Goal: Task Accomplishment & Management: Manage account settings

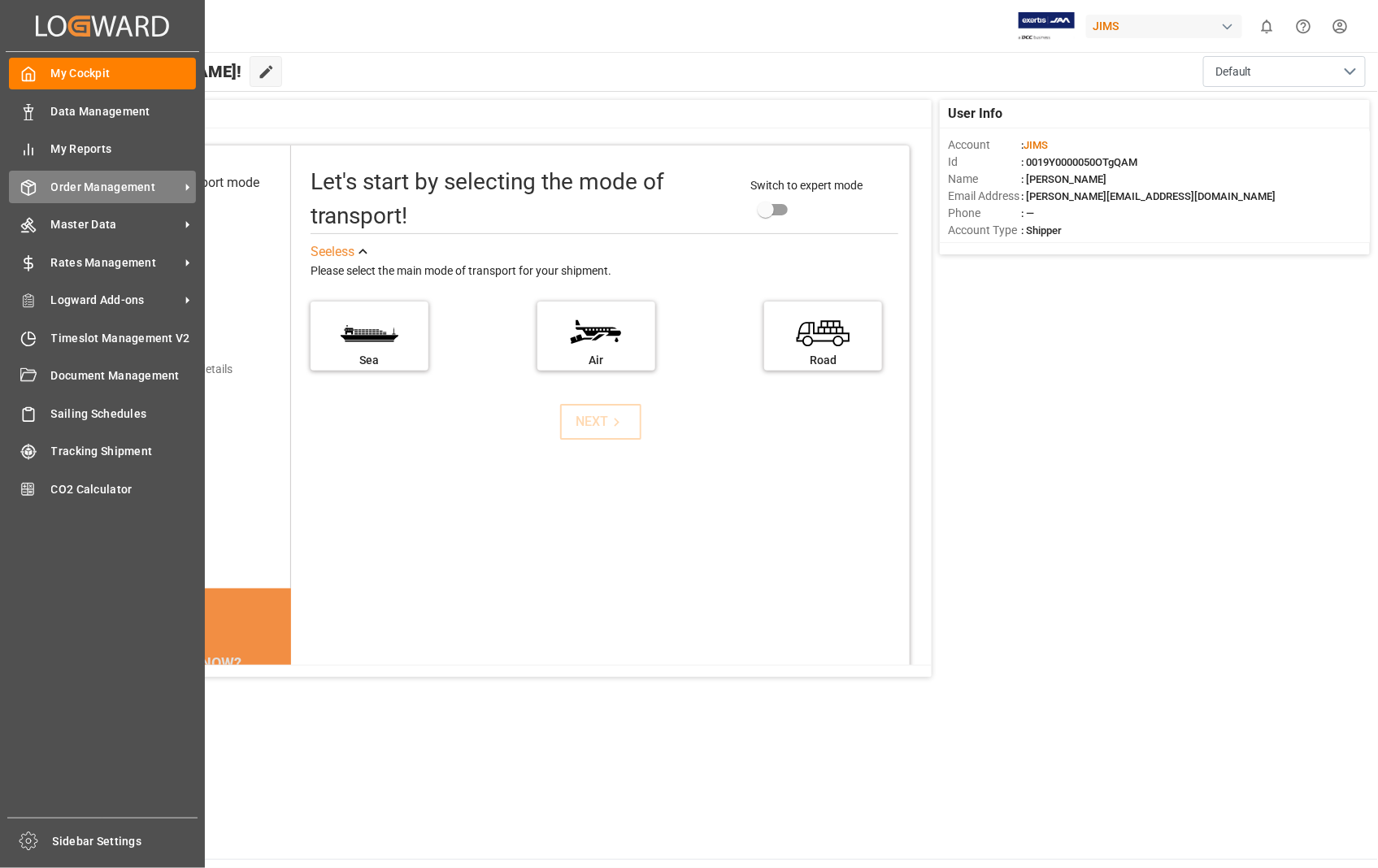
click at [110, 190] on span "Order Management" at bounding box center [115, 187] width 128 height 17
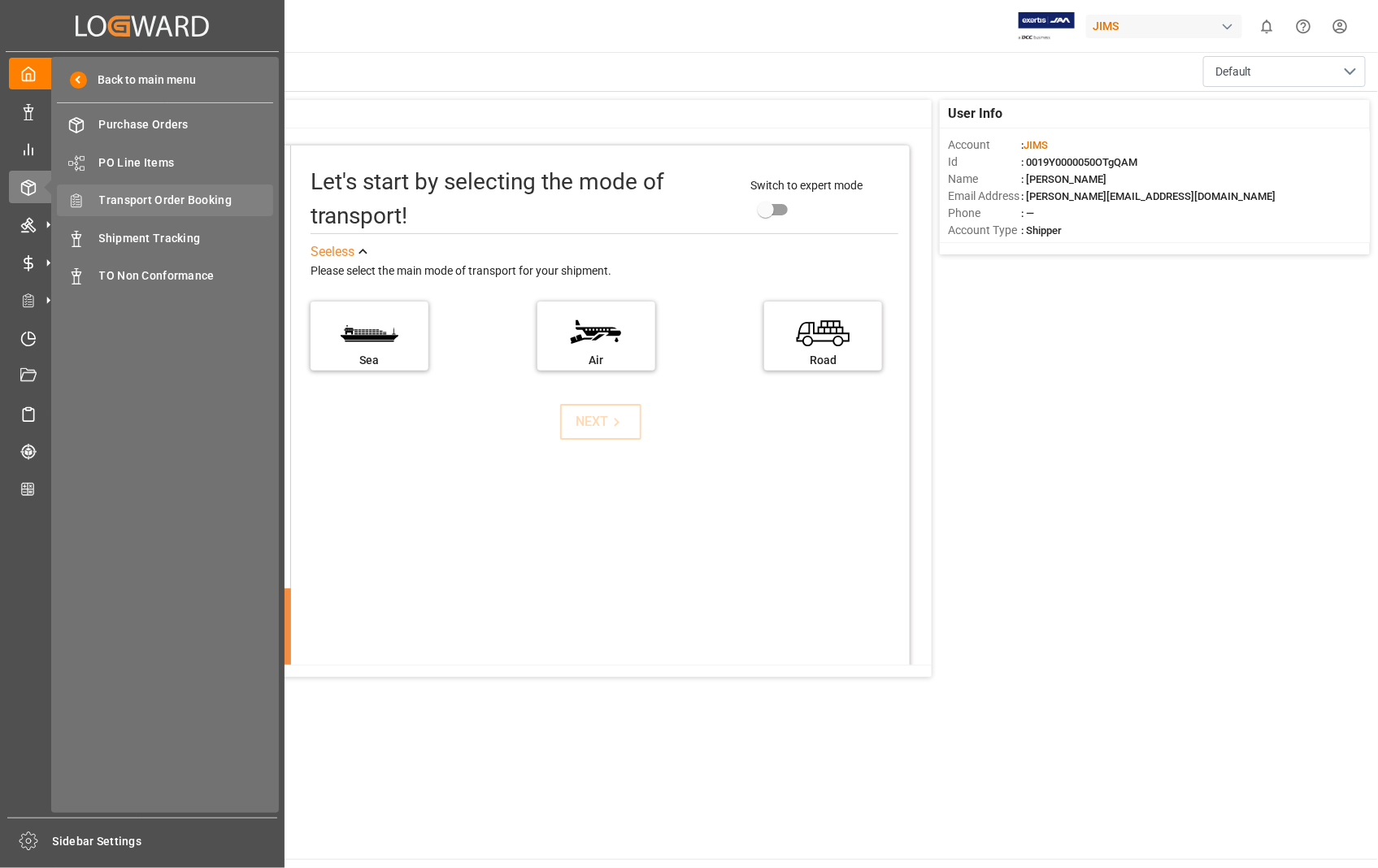
click at [180, 198] on span "Transport Order Booking" at bounding box center [186, 200] width 175 height 17
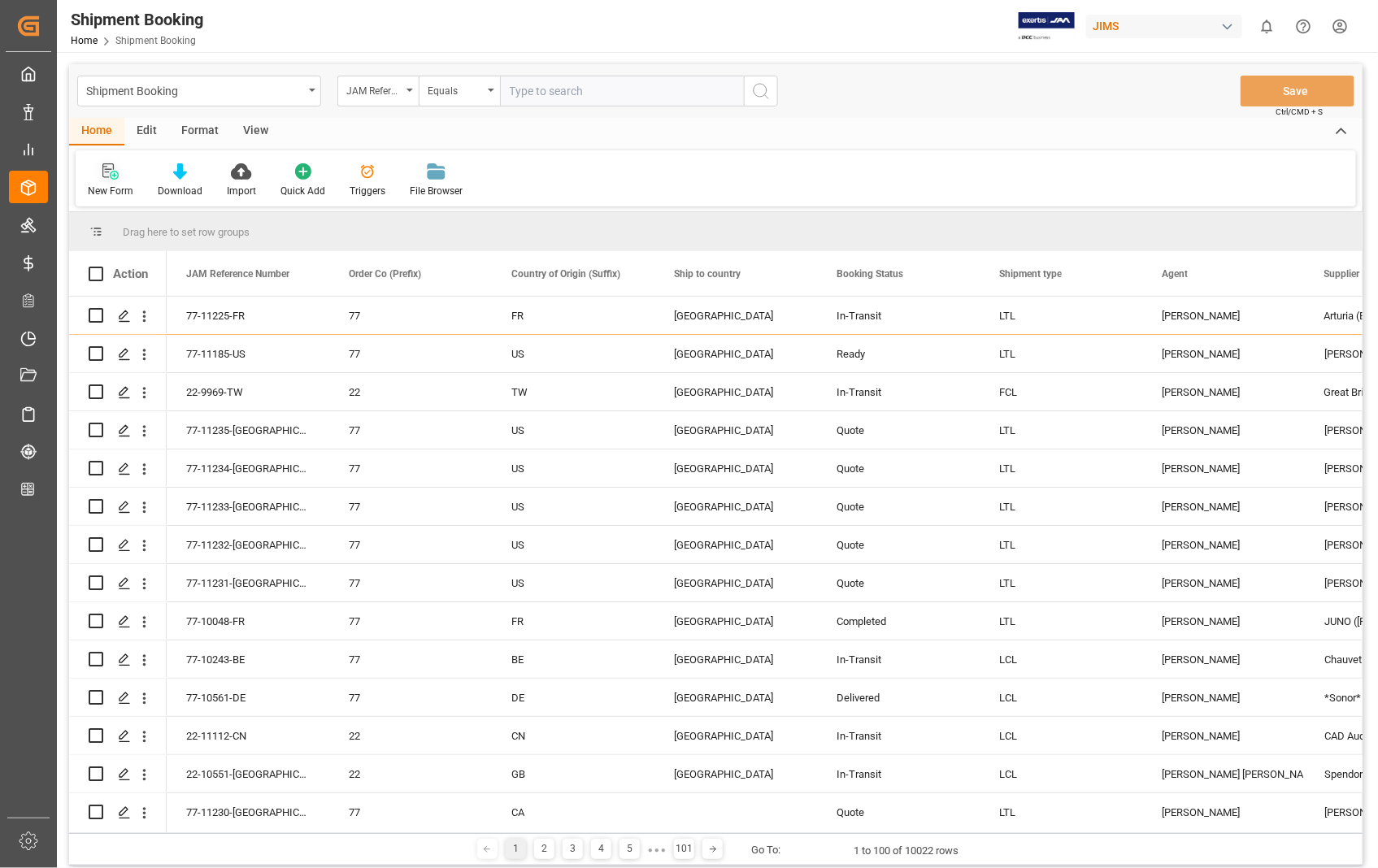
click at [107, 170] on icon at bounding box center [111, 171] width 17 height 17
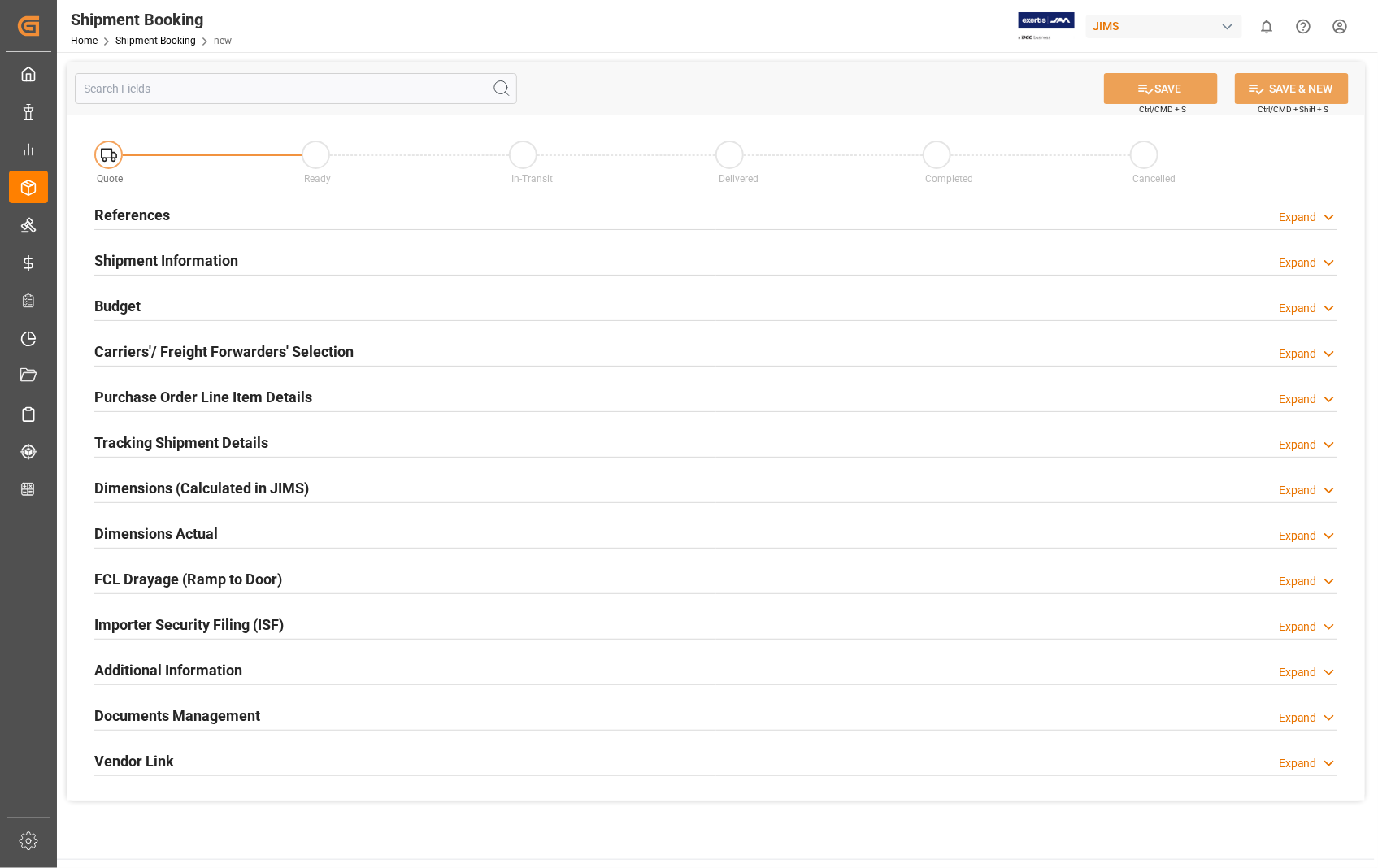
click at [122, 212] on h2 "References" at bounding box center [132, 214] width 75 height 22
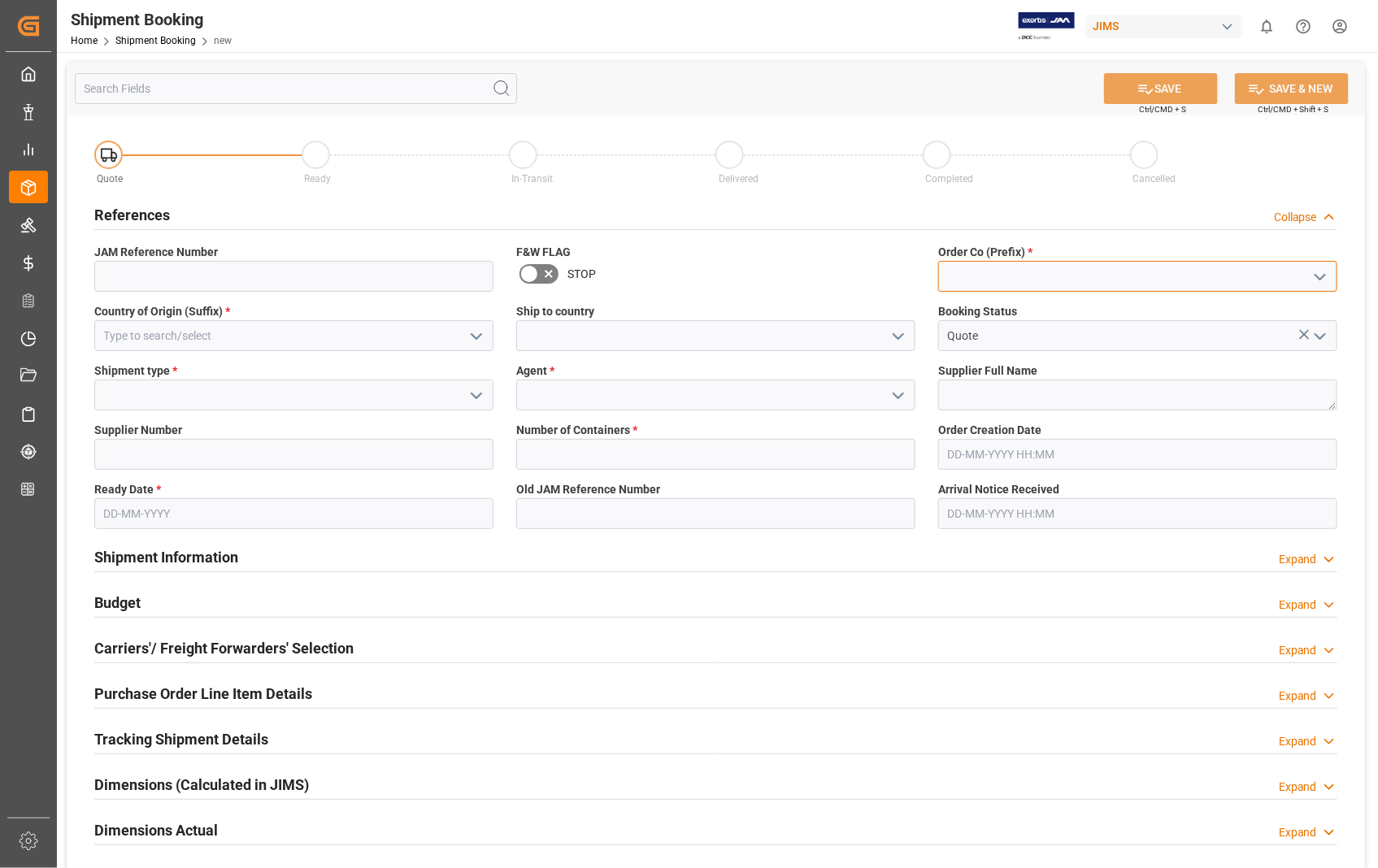
click at [1067, 269] on input at bounding box center [1138, 276] width 399 height 31
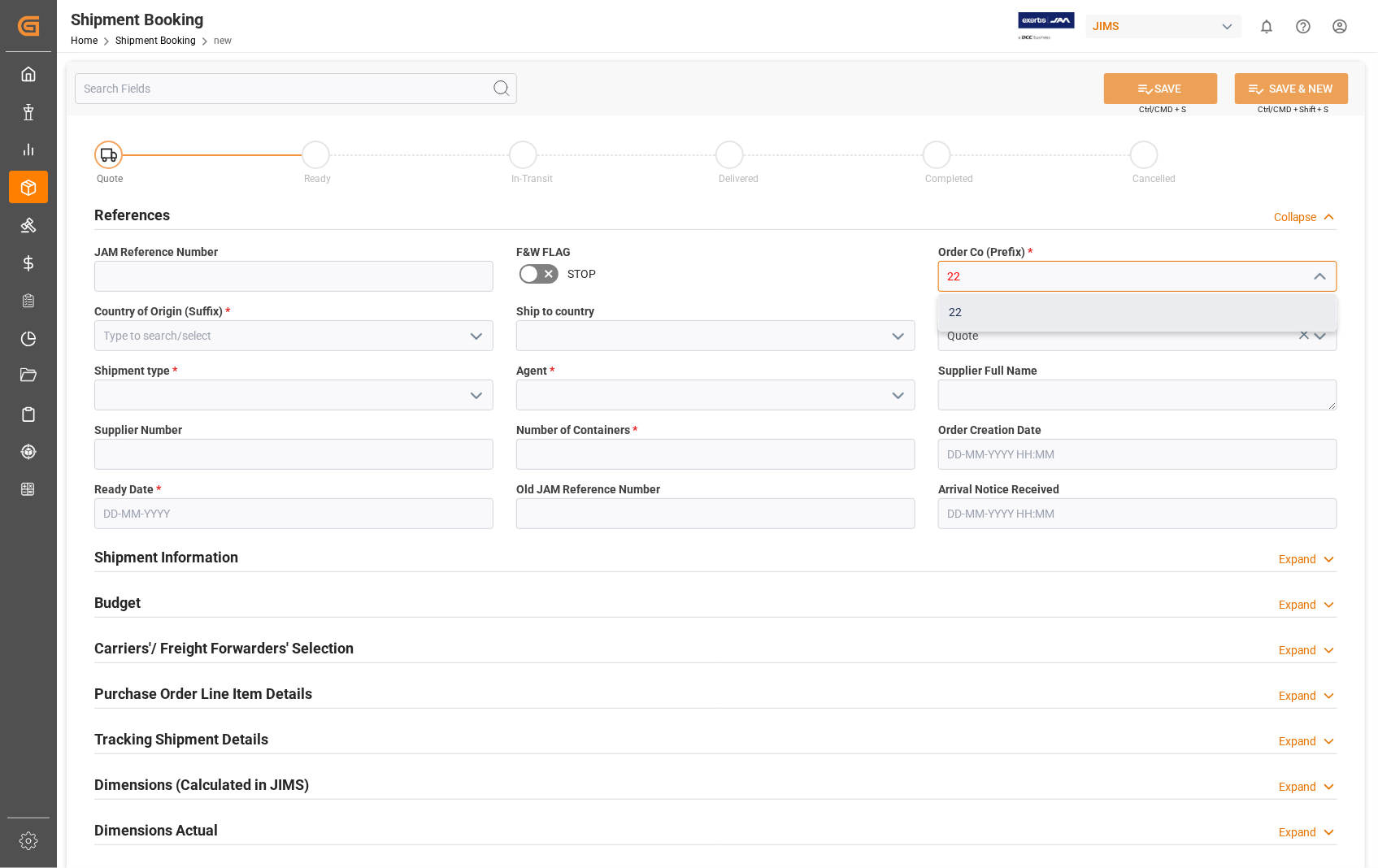
click at [962, 313] on div "22" at bounding box center [1138, 312] width 398 height 37
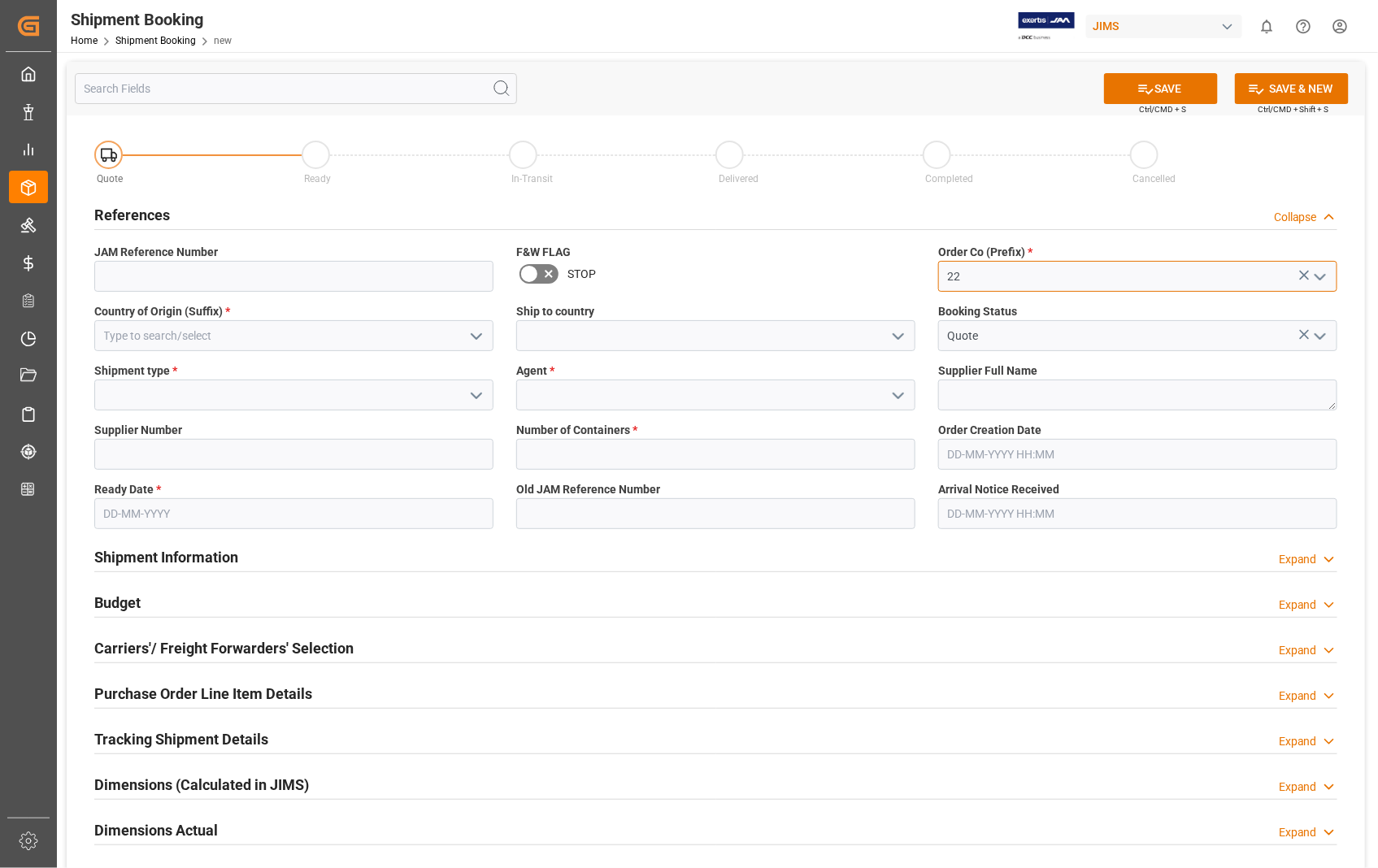
type input "22"
click at [241, 332] on input at bounding box center [293, 335] width 399 height 31
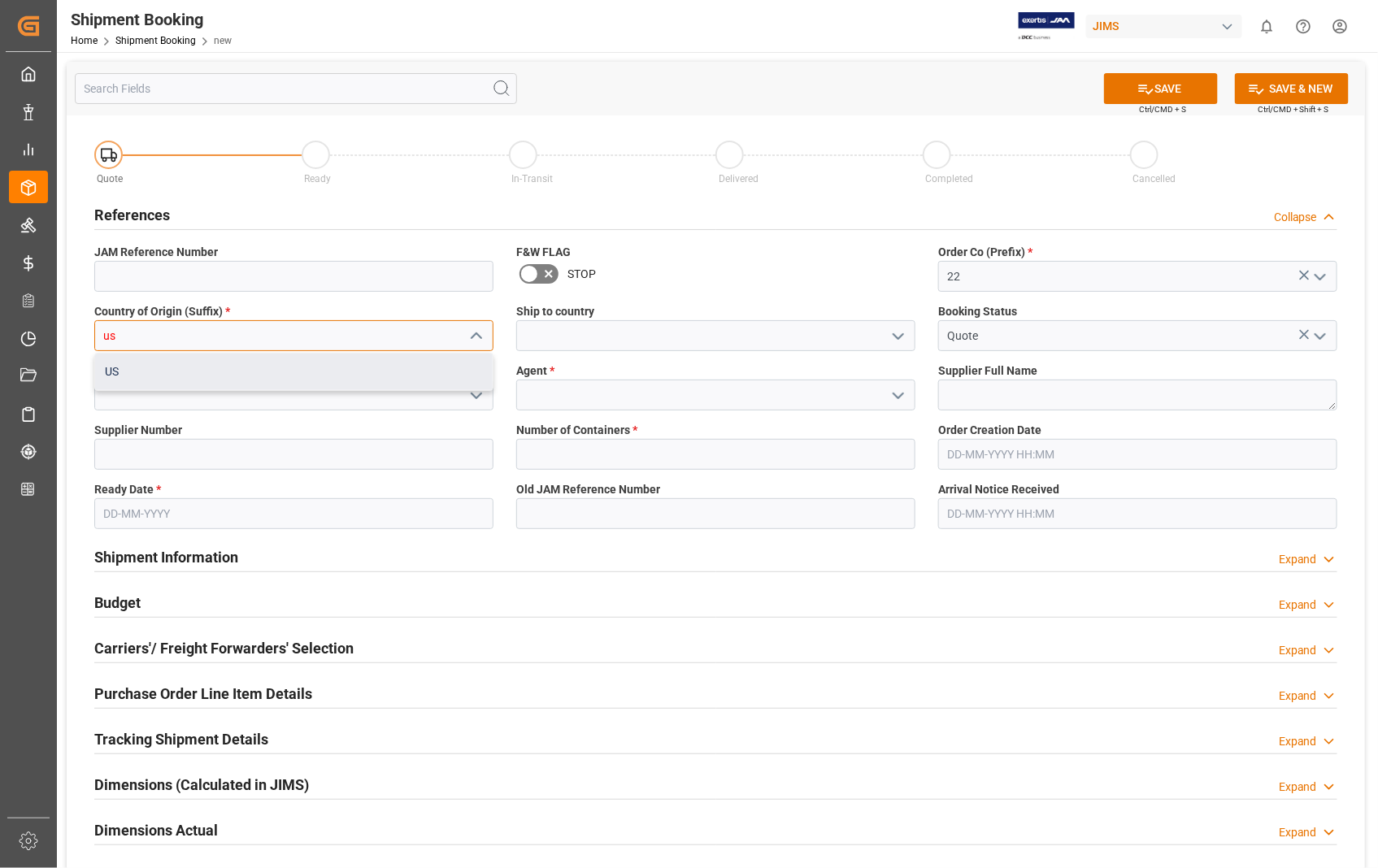
click at [145, 369] on div "US" at bounding box center [293, 372] width 398 height 37
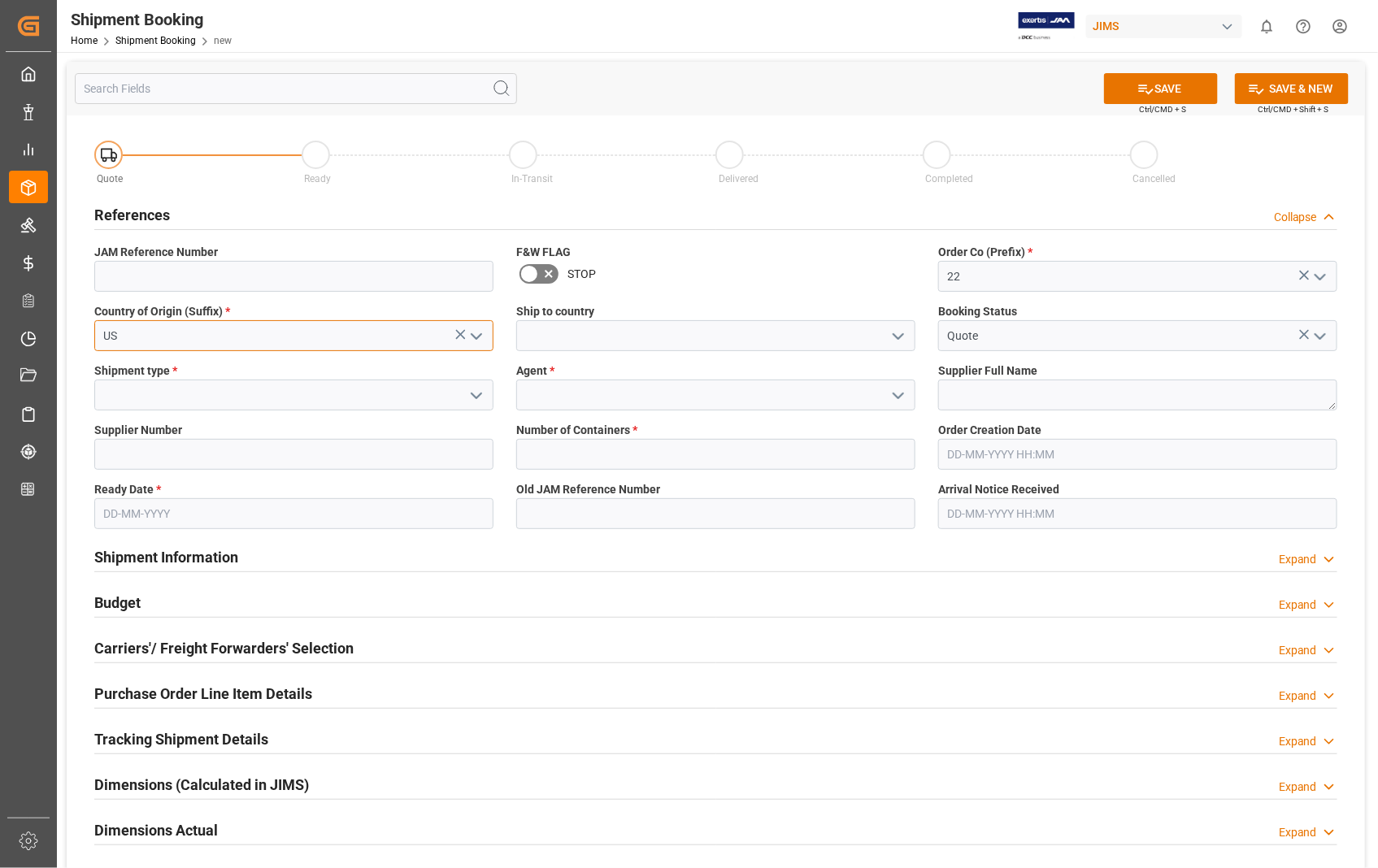
type input "US"
click at [638, 335] on input at bounding box center [715, 335] width 399 height 31
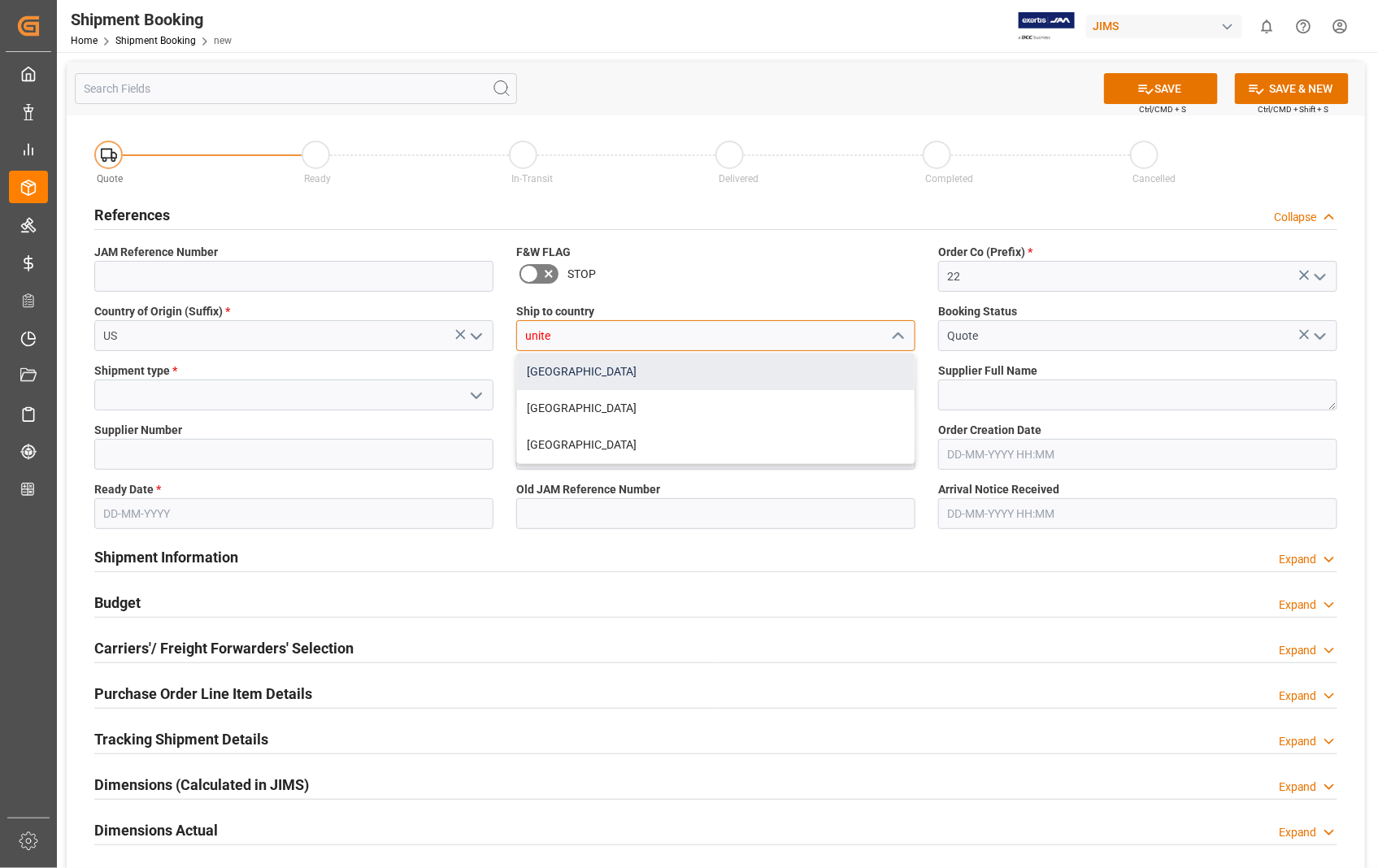
click at [606, 367] on div "[GEOGRAPHIC_DATA]" at bounding box center [715, 372] width 398 height 37
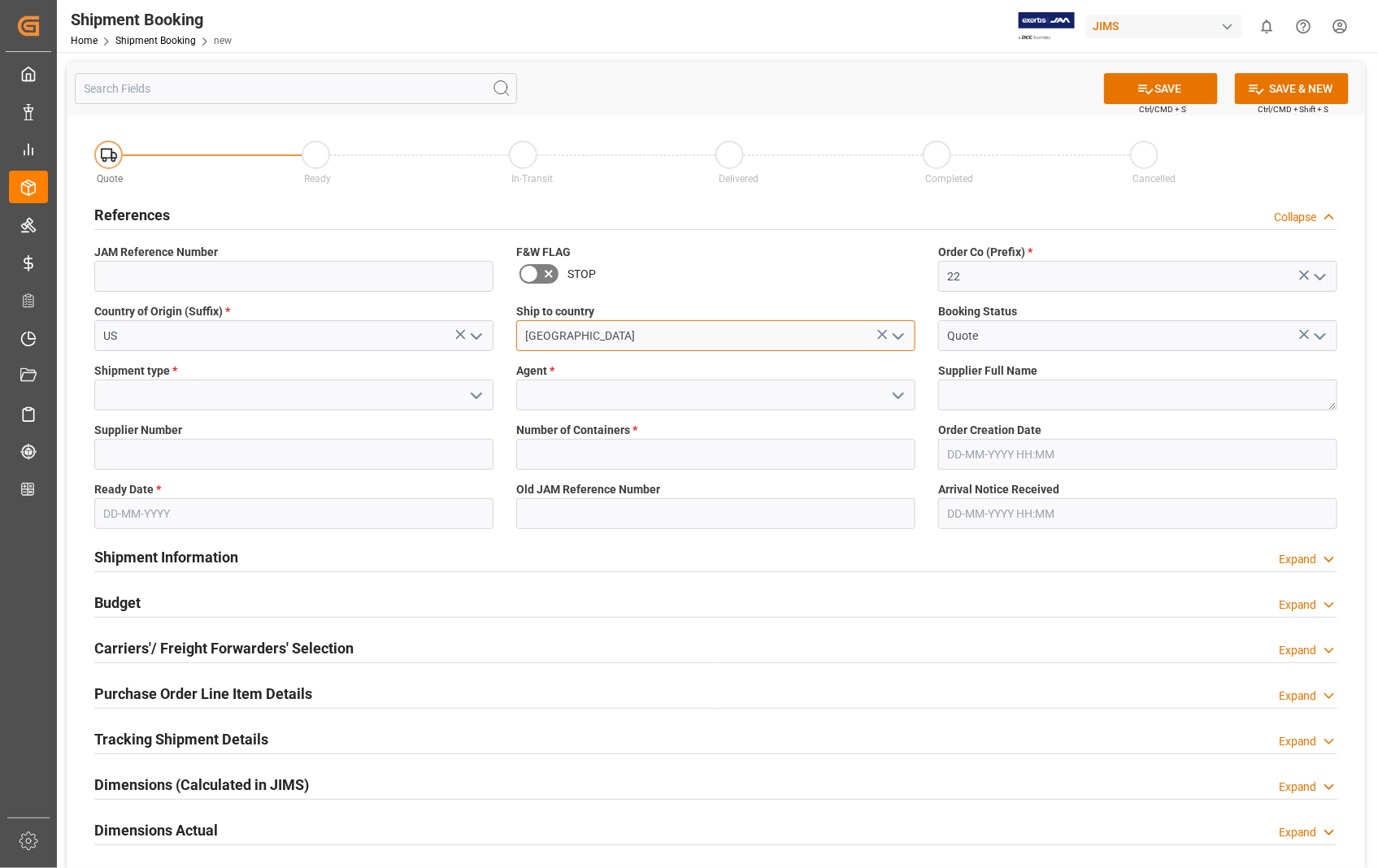
type input "[GEOGRAPHIC_DATA]"
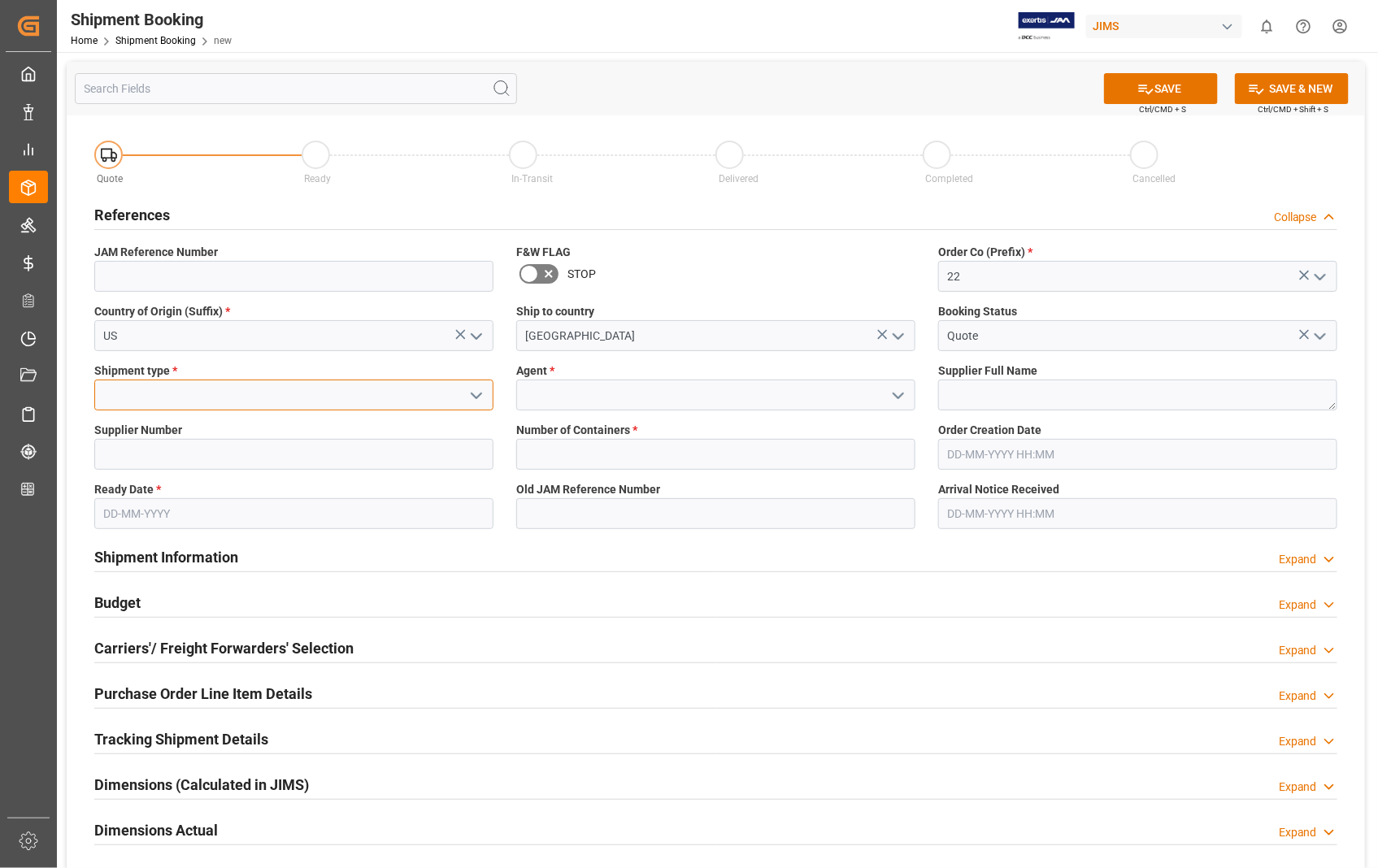
click at [193, 394] on input at bounding box center [293, 394] width 399 height 31
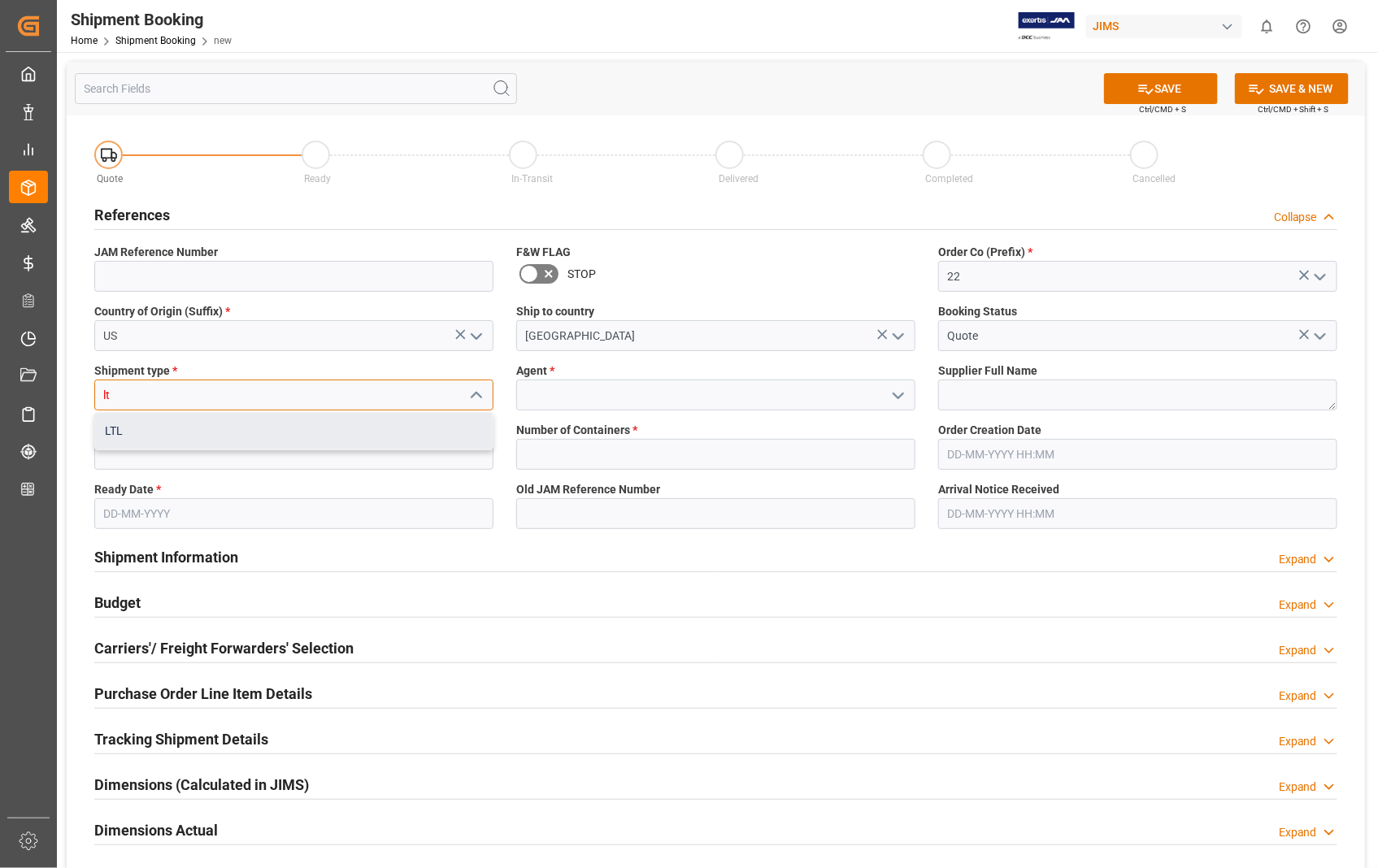
click at [138, 436] on div "LTL" at bounding box center [293, 431] width 398 height 37
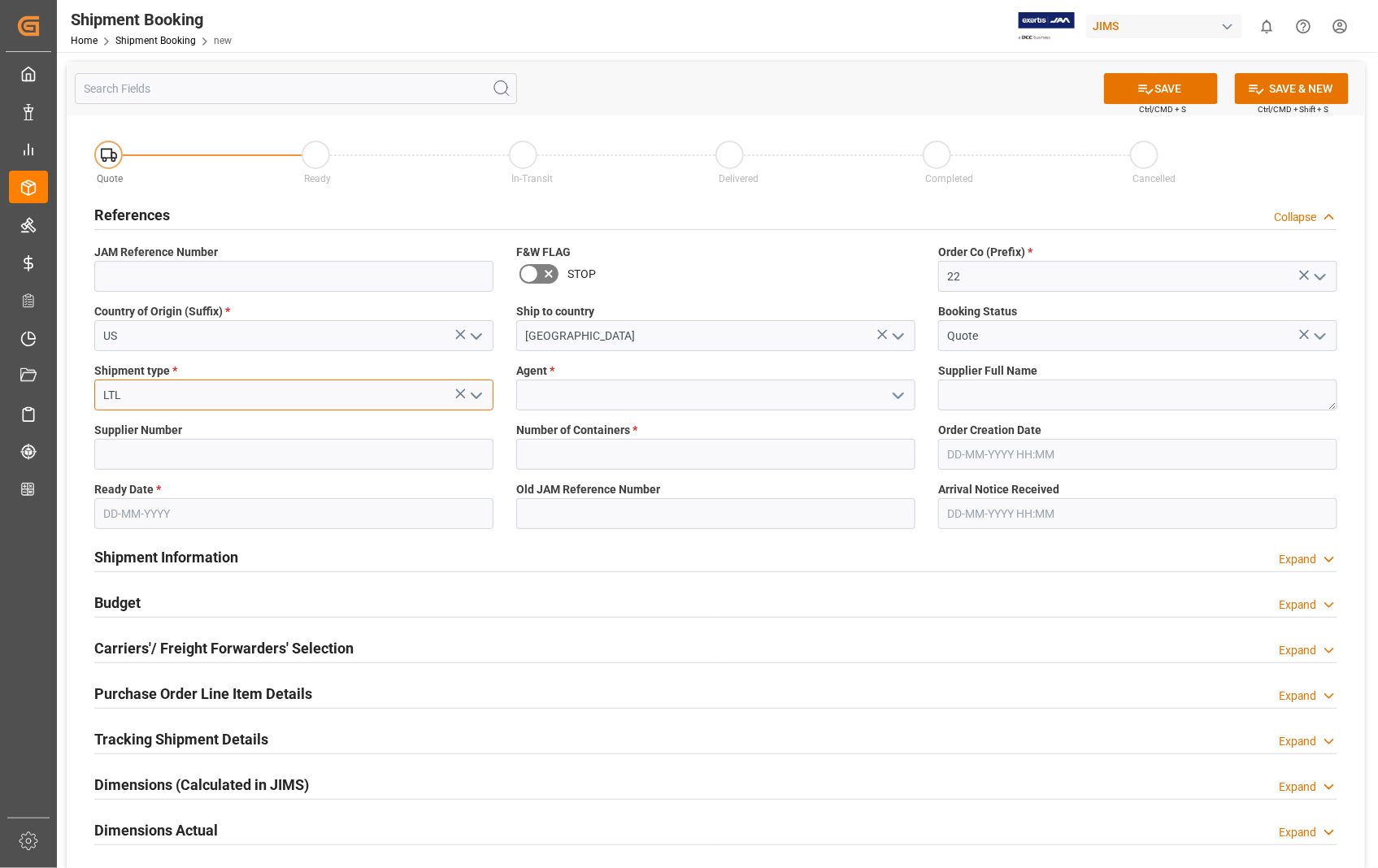
type input "LTL"
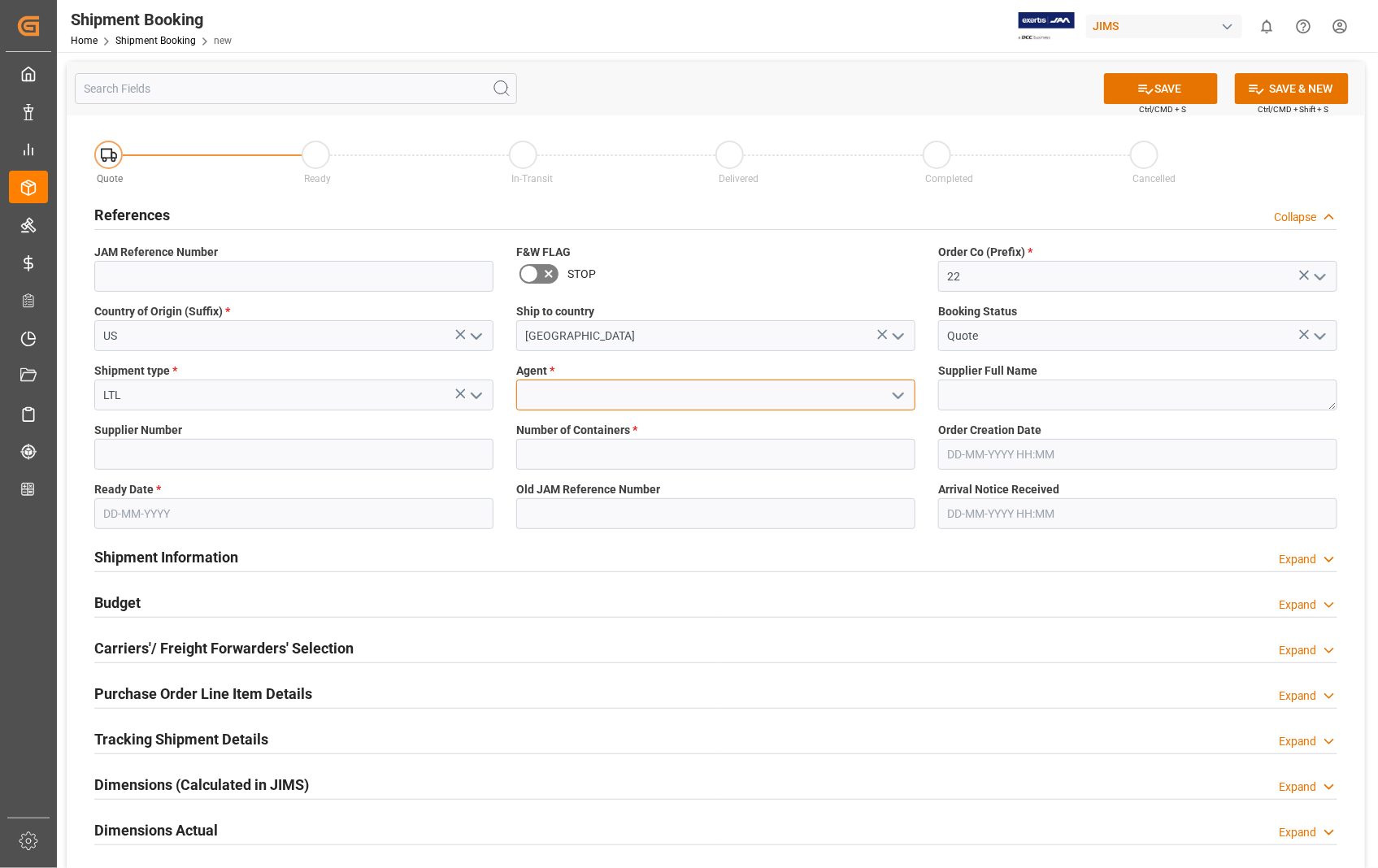
click at [527, 391] on input at bounding box center [715, 394] width 399 height 31
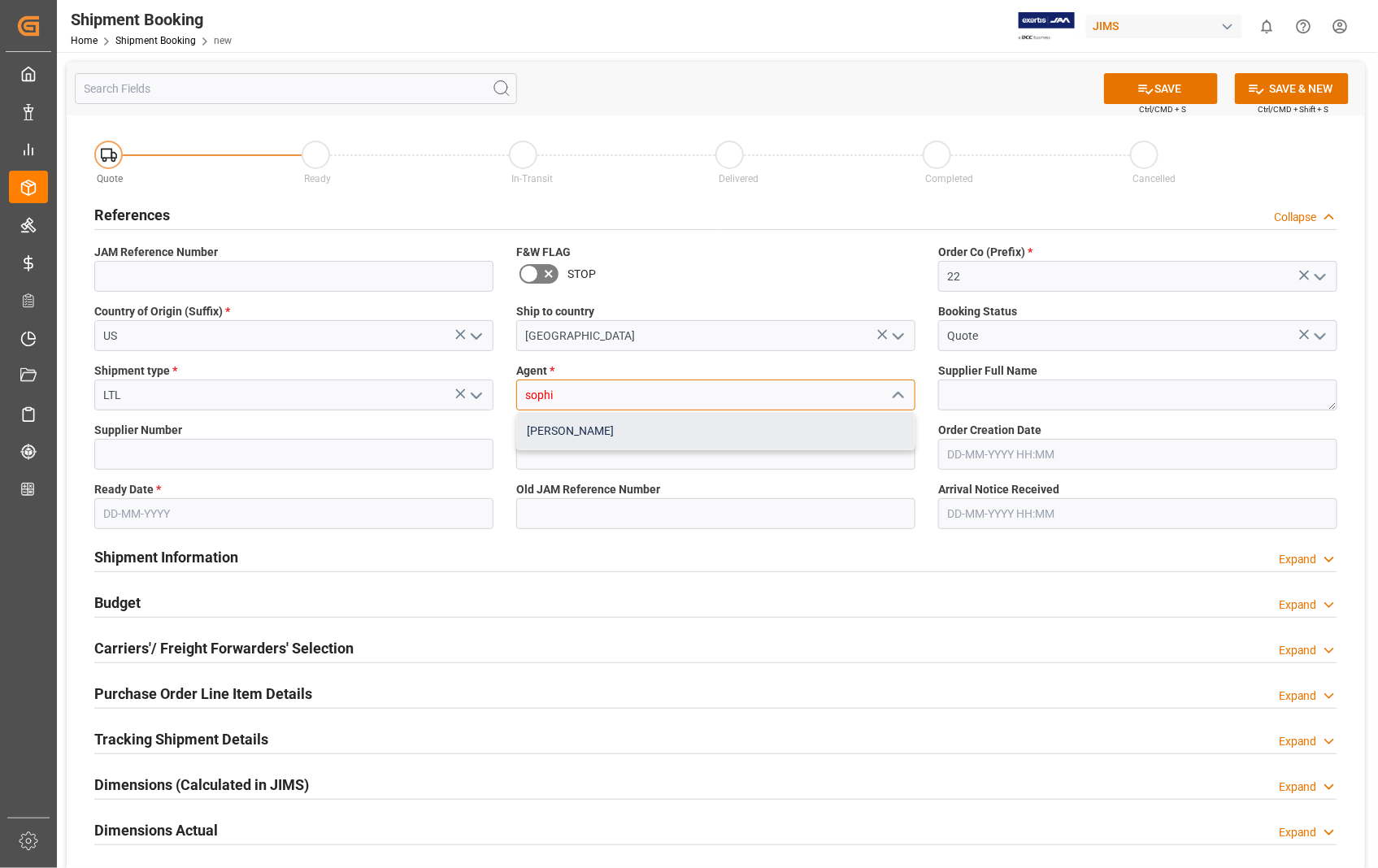
click at [551, 431] on div "[PERSON_NAME]" at bounding box center [715, 431] width 398 height 37
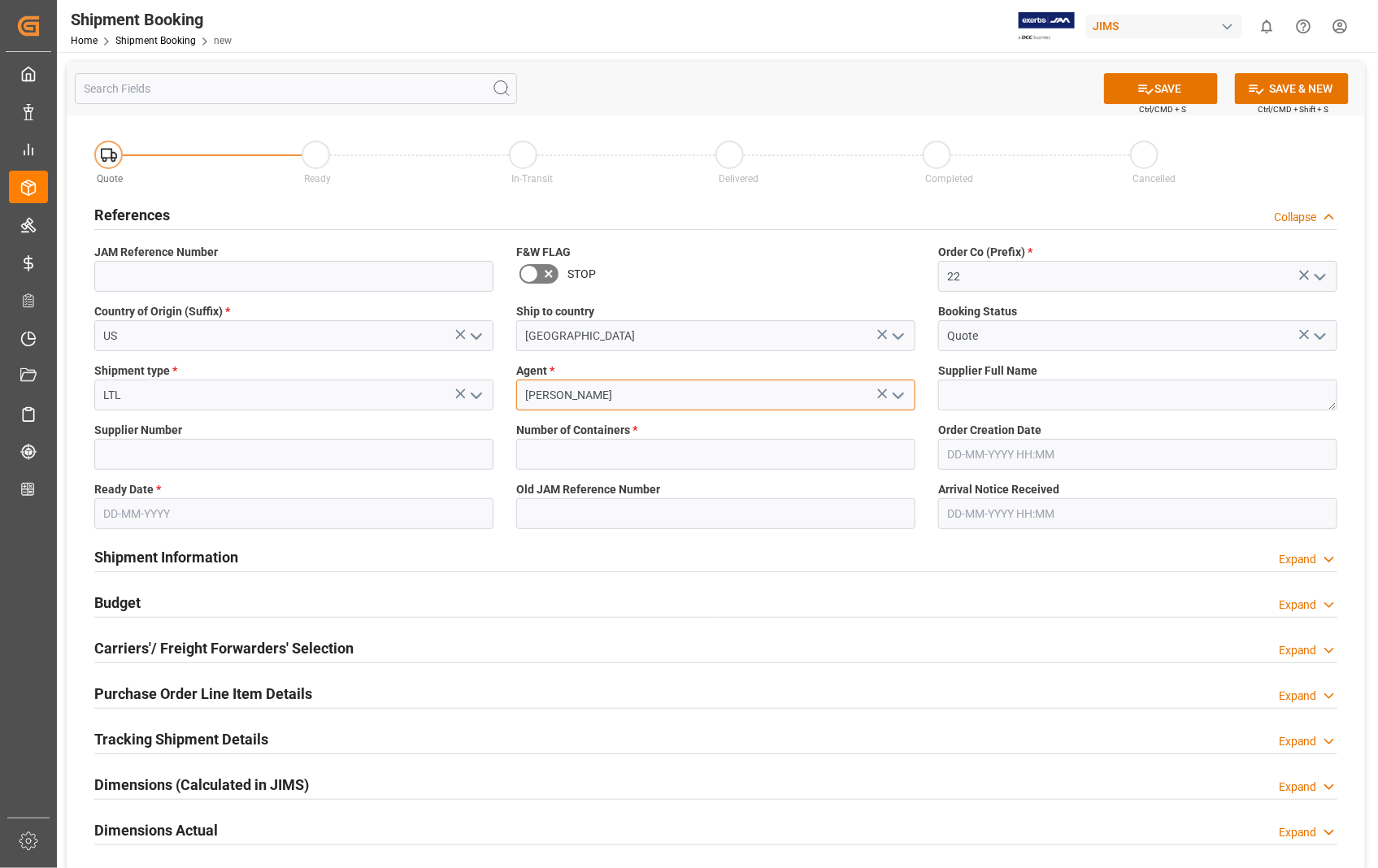
type input "[PERSON_NAME]"
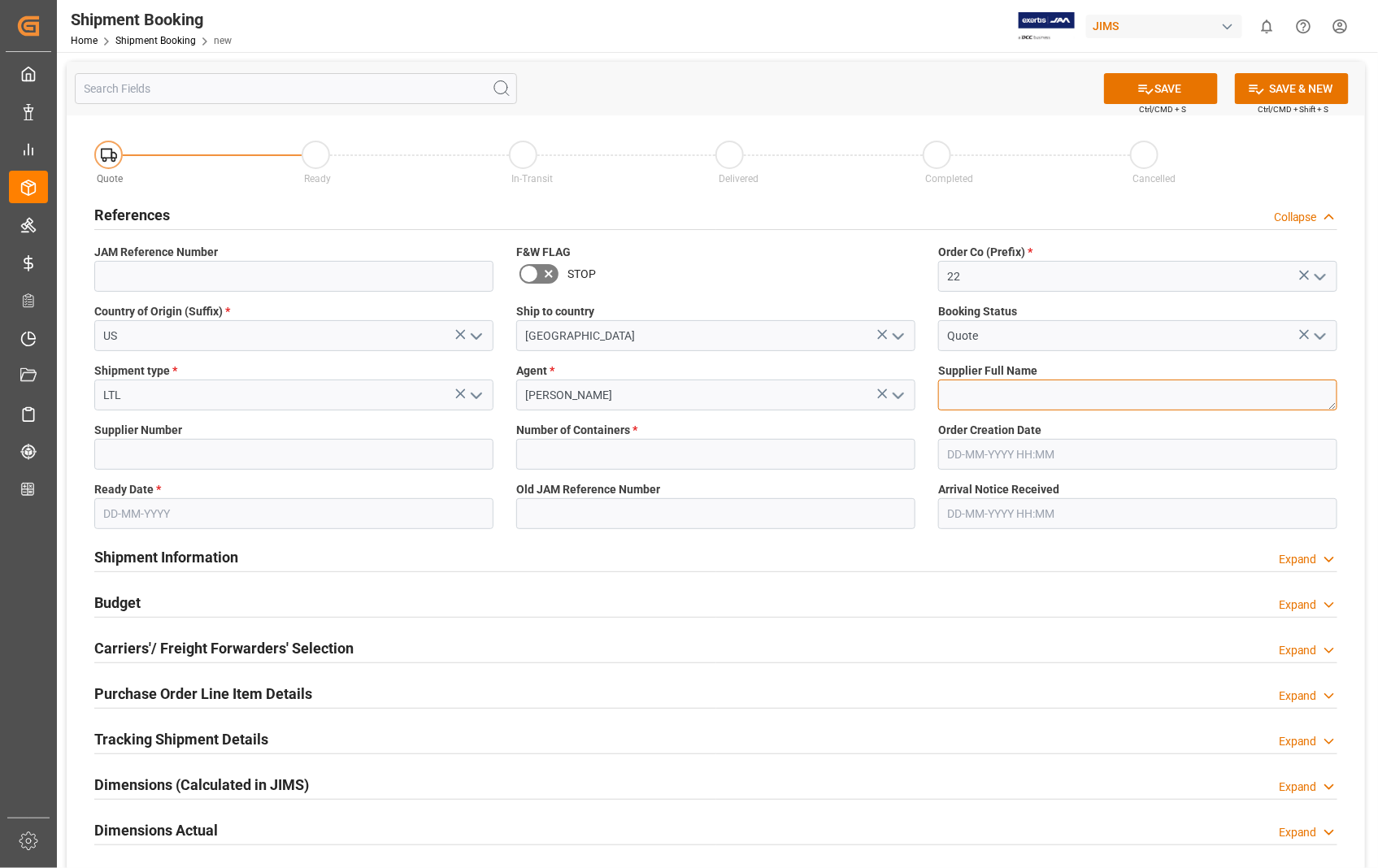
click at [1021, 401] on textarea at bounding box center [1138, 394] width 399 height 31
paste textarea "Universal Audio Inc"
type textarea "Universal Audio Inc"
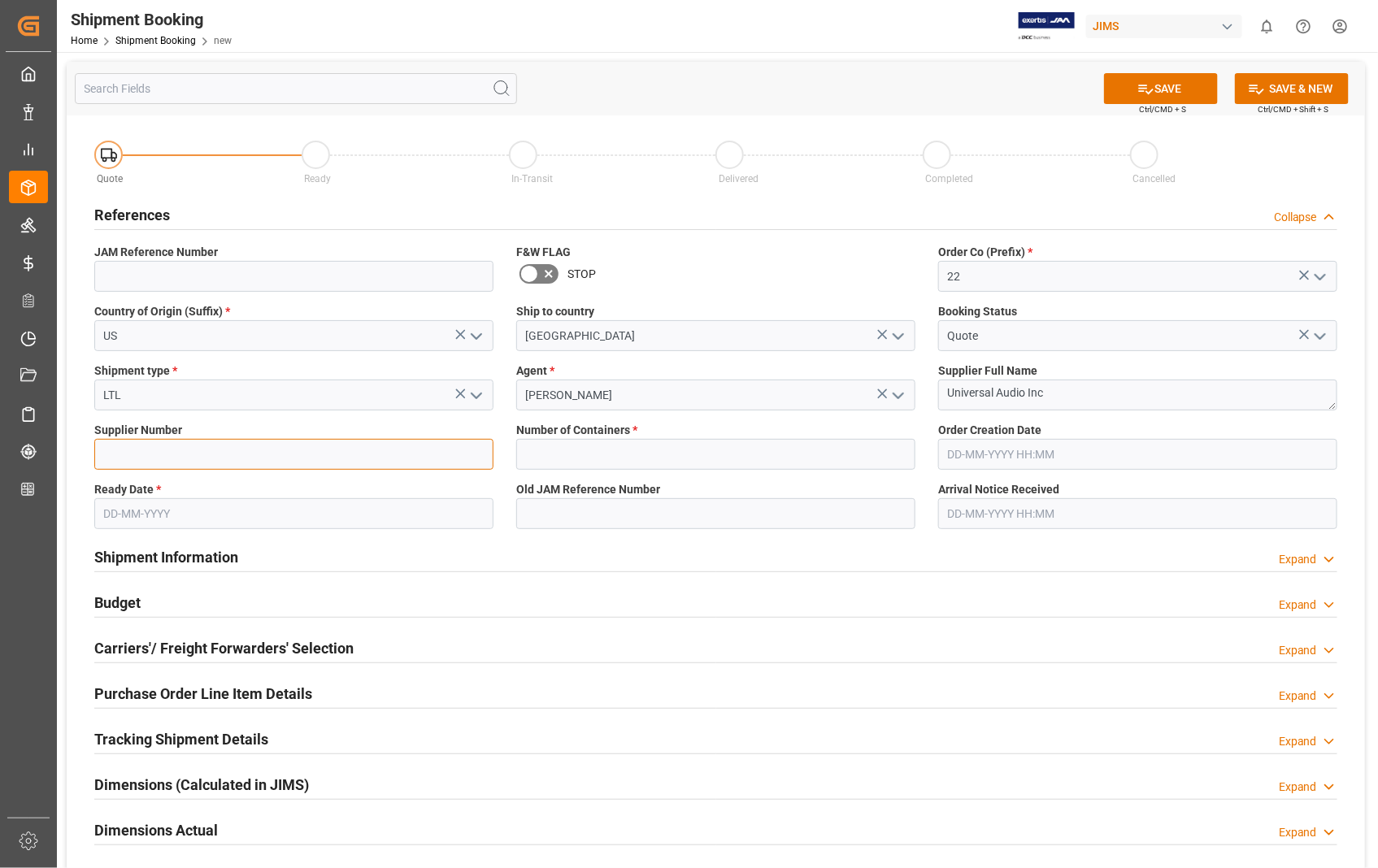
click at [130, 448] on input at bounding box center [293, 454] width 399 height 31
click at [199, 454] on input at bounding box center [293, 454] width 399 height 31
paste input "734315"
type input "734315"
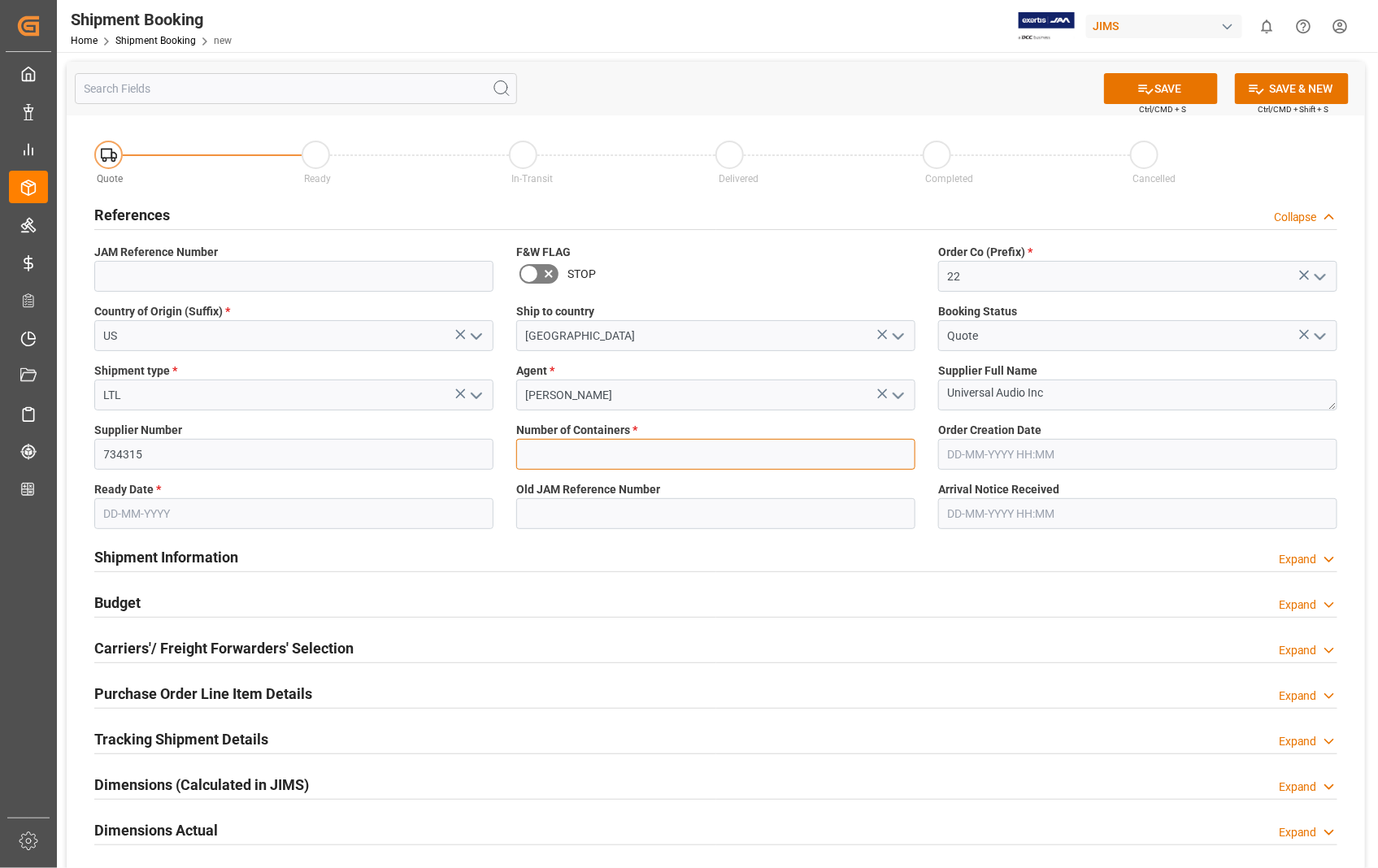
click at [569, 458] on input "text" at bounding box center [715, 454] width 399 height 31
type input "0"
type input "22-11219-US"
type input "[DATE] 00:00"
type input "[DATE]"
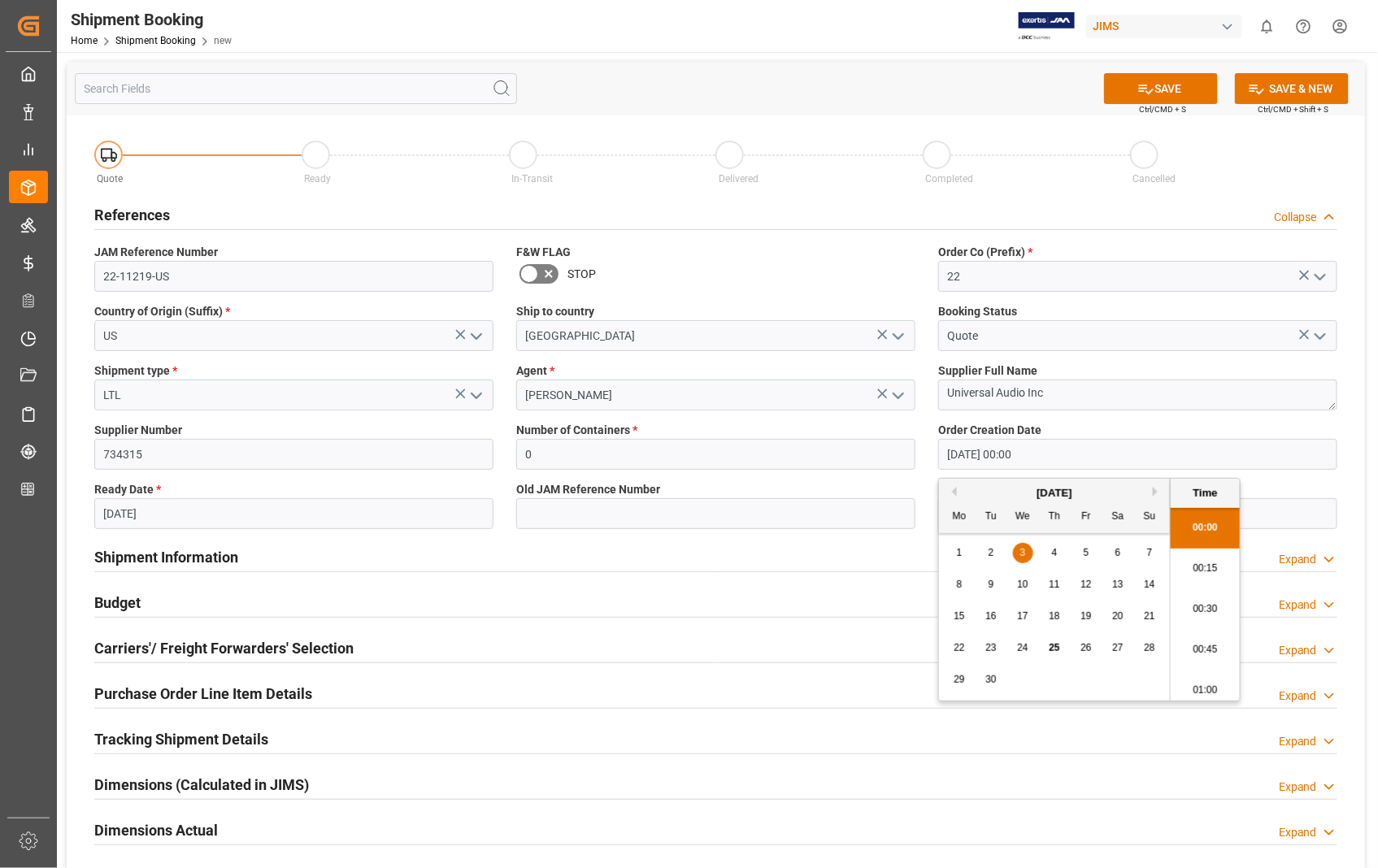
drag, startPoint x: 1063, startPoint y: 452, endPoint x: 929, endPoint y: 456, distance: 134.1
click at [929, 456] on div "Order Creation Date [DATE] 00:00" at bounding box center [1138, 446] width 422 height 60
paste input "[DATE]"
type input "[DATE] 00:00"
click at [238, 513] on input "[DATE]" at bounding box center [293, 513] width 399 height 31
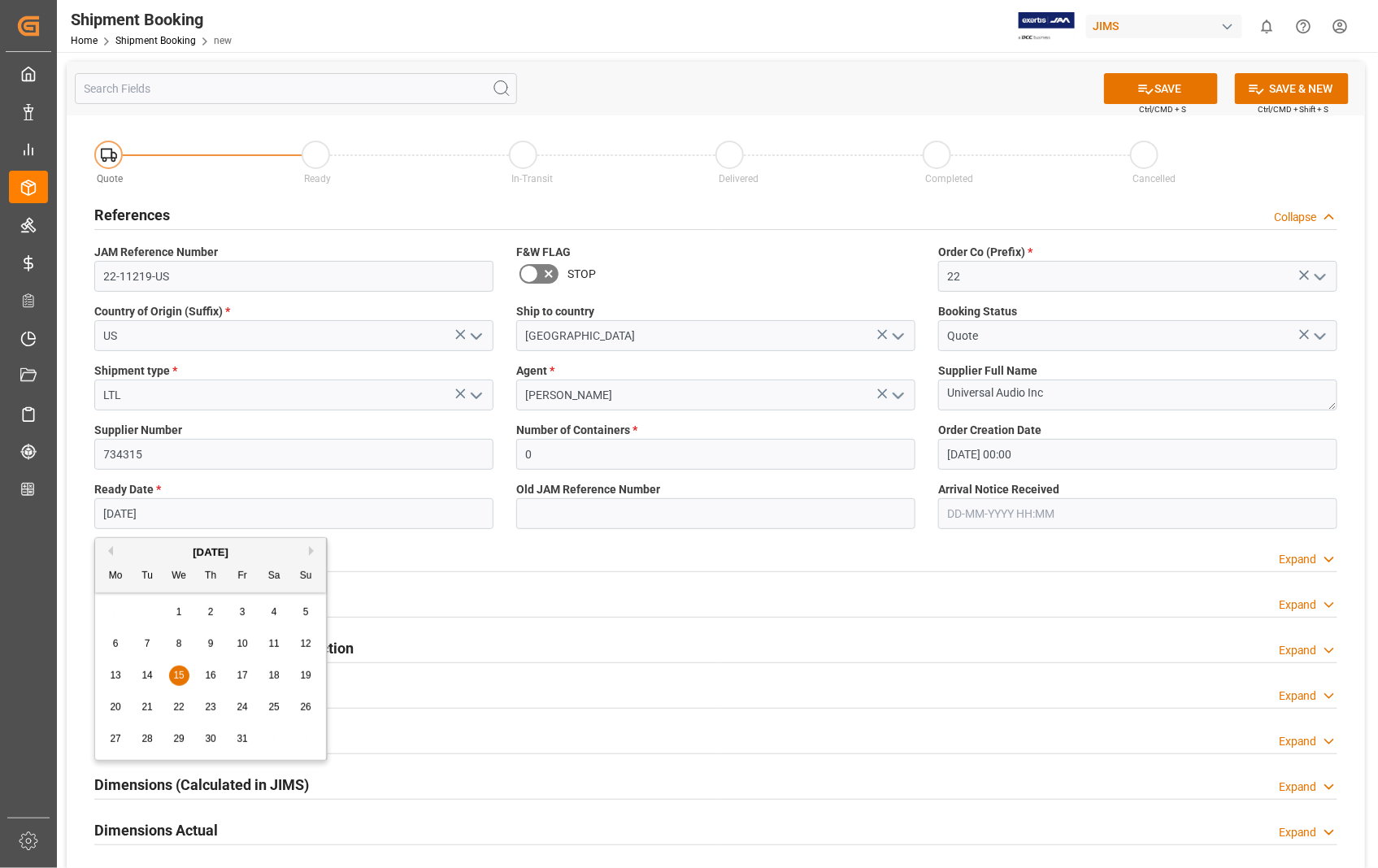
click at [111, 550] on button "Previous Month" at bounding box center [108, 550] width 10 height 10
click at [180, 710] on span "24" at bounding box center [178, 707] width 11 height 11
type input "[DATE]"
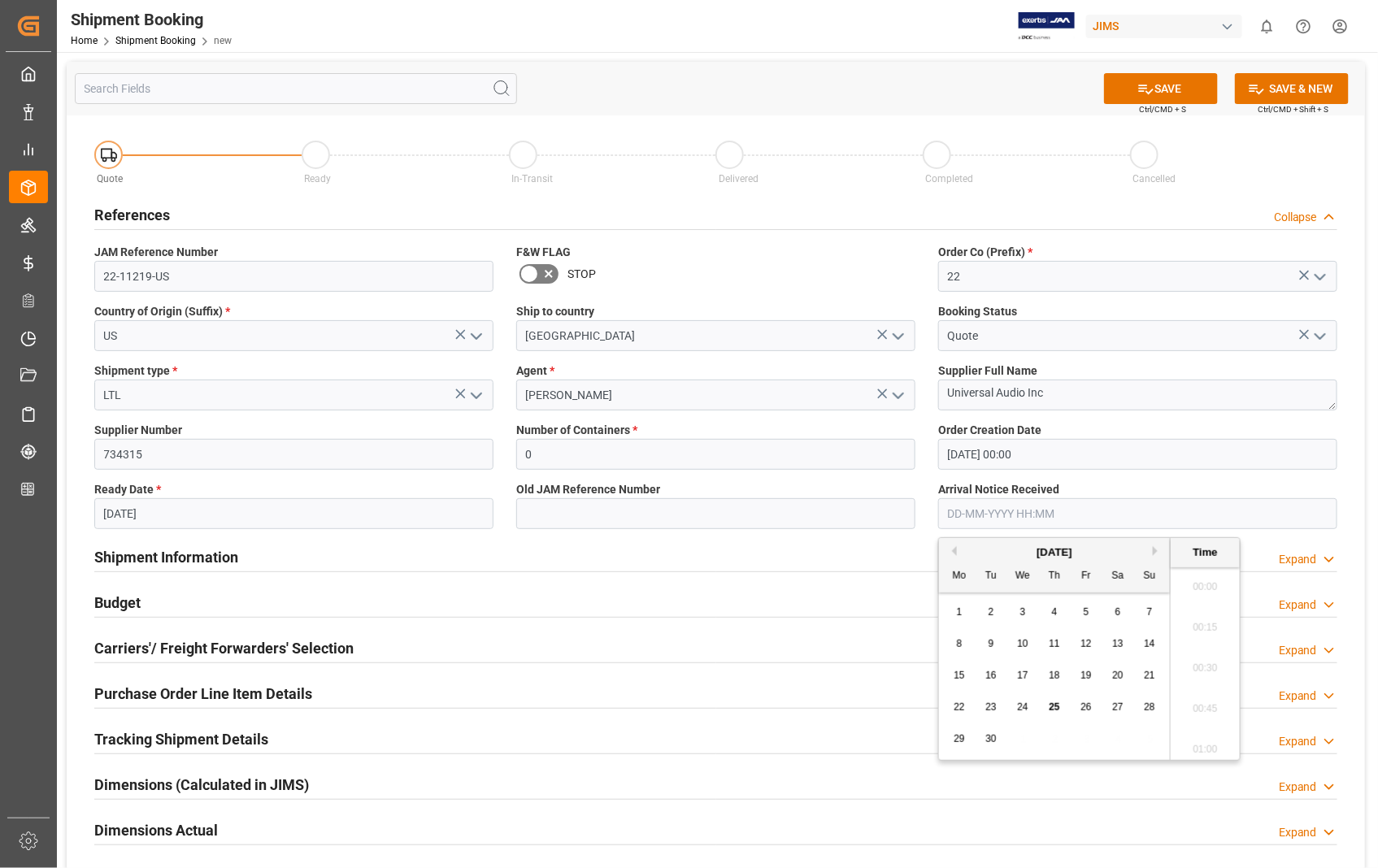
scroll to position [1427, 0]
click at [1072, 517] on input "text" at bounding box center [1138, 513] width 399 height 31
click at [988, 737] on span "30" at bounding box center [990, 738] width 11 height 11
type input "[DATE] 00:00"
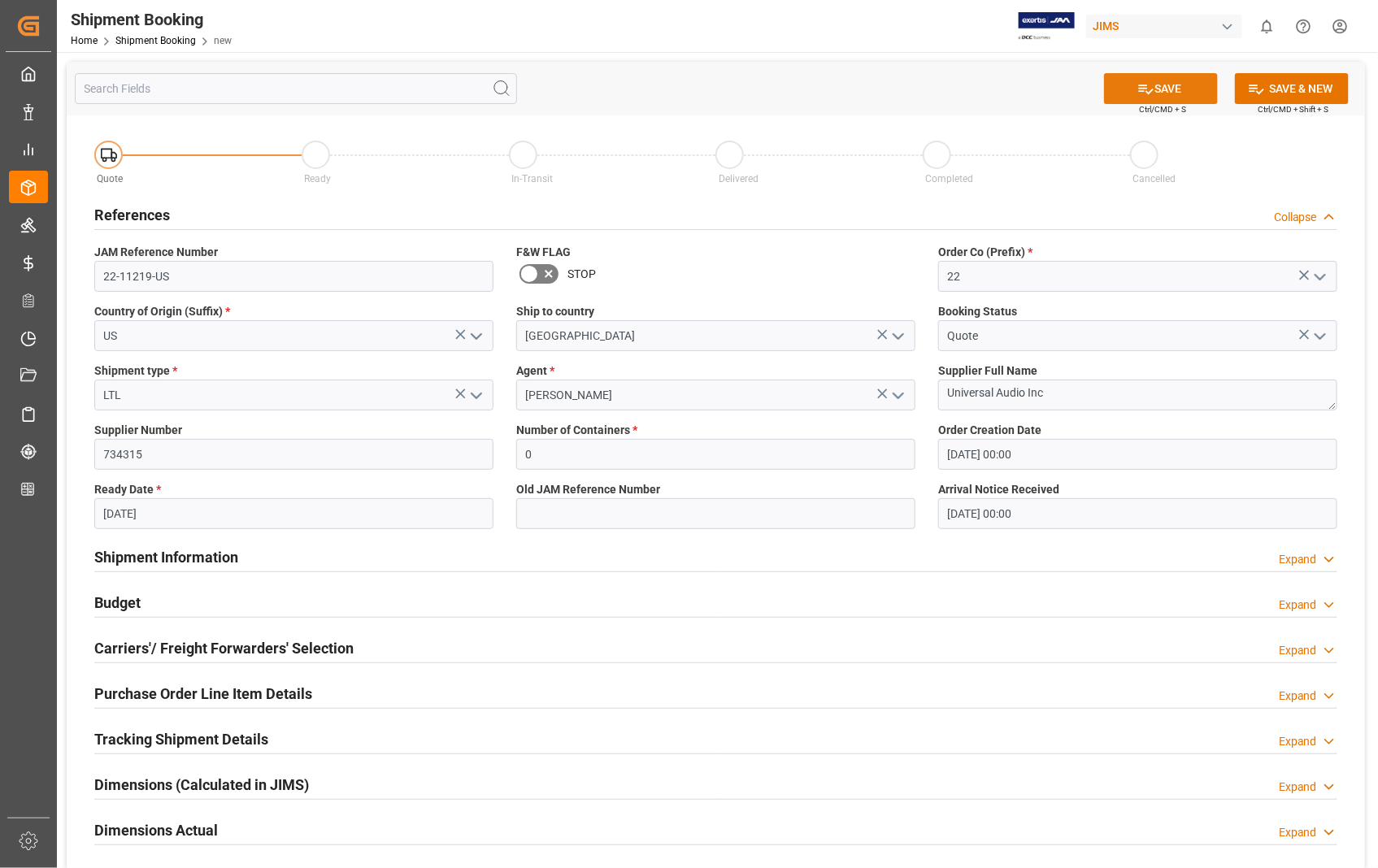
click at [1171, 85] on button "SAVE" at bounding box center [1161, 88] width 114 height 31
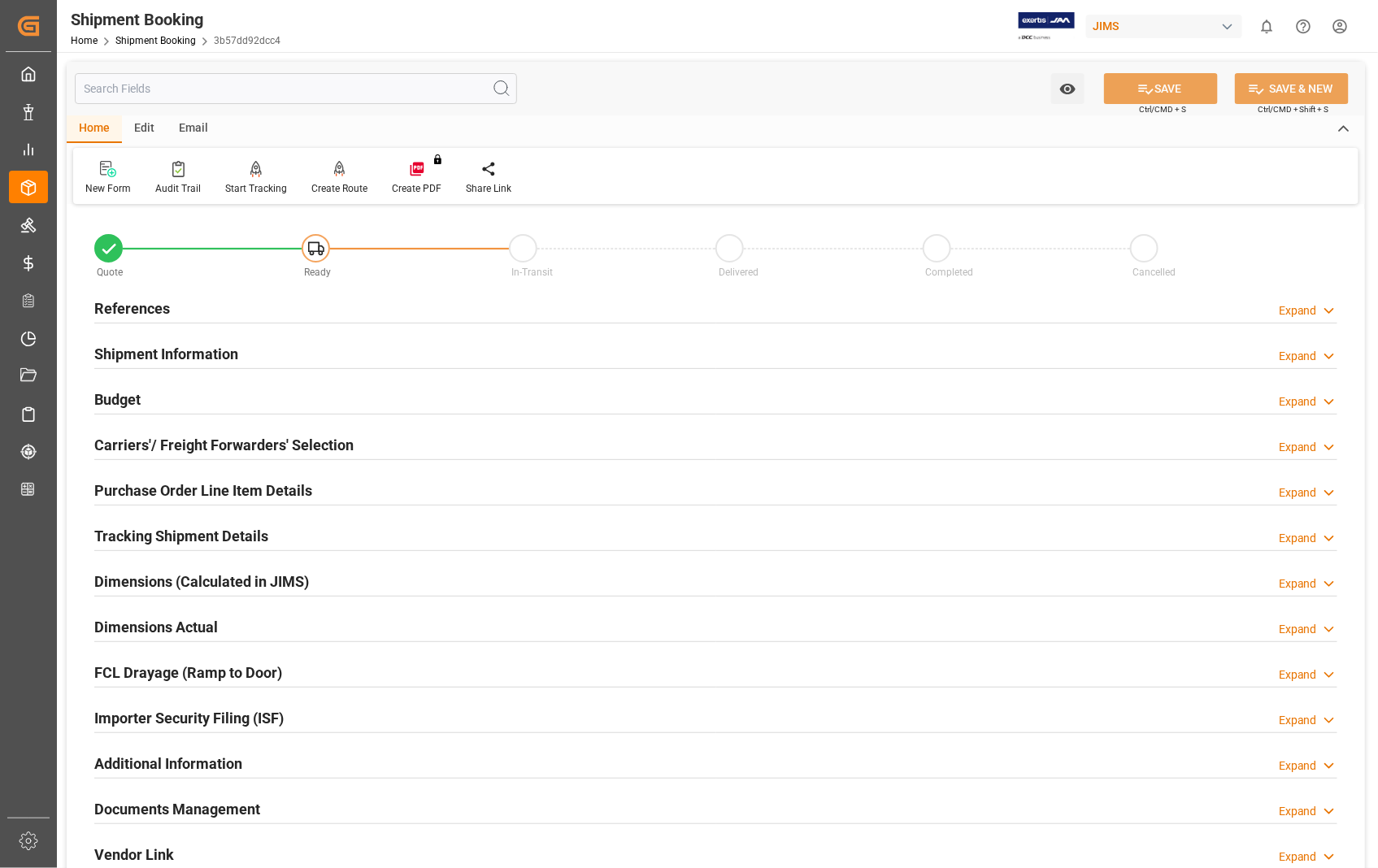
click at [163, 441] on h2 "Carriers'/ Freight Forwarders' Selection" at bounding box center [223, 445] width 259 height 22
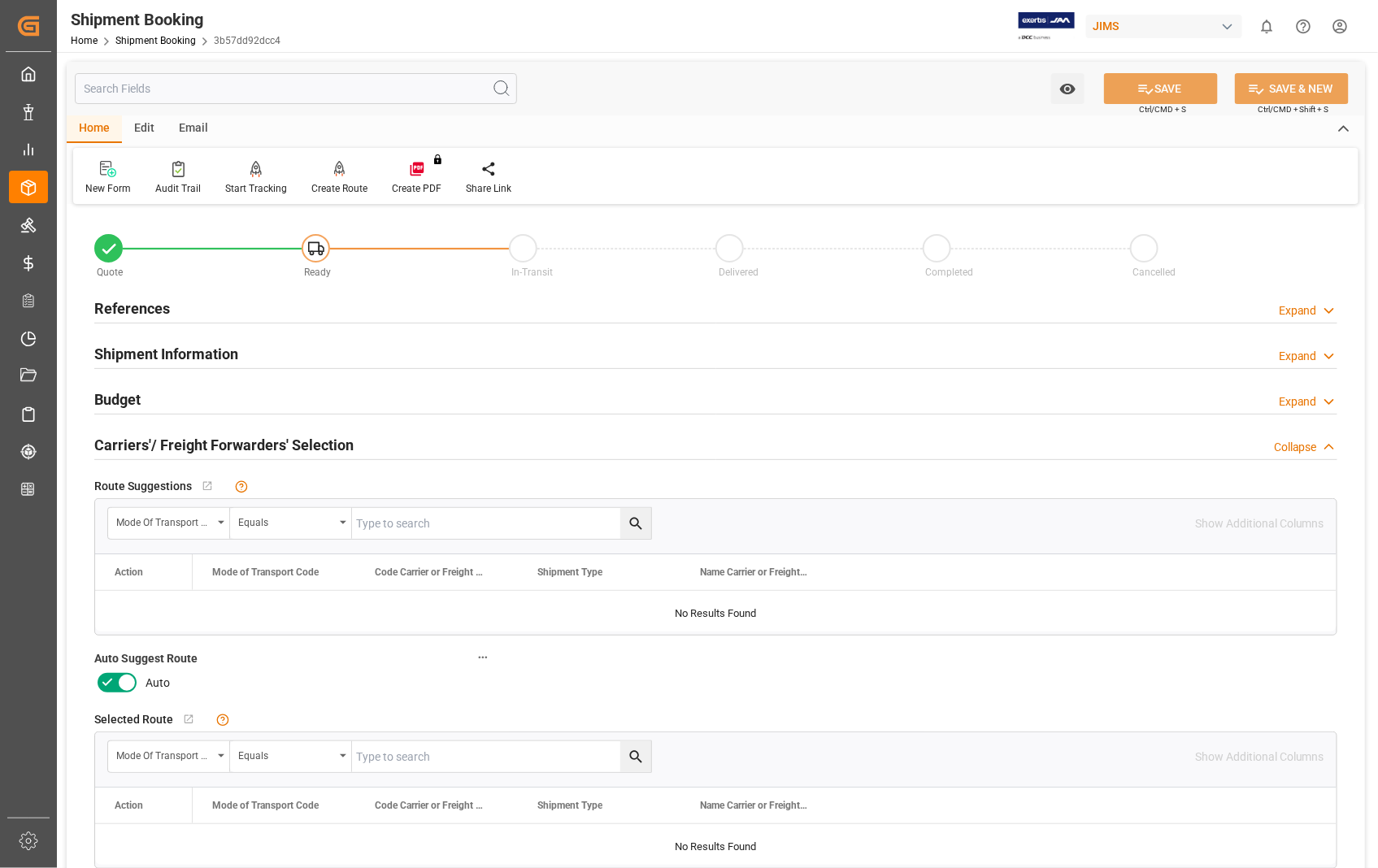
click at [119, 679] on icon at bounding box center [126, 683] width 19 height 19
click at [0, 0] on input "checkbox" at bounding box center [0, 0] width 0 height 0
click at [1176, 91] on button "SAVE" at bounding box center [1161, 88] width 114 height 31
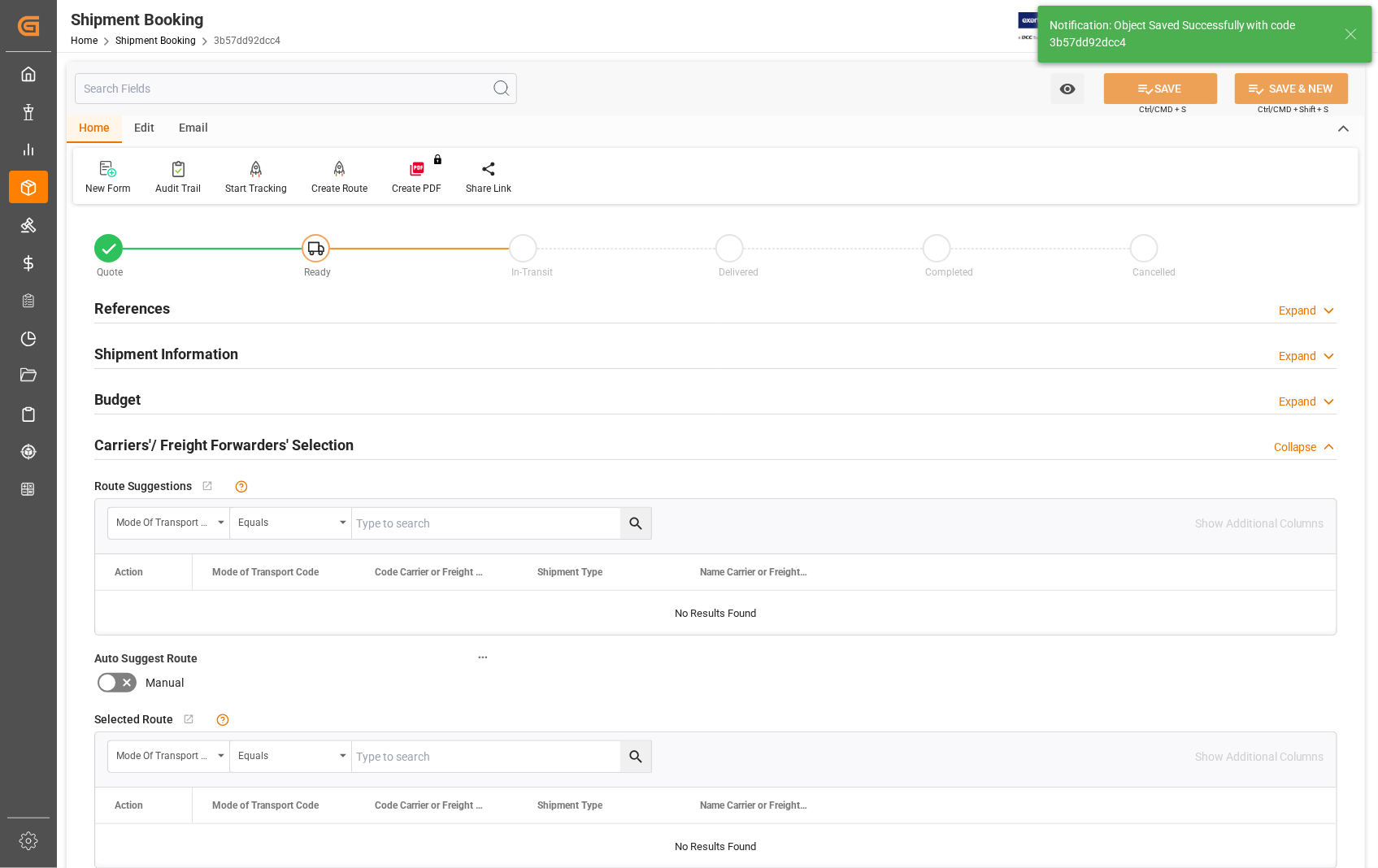
type input "Ready"
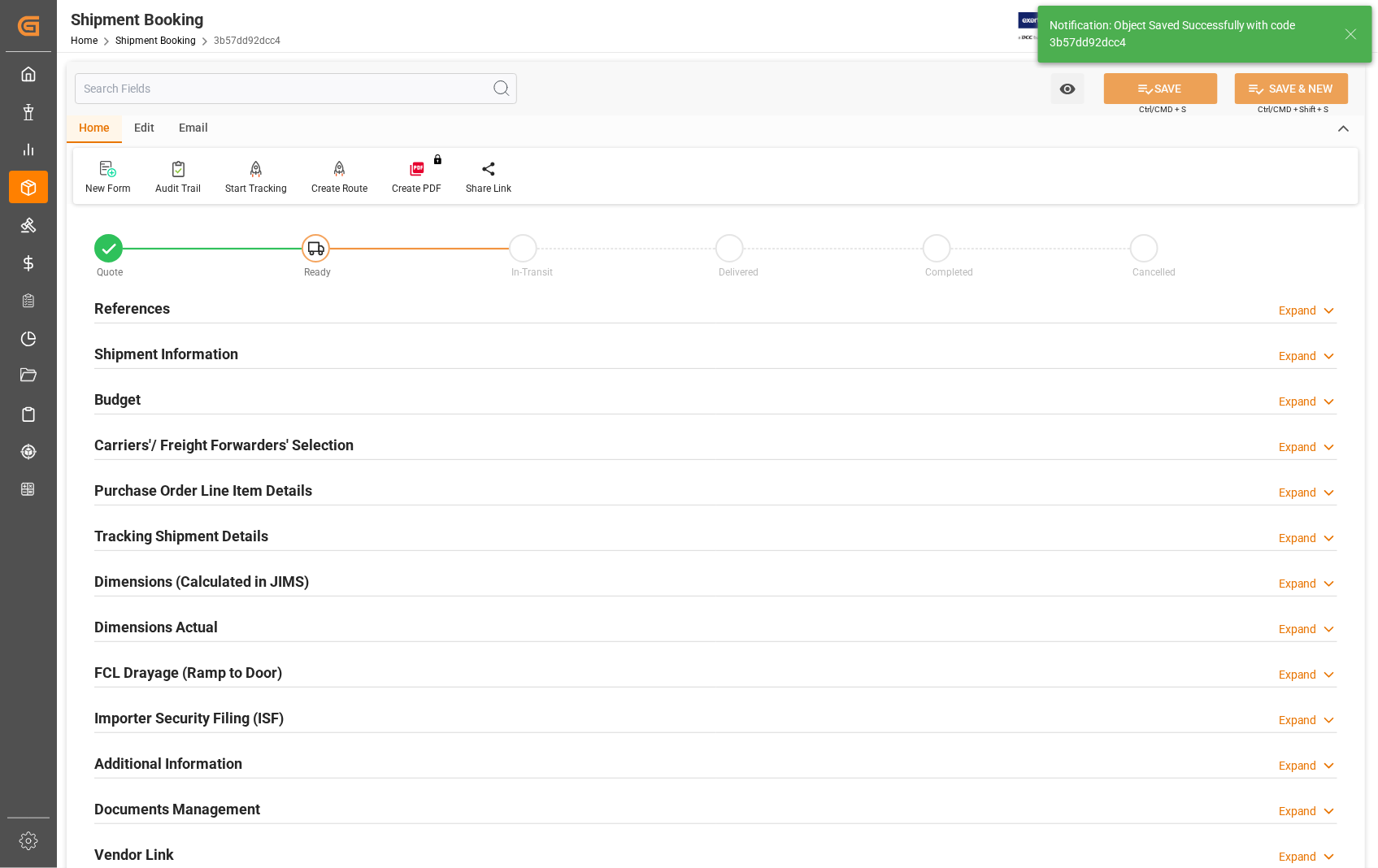
click at [133, 309] on h2 "References" at bounding box center [132, 308] width 75 height 22
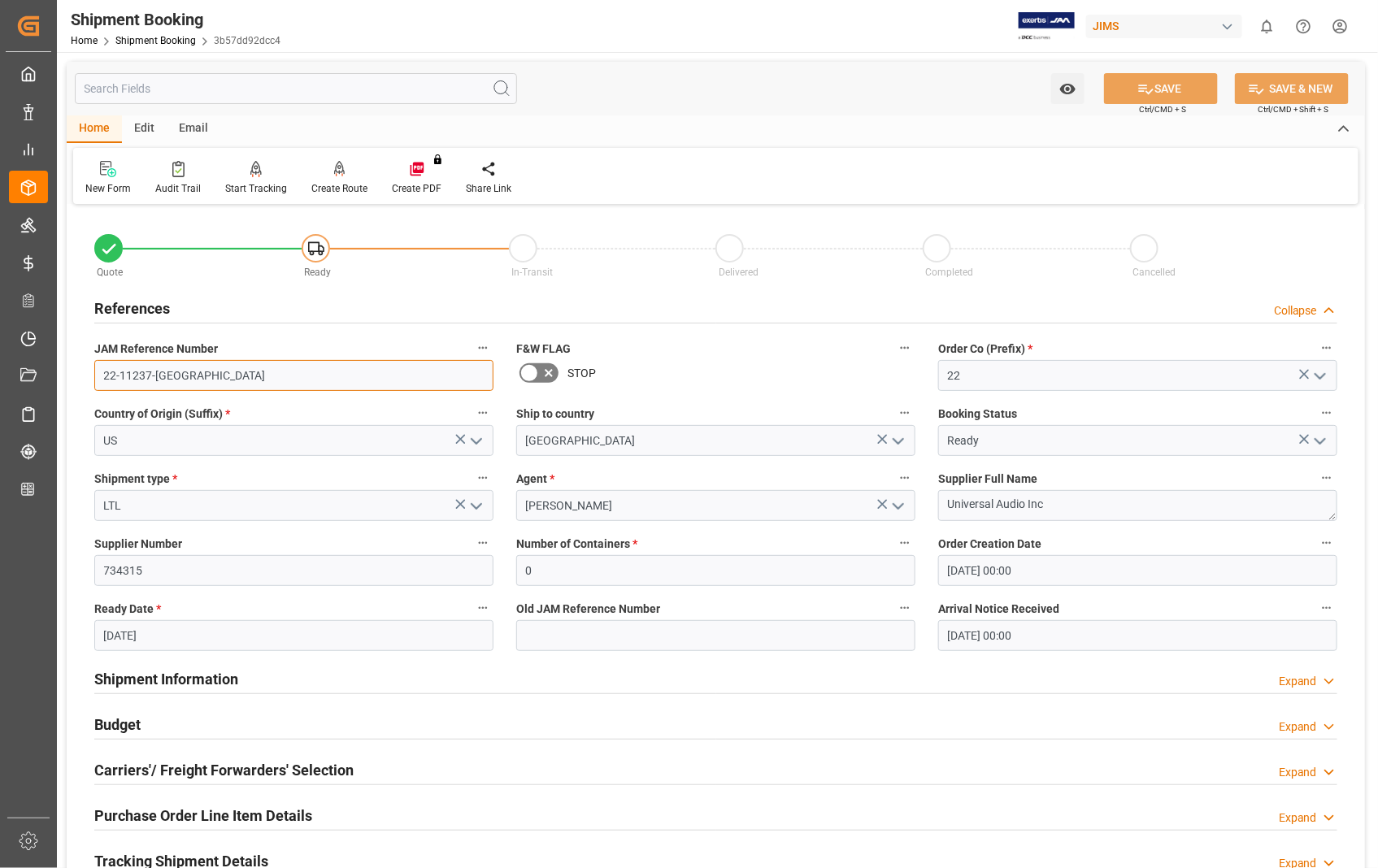
drag, startPoint x: 169, startPoint y: 377, endPoint x: 94, endPoint y: 377, distance: 75.0
click at [94, 377] on input "22-11237-US" at bounding box center [293, 375] width 399 height 31
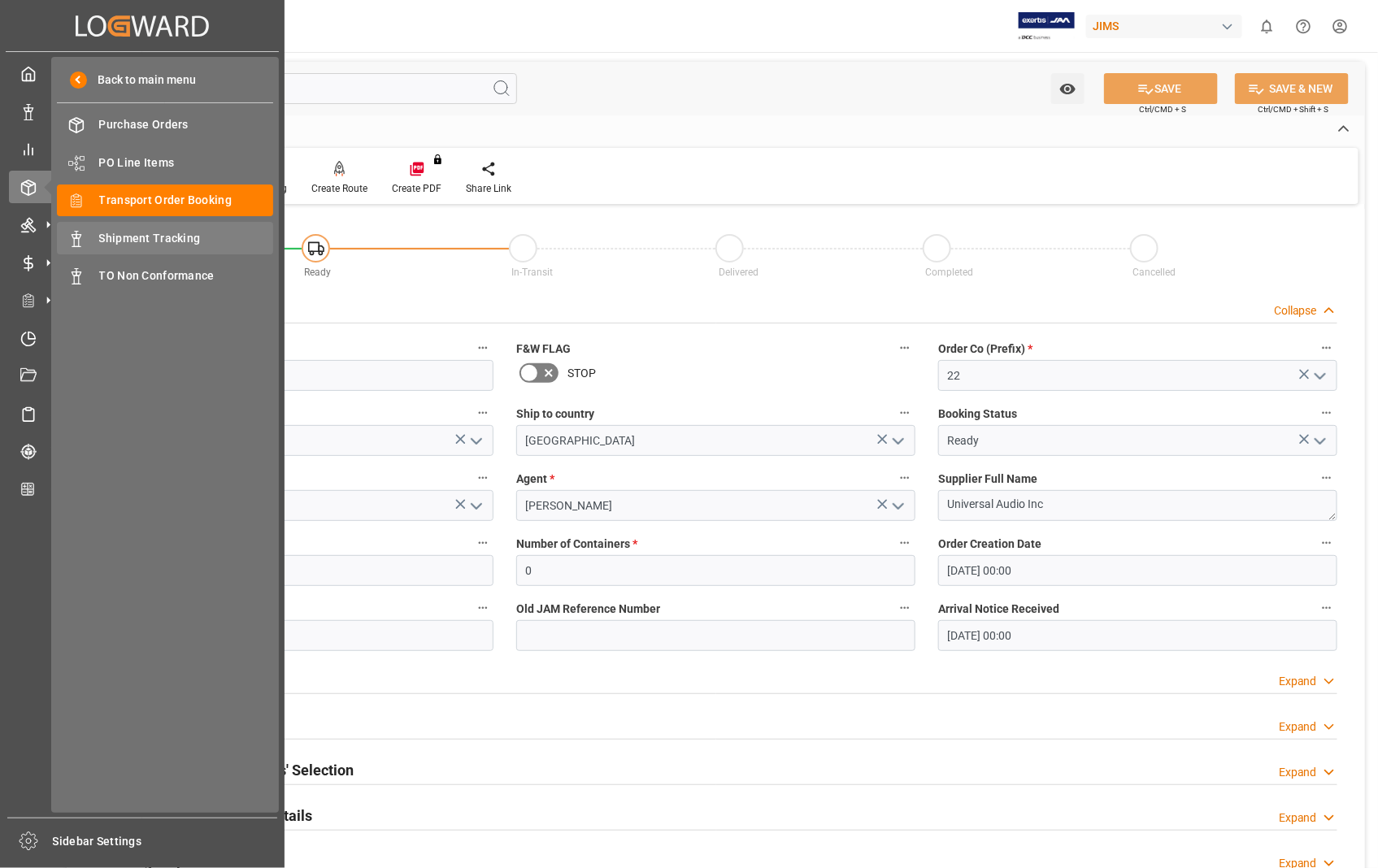
click at [137, 240] on span "Shipment Tracking" at bounding box center [186, 238] width 175 height 17
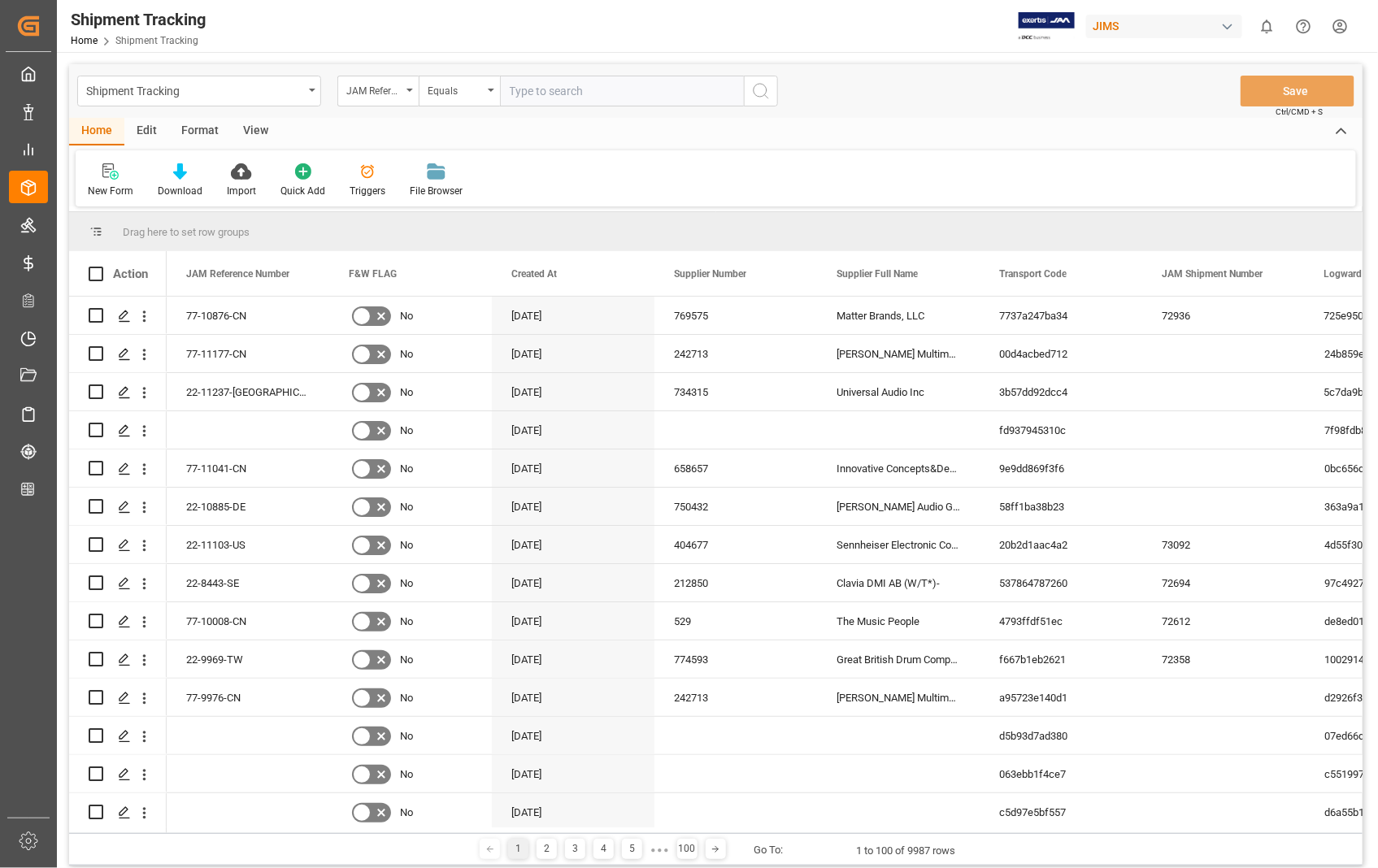
click at [610, 90] on input "text" at bounding box center [622, 90] width 244 height 31
type input "22-11237-US"
click at [766, 91] on circle "search button" at bounding box center [759, 90] width 13 height 13
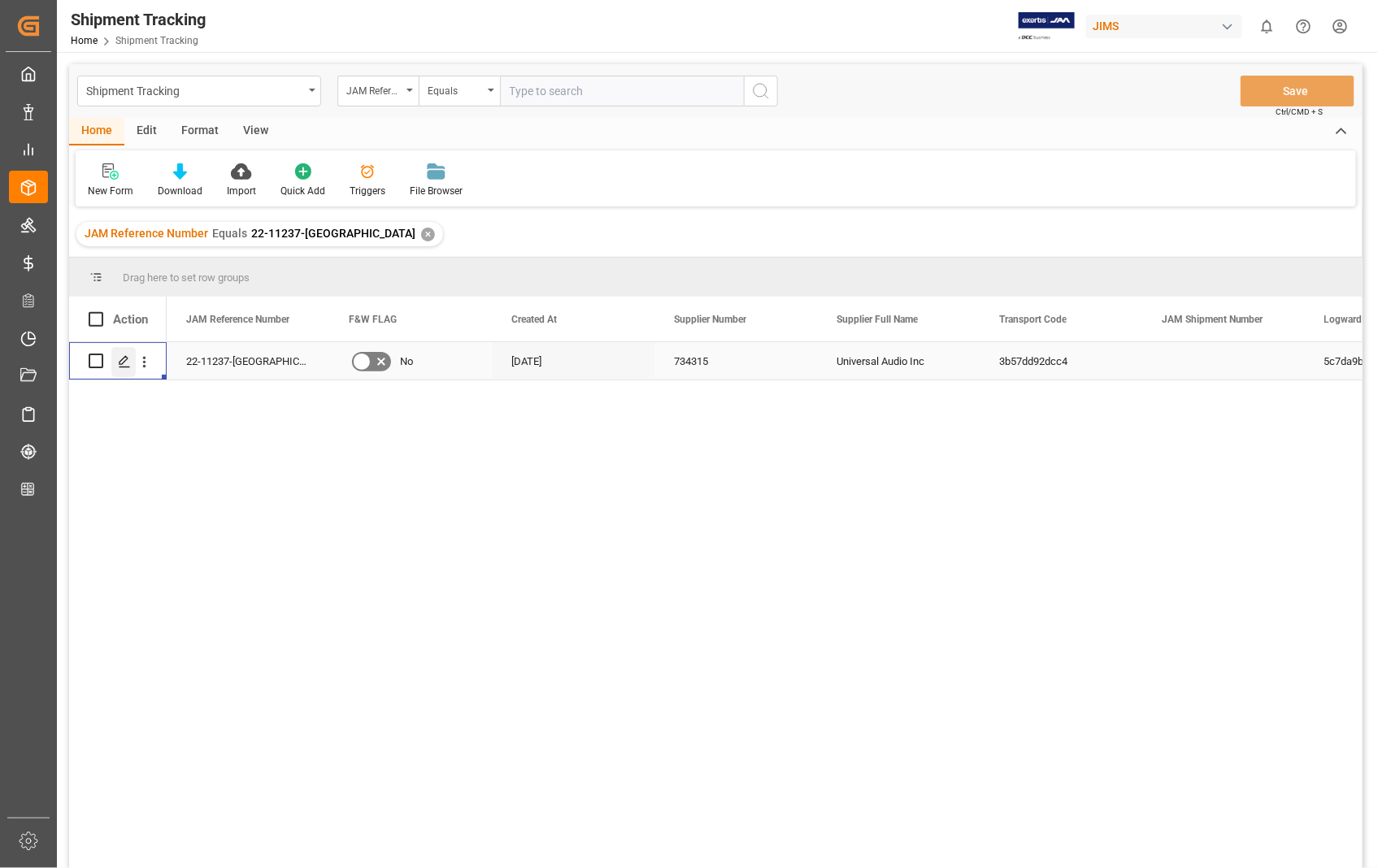
click at [126, 366] on icon "Press SPACE to select this row." at bounding box center [124, 362] width 13 height 13
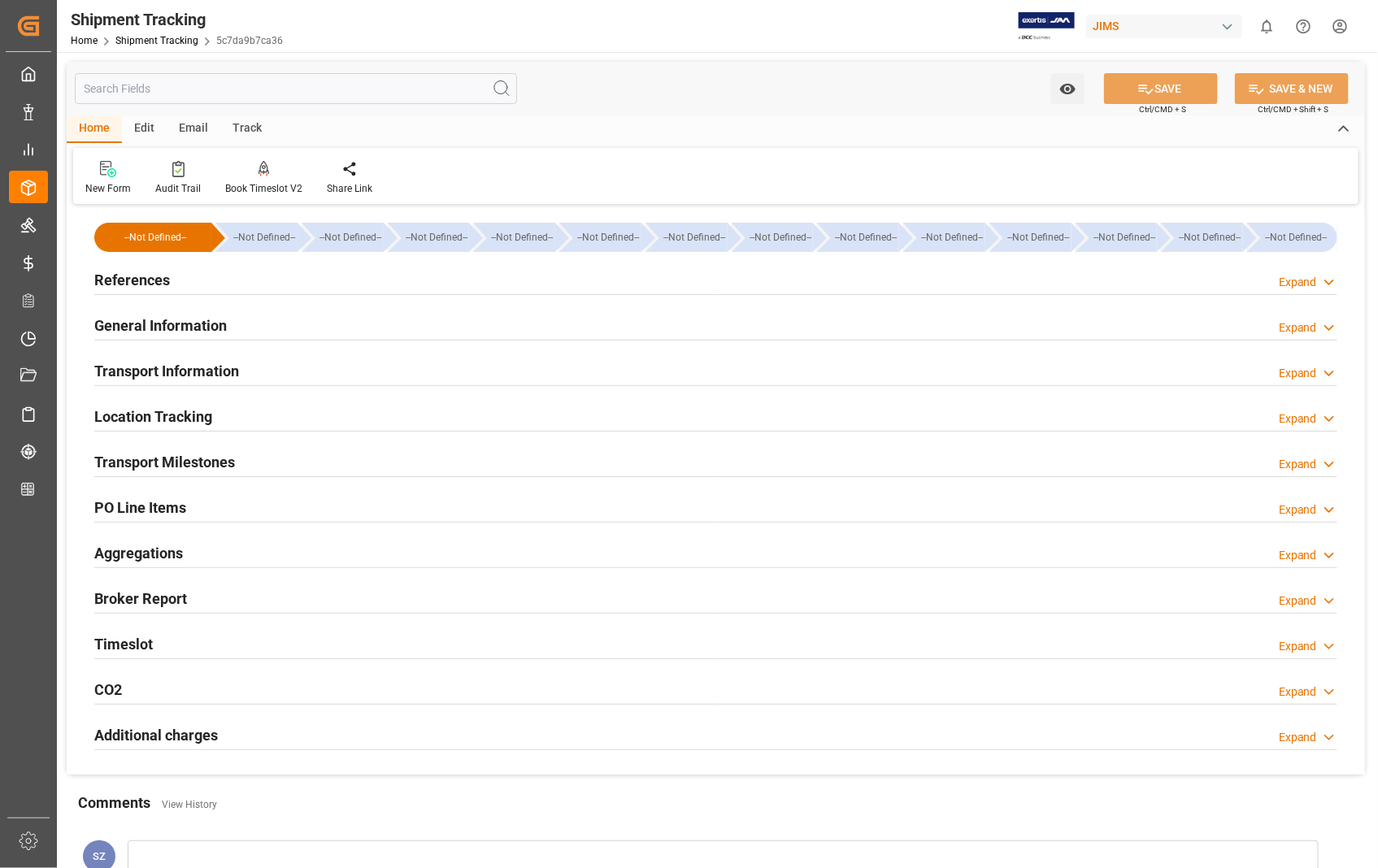
type input "25-09-2025"
click at [136, 277] on h2 "References" at bounding box center [132, 280] width 75 height 22
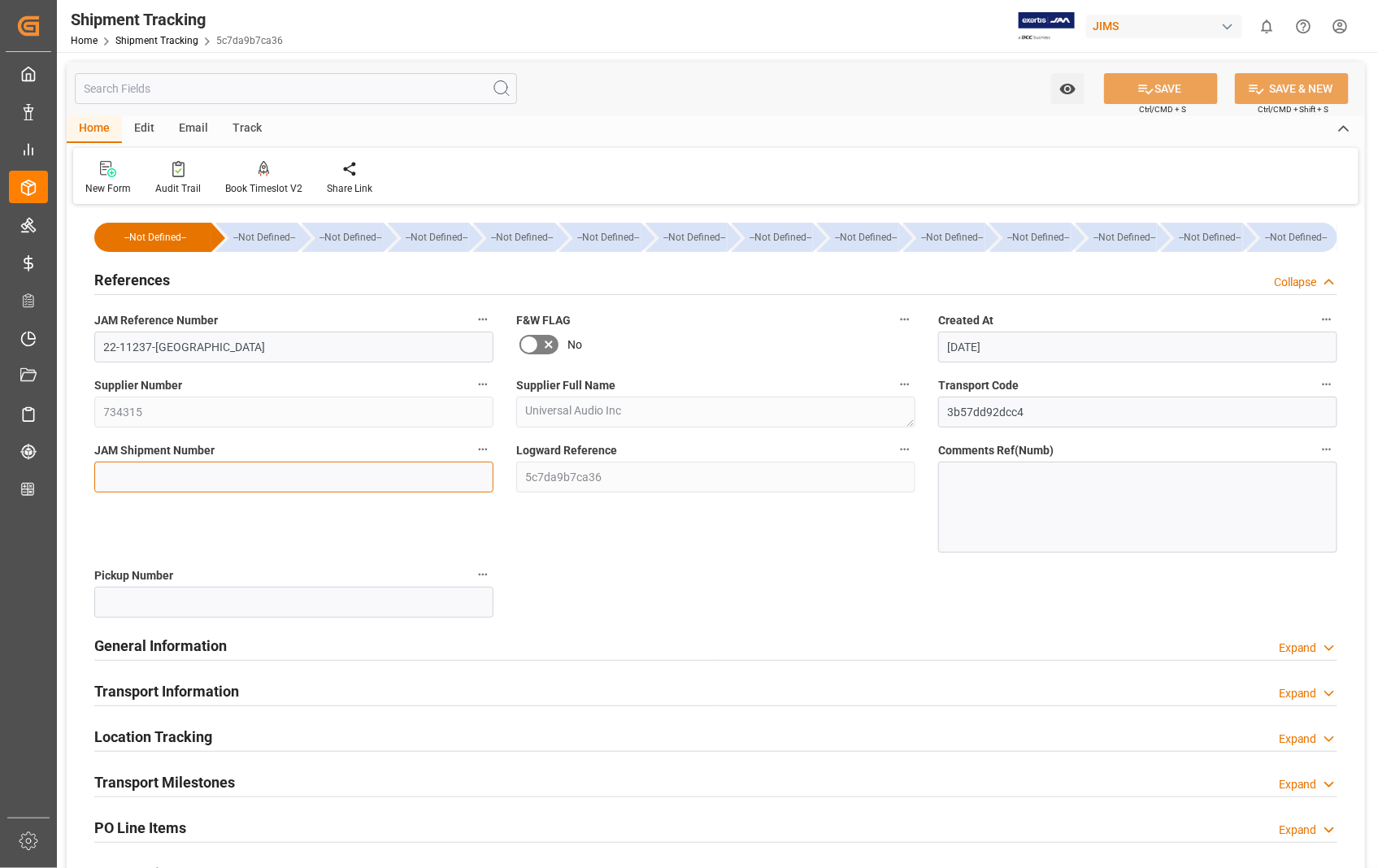
click at [245, 479] on input at bounding box center [293, 477] width 399 height 31
paste input "73175"
type input "73175"
click at [1159, 79] on button "SAVE" at bounding box center [1161, 88] width 114 height 31
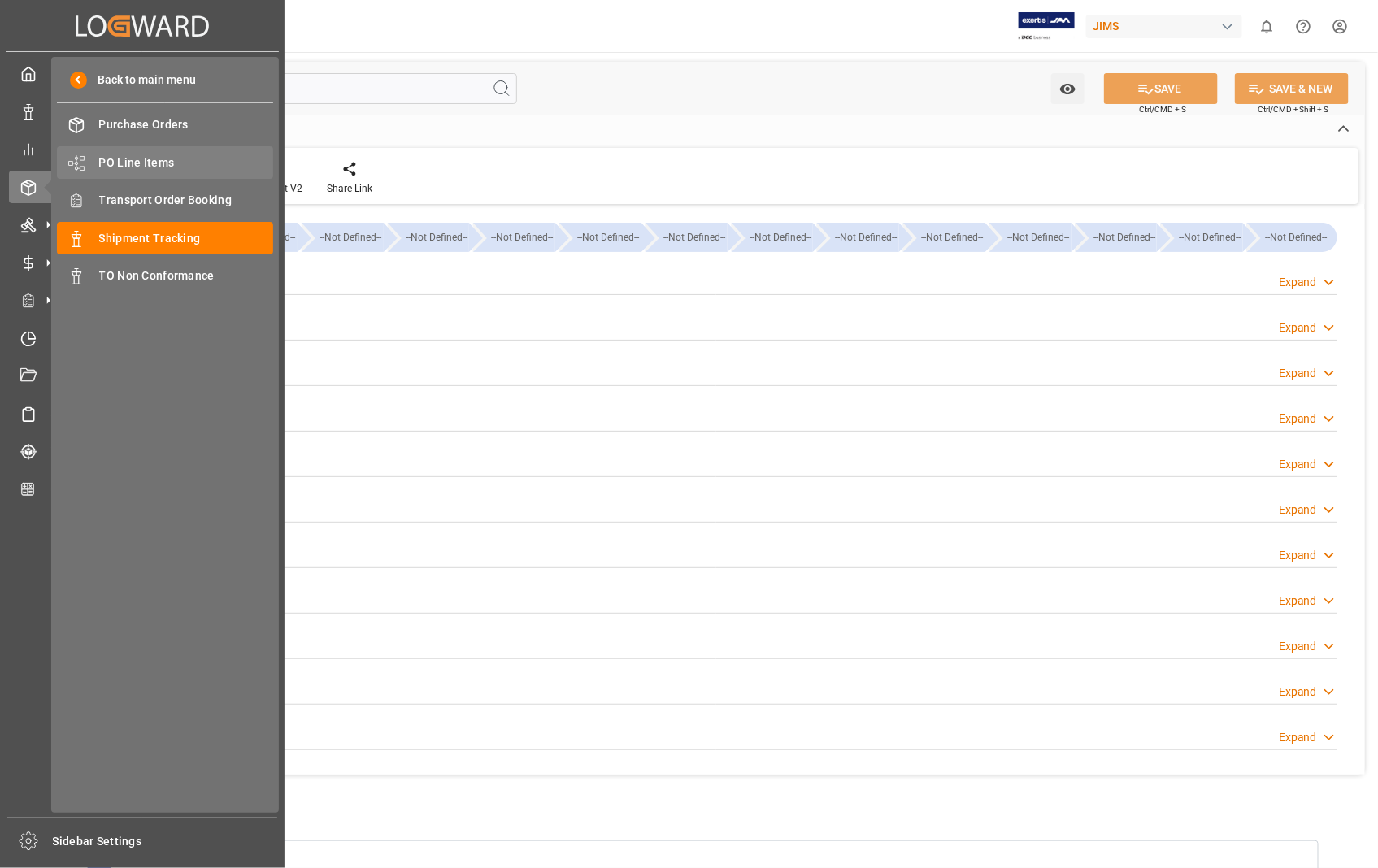
click at [144, 161] on span "PO Line Items" at bounding box center [186, 162] width 175 height 17
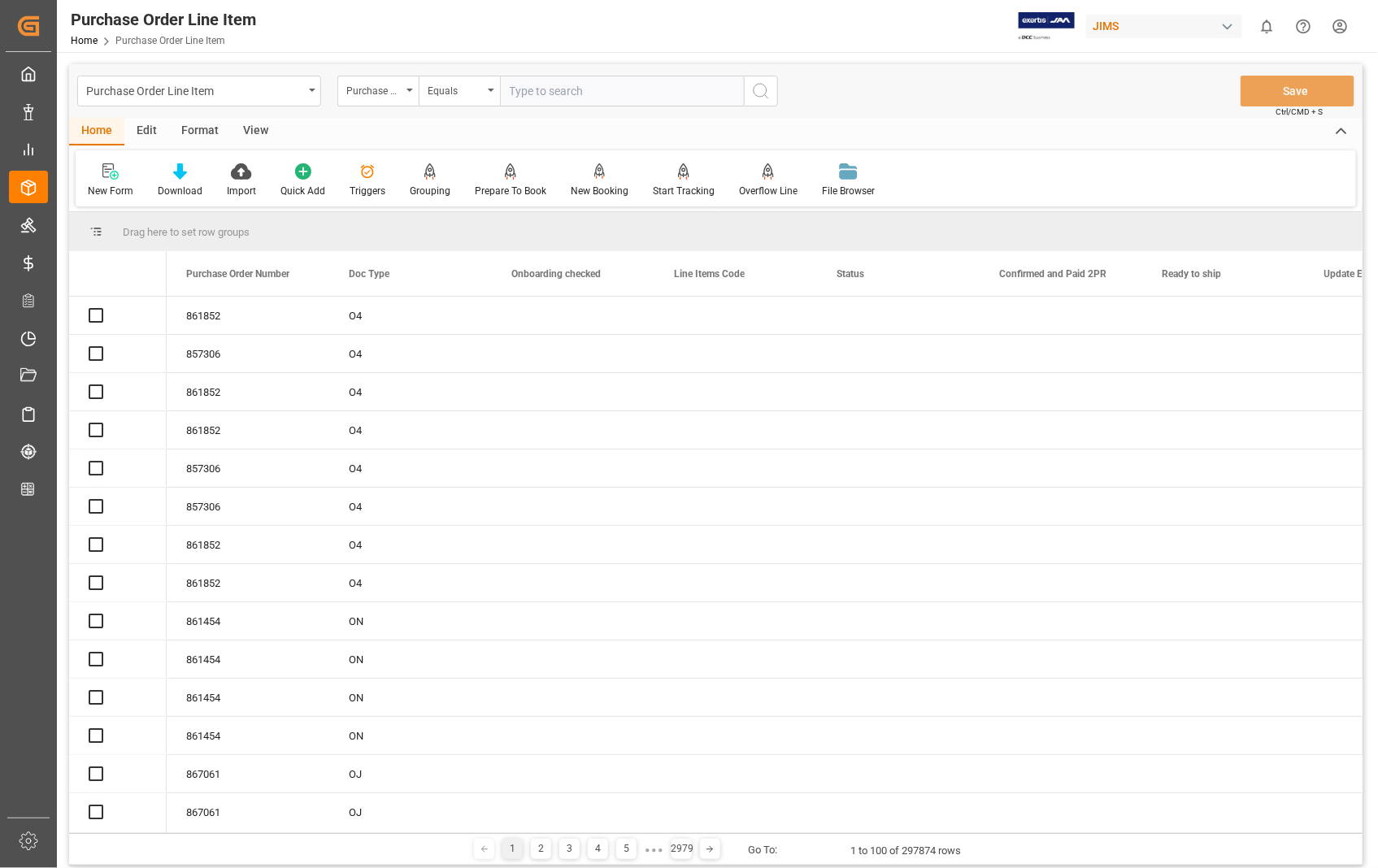
click at [606, 93] on input "text" at bounding box center [622, 90] width 244 height 31
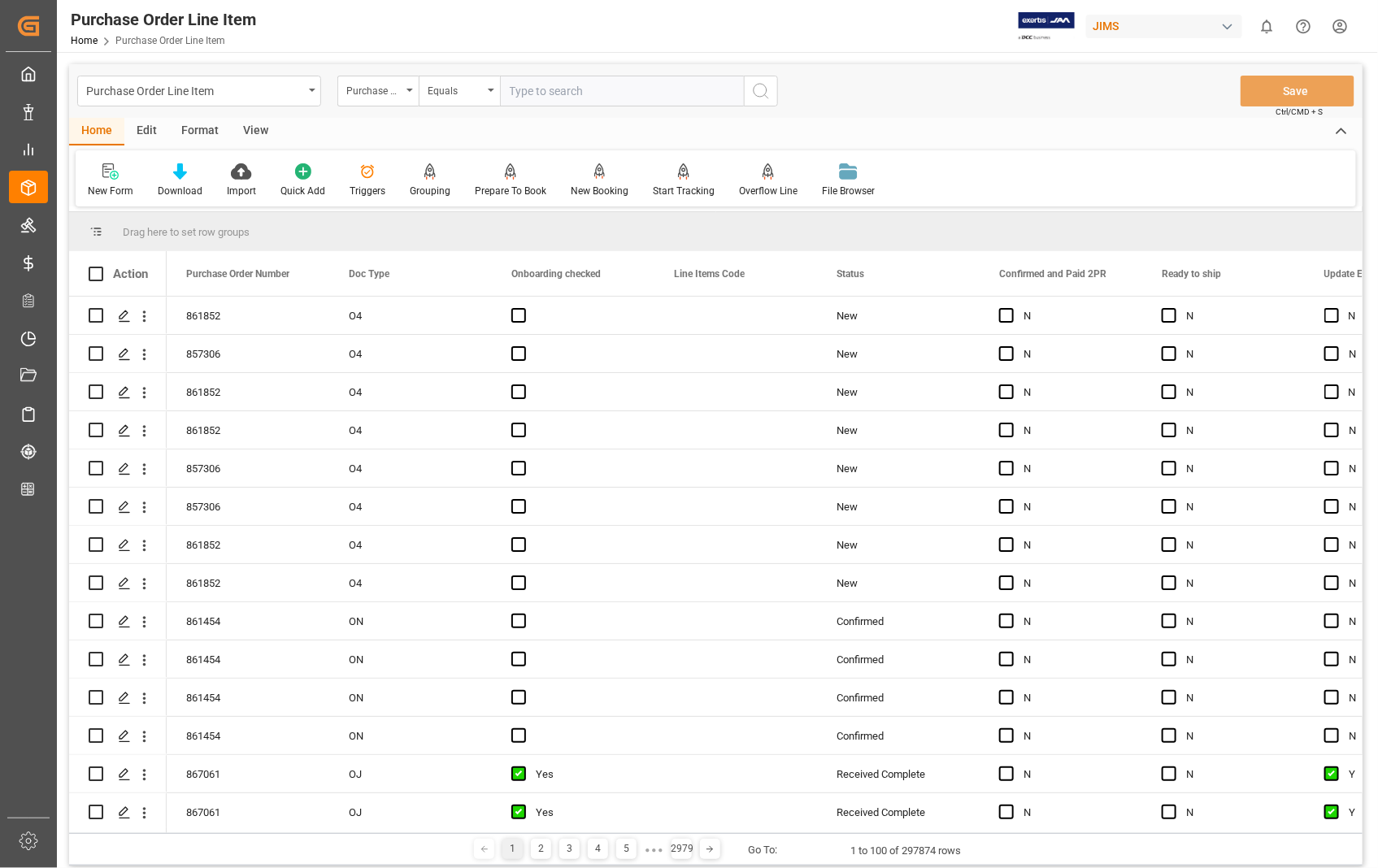
click at [606, 93] on input "text" at bounding box center [622, 90] width 244 height 31
type input "865959"
click at [765, 93] on circle "search button" at bounding box center [759, 90] width 13 height 13
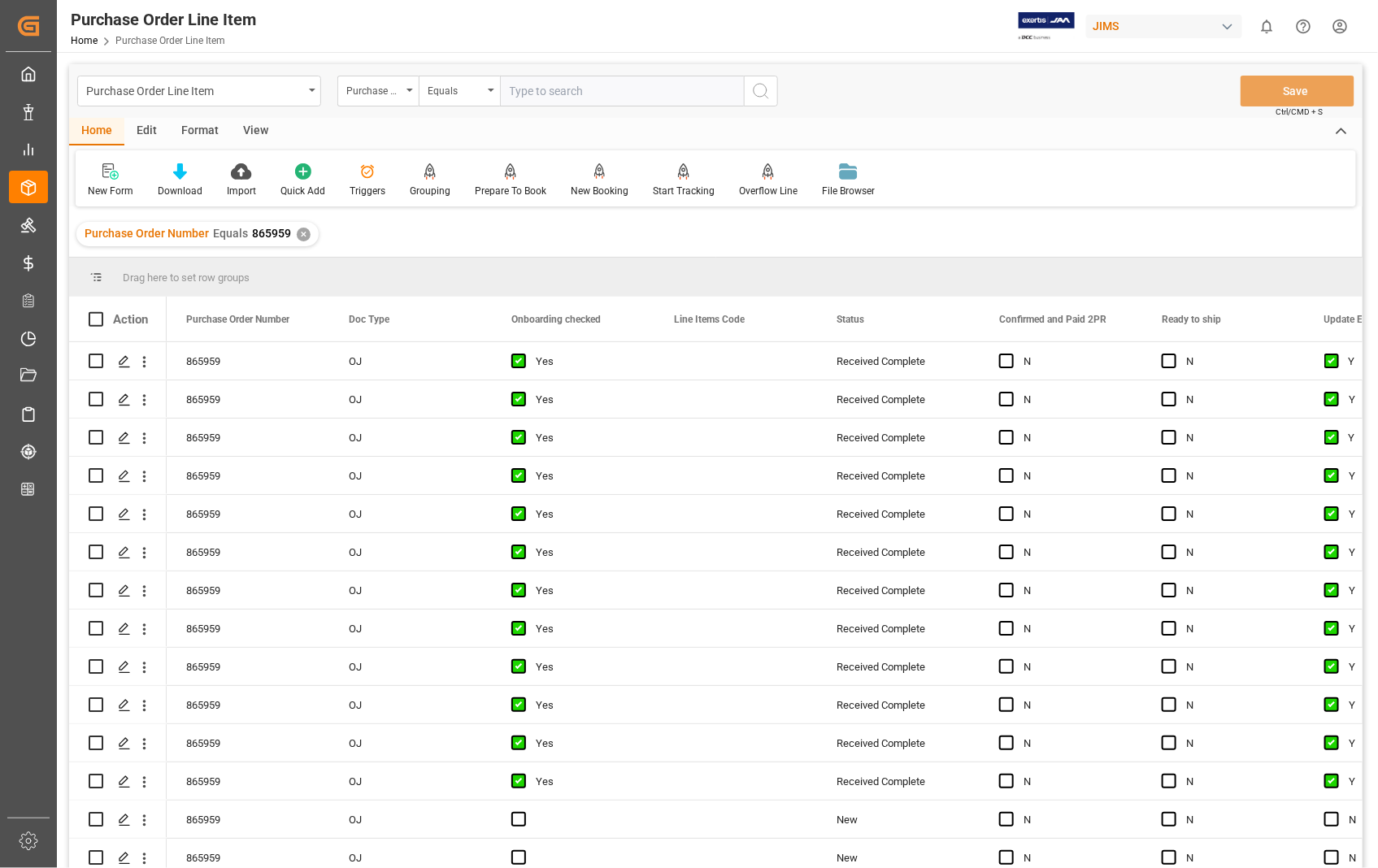
click at [242, 131] on div "View" at bounding box center [255, 131] width 49 height 27
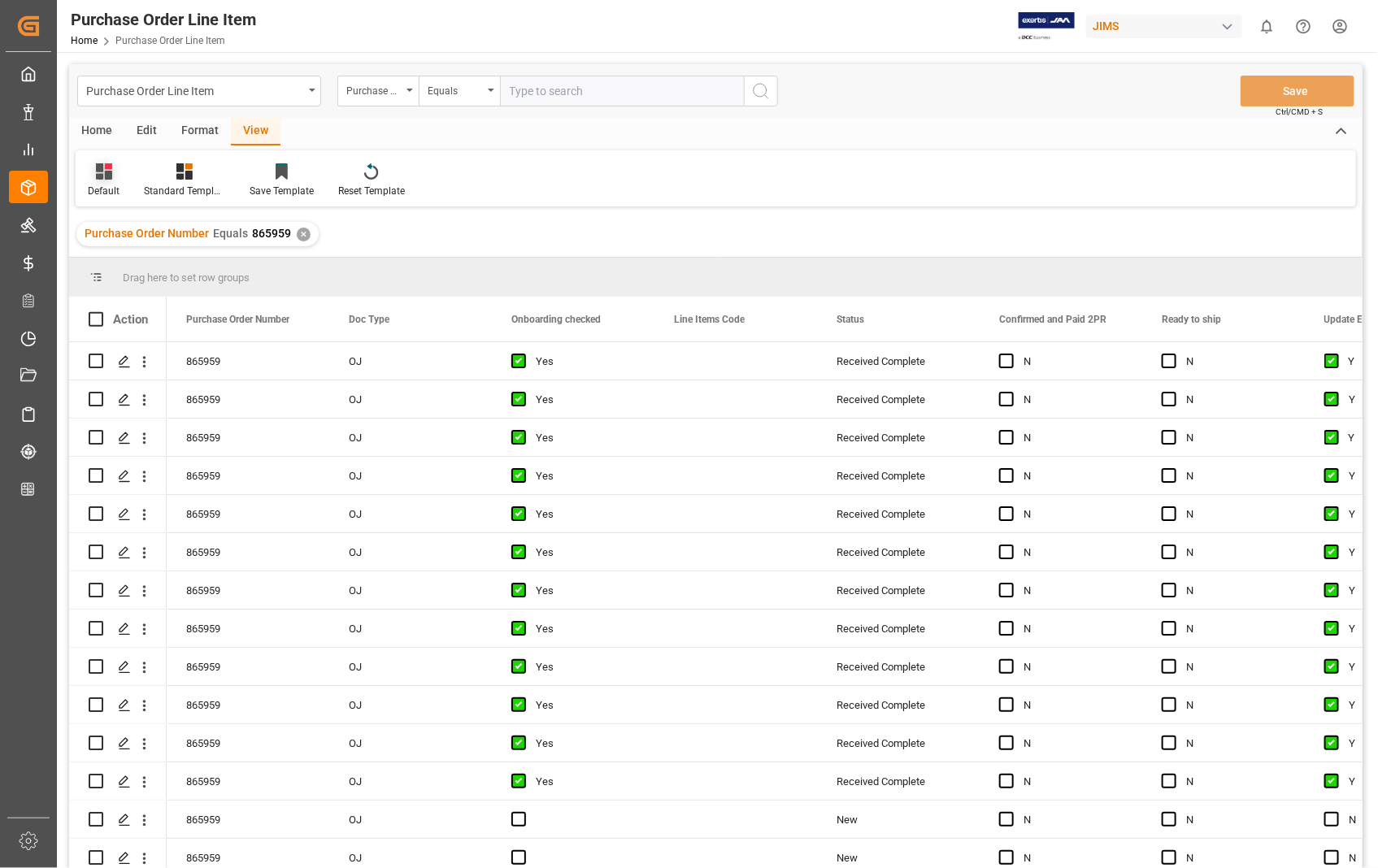
click at [104, 189] on div "Default" at bounding box center [104, 190] width 32 height 15
click at [105, 256] on div "Sophia setting." at bounding box center [167, 262] width 142 height 17
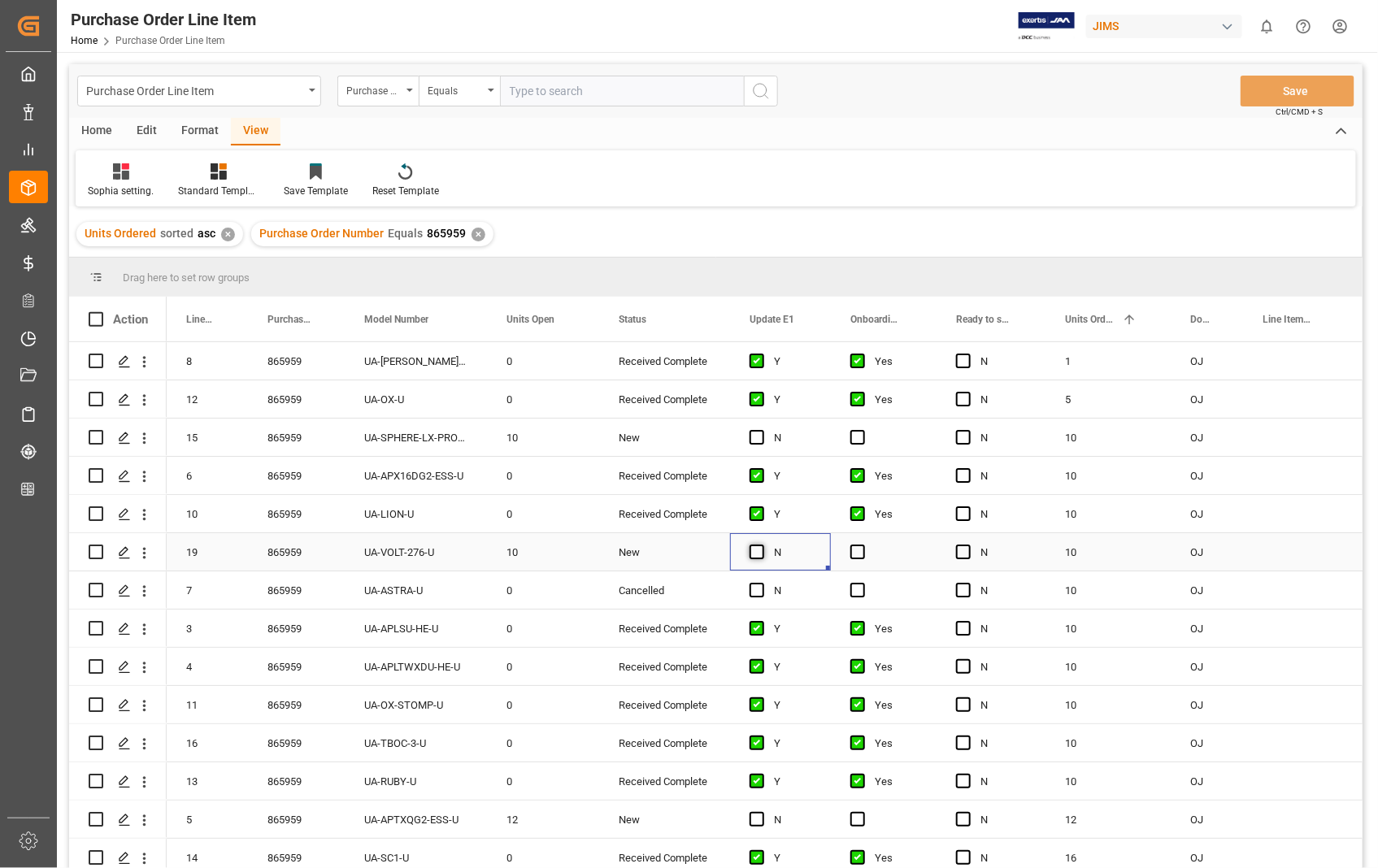
click at [757, 553] on span "Press SPACE to select this row." at bounding box center [757, 551] width 15 height 15
click at [762, 544] on input "Press SPACE to select this row." at bounding box center [762, 544] width 0 height 0
click at [857, 551] on span "Press SPACE to select this row." at bounding box center [858, 551] width 15 height 15
click at [863, 544] on input "Press SPACE to select this row." at bounding box center [863, 544] width 0 height 0
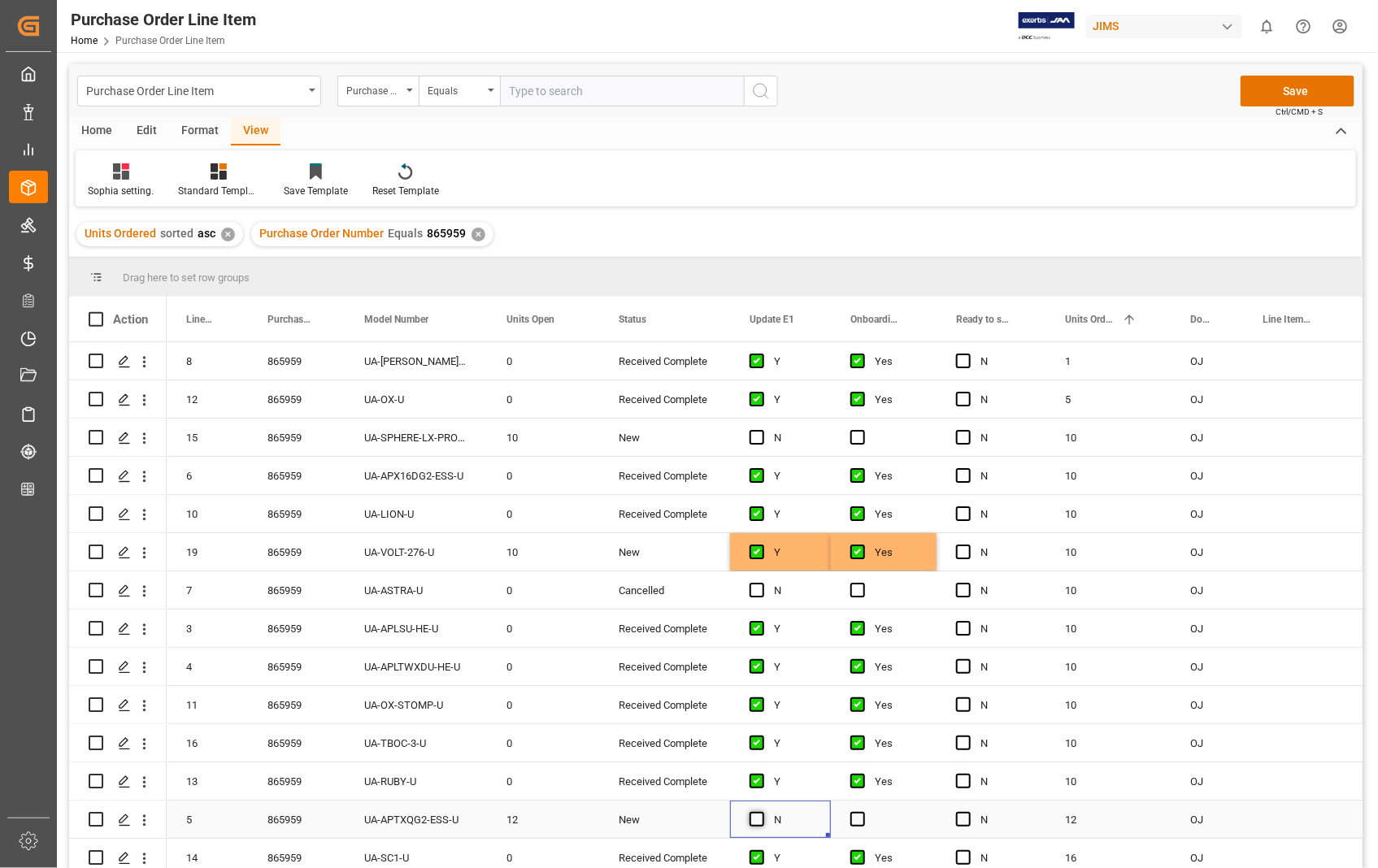
click at [750, 817] on span "Press SPACE to select this row." at bounding box center [757, 819] width 15 height 15
click at [762, 812] on input "Press SPACE to select this row." at bounding box center [762, 812] width 0 height 0
click at [855, 814] on span "Press SPACE to select this row." at bounding box center [858, 819] width 15 height 15
click at [863, 812] on input "Press SPACE to select this row." at bounding box center [863, 812] width 0 height 0
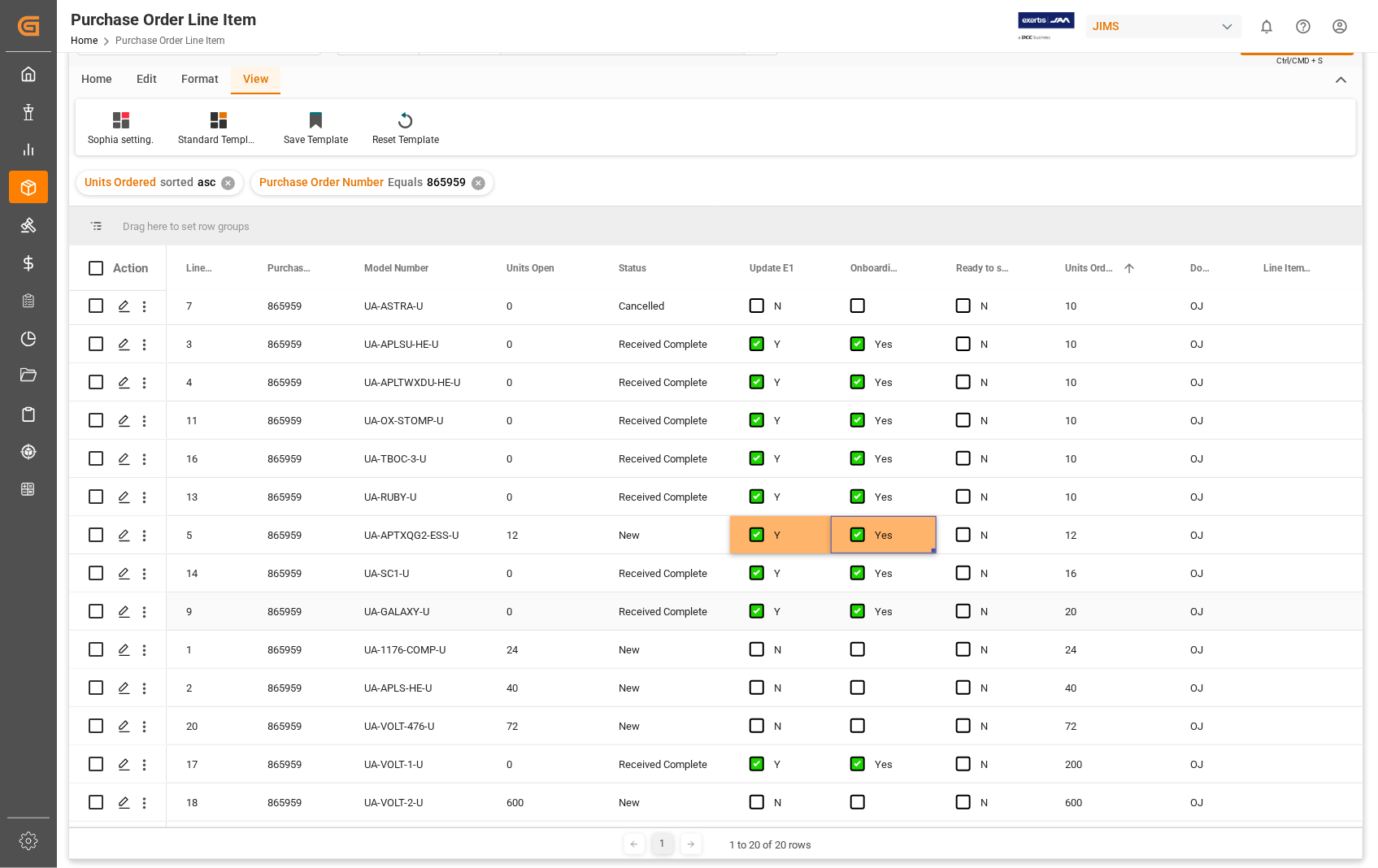
scroll to position [90, 0]
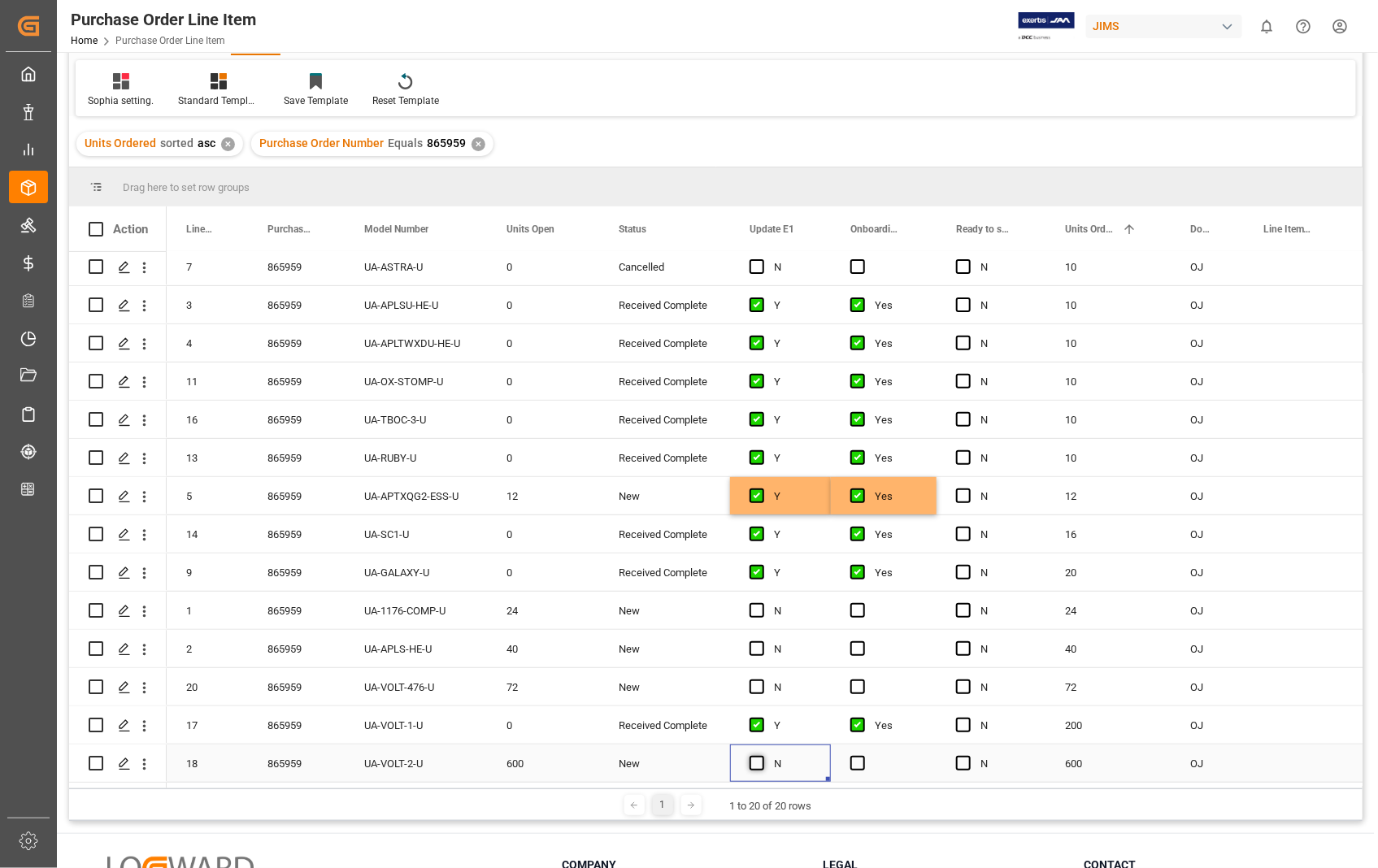
click at [758, 764] on span "Press SPACE to select this row." at bounding box center [757, 763] width 15 height 15
click at [762, 756] on input "Press SPACE to select this row." at bounding box center [762, 756] width 0 height 0
click at [858, 760] on span "Press SPACE to select this row." at bounding box center [858, 763] width 15 height 15
click at [863, 756] on input "Press SPACE to select this row." at bounding box center [863, 756] width 0 height 0
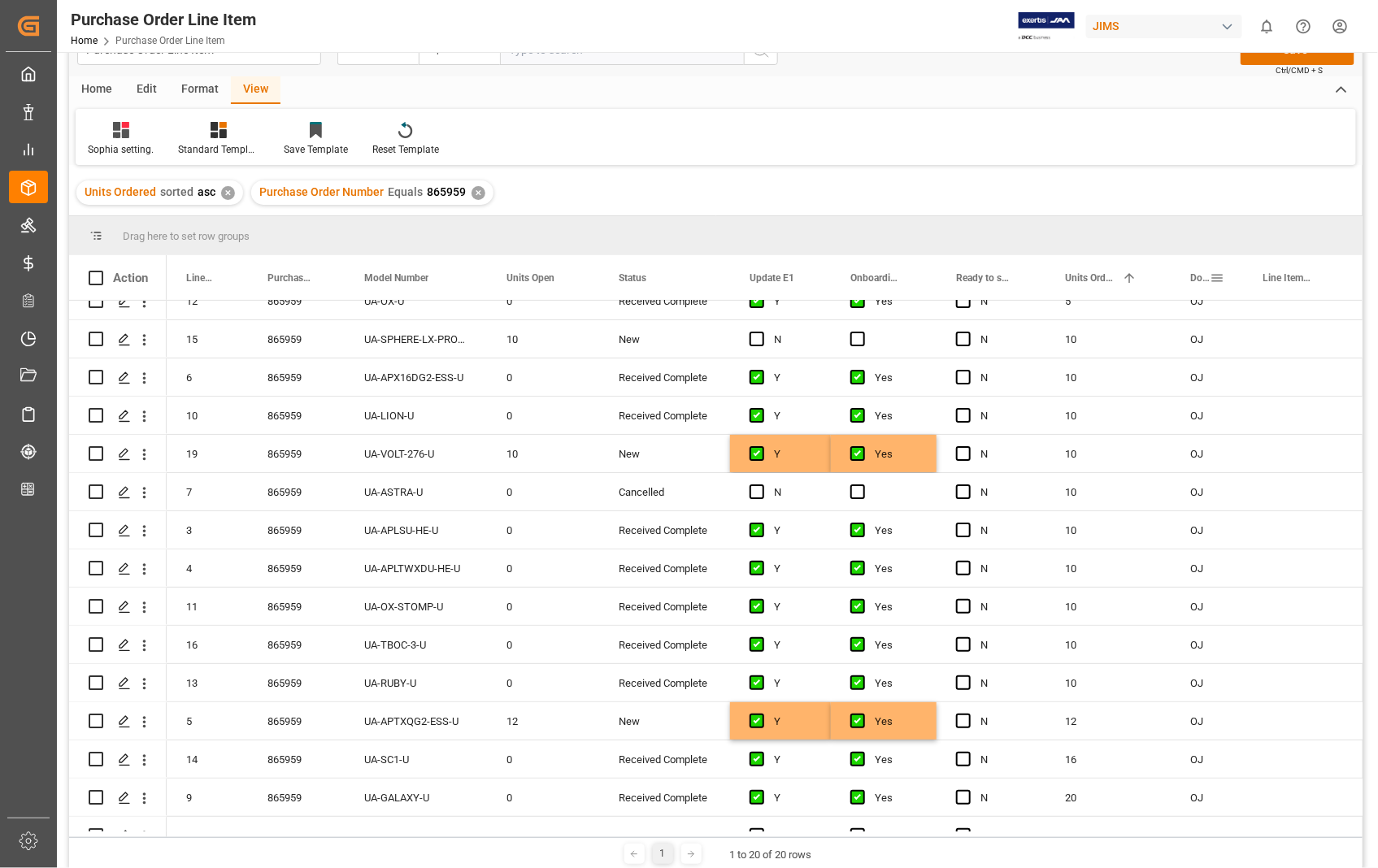
scroll to position [0, 0]
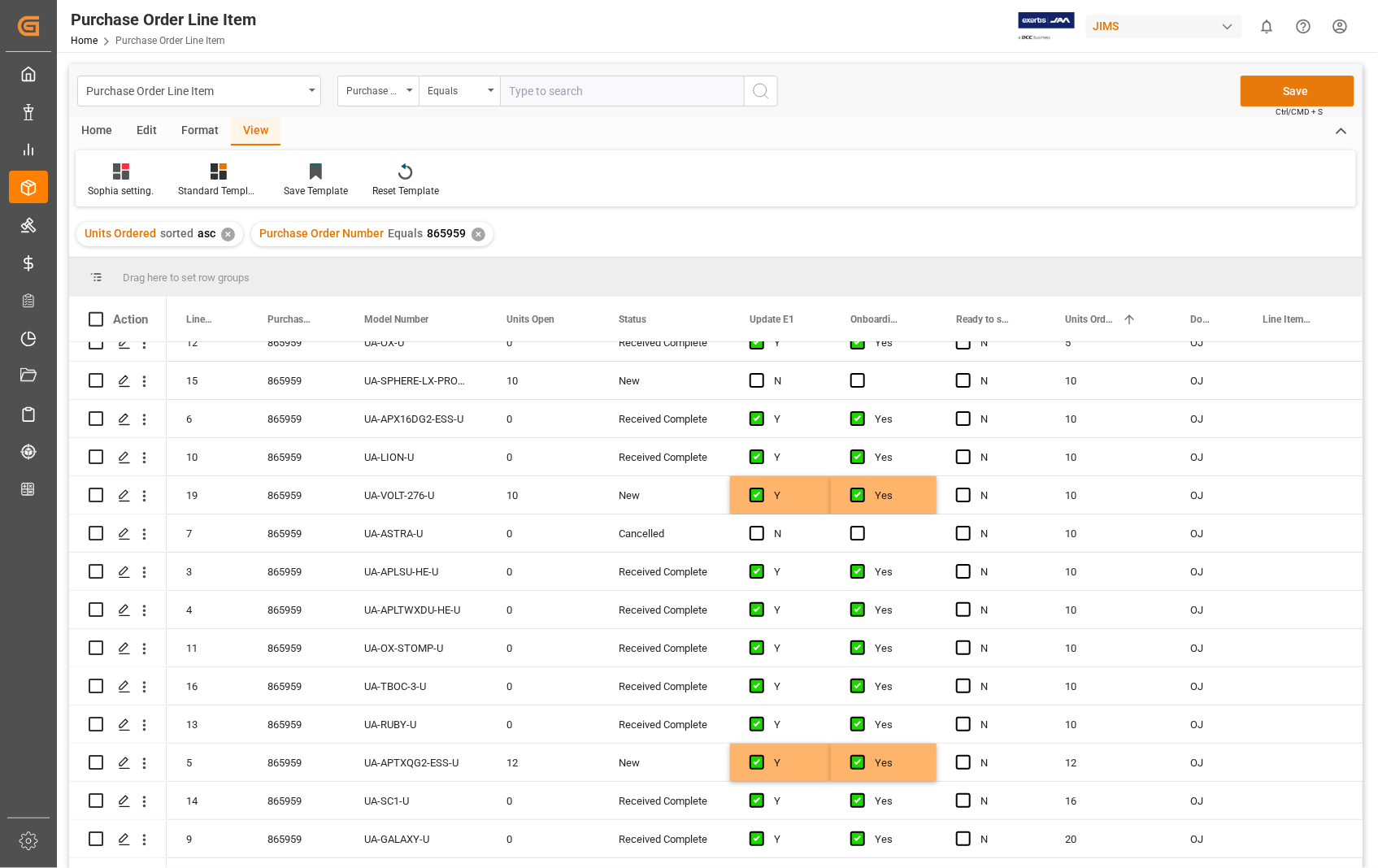
click at [1303, 88] on button "Save" at bounding box center [1297, 90] width 114 height 31
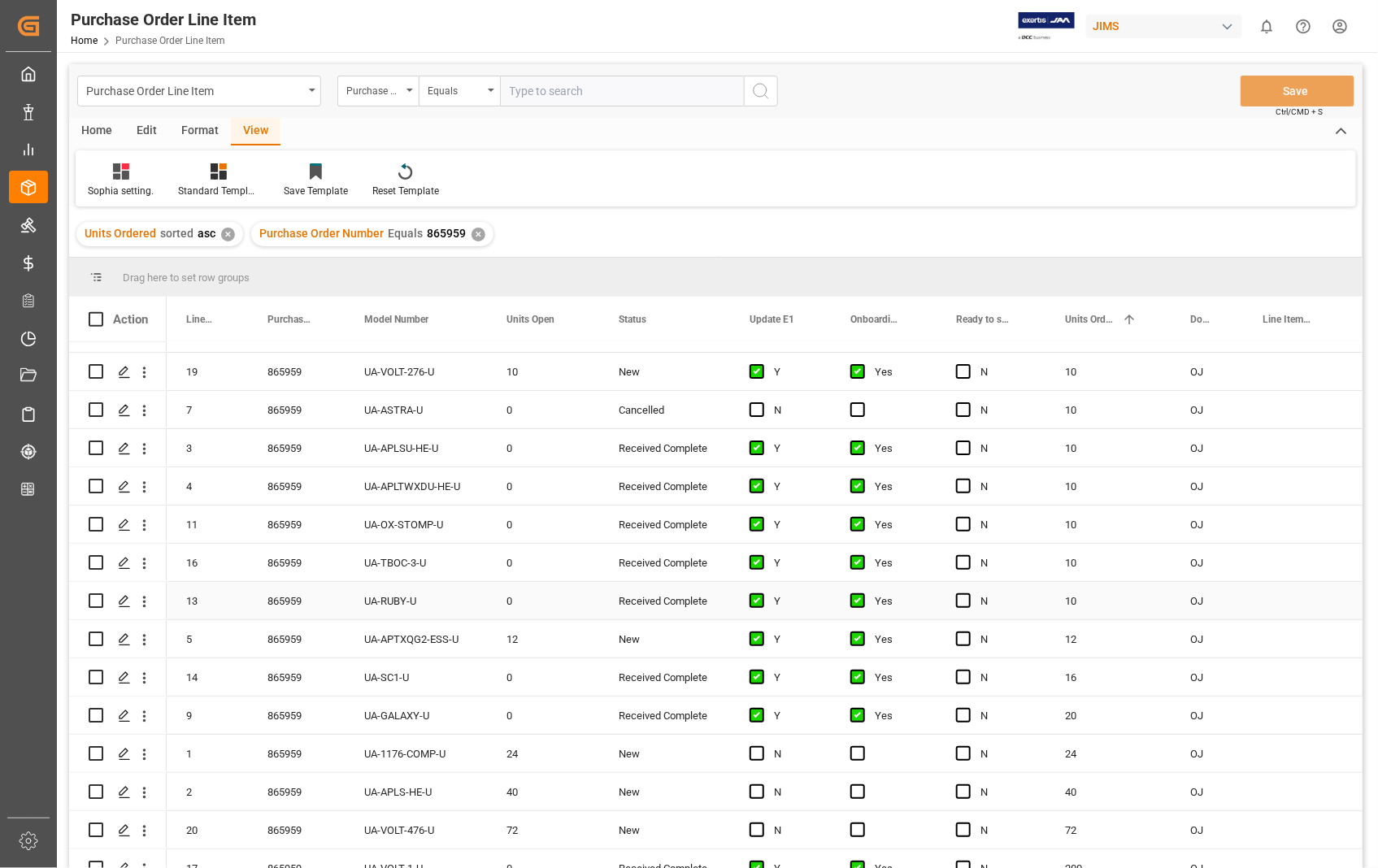
scroll to position [237, 0]
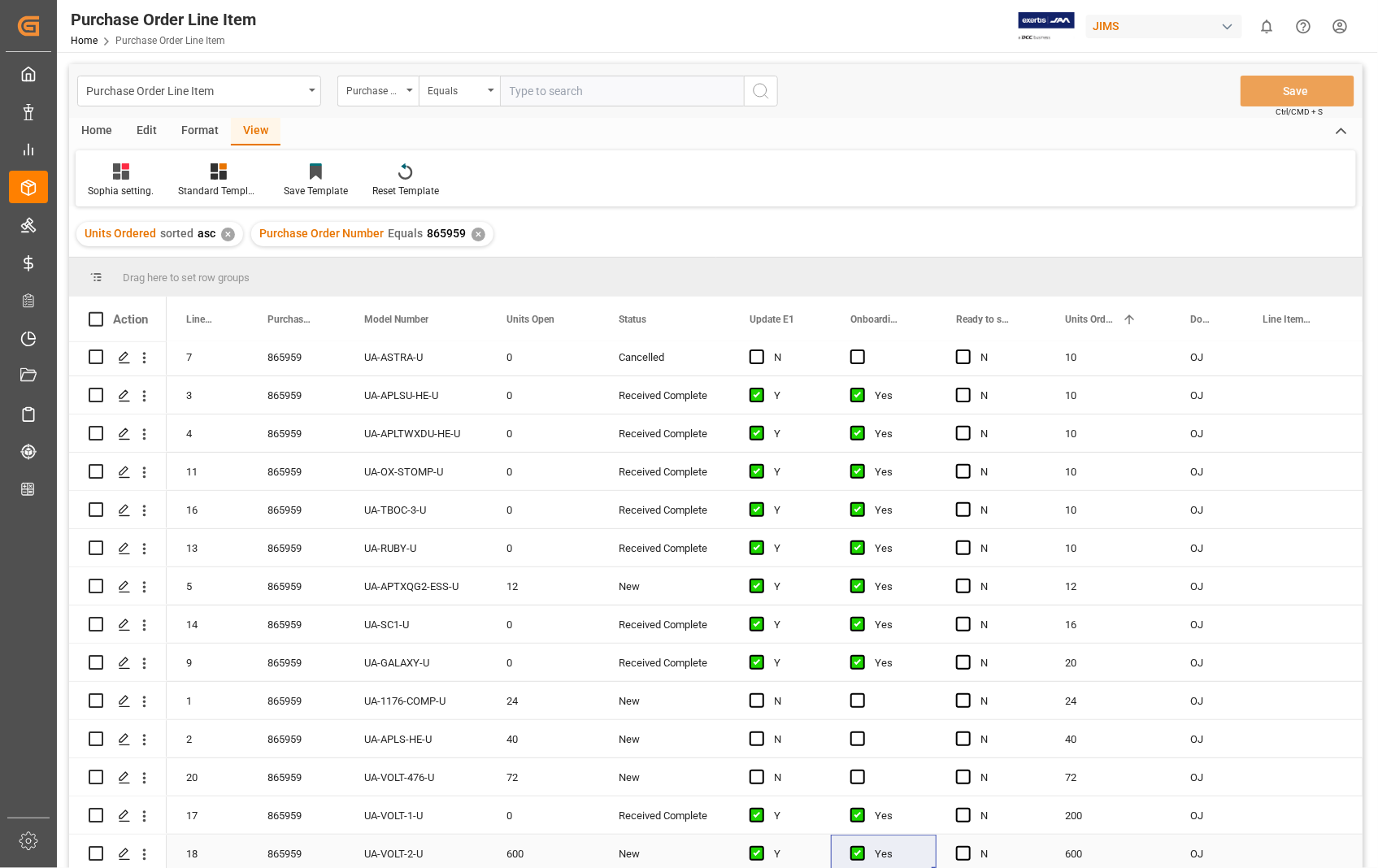
click at [100, 846] on input "Press Space to toggle row selection (unchecked)" at bounding box center [96, 853] width 15 height 15
checkbox input "true"
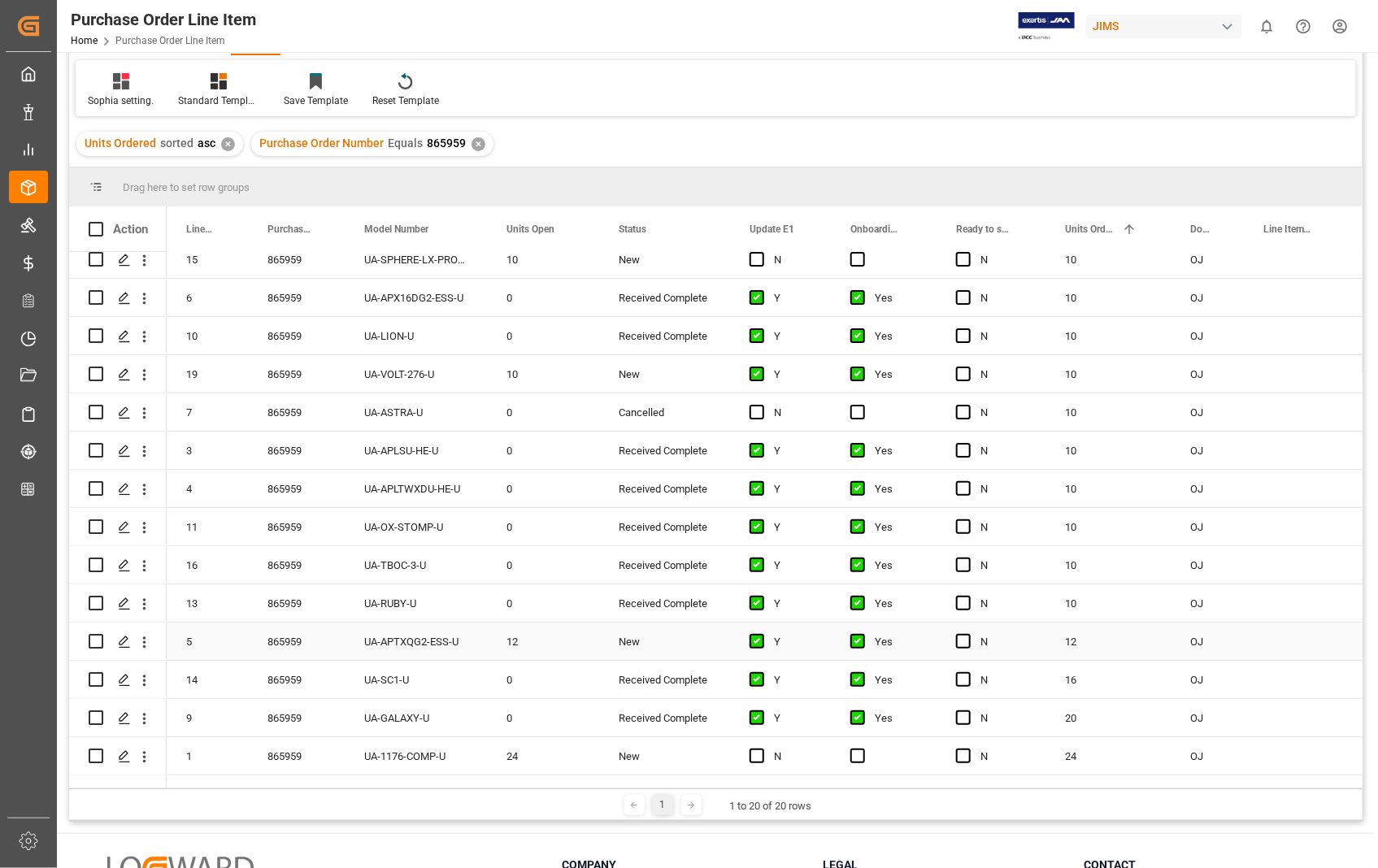
scroll to position [57, 0]
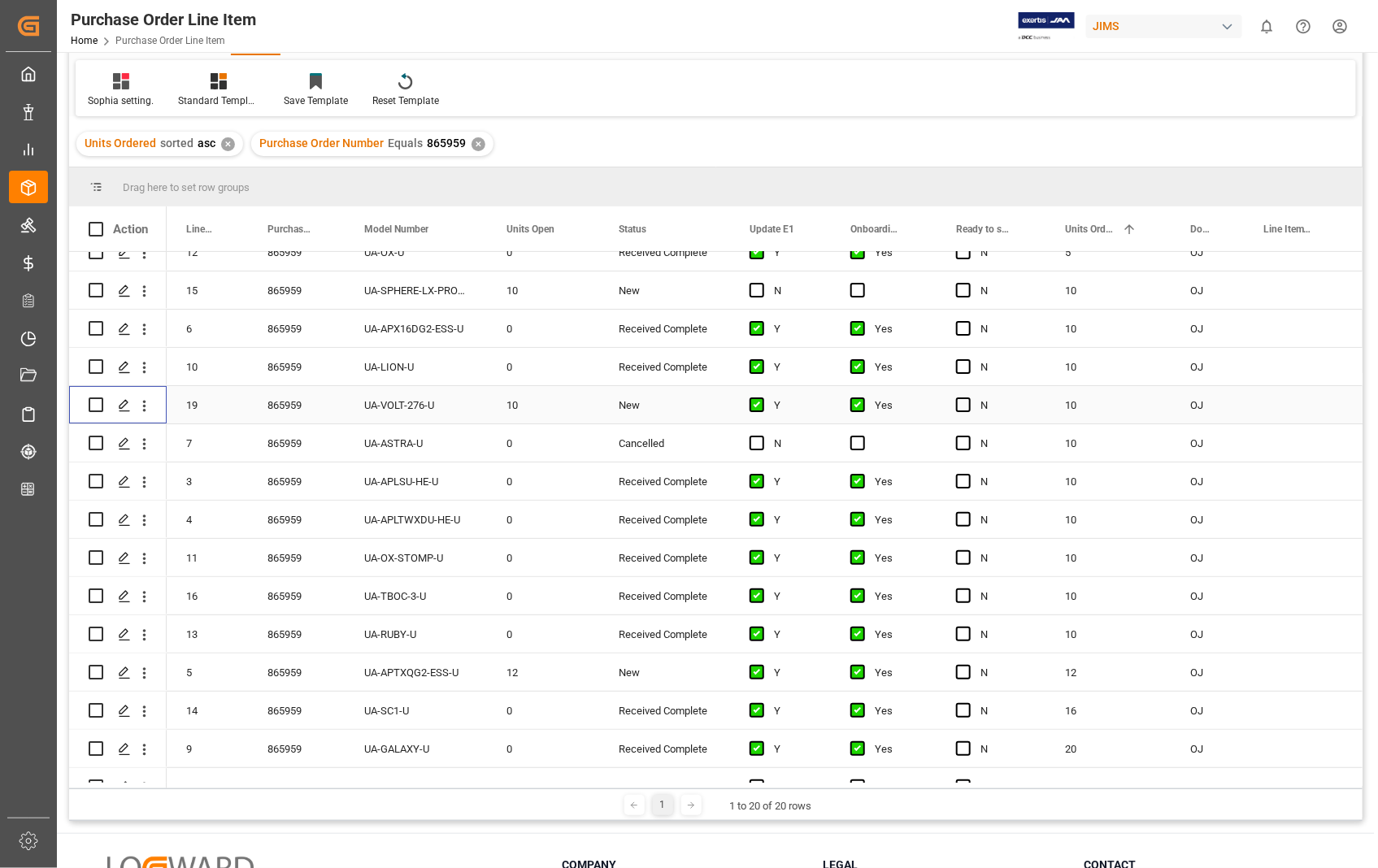
click at [93, 406] on input "Press Space to toggle row selection (unchecked)" at bounding box center [96, 405] width 15 height 15
checkbox input "true"
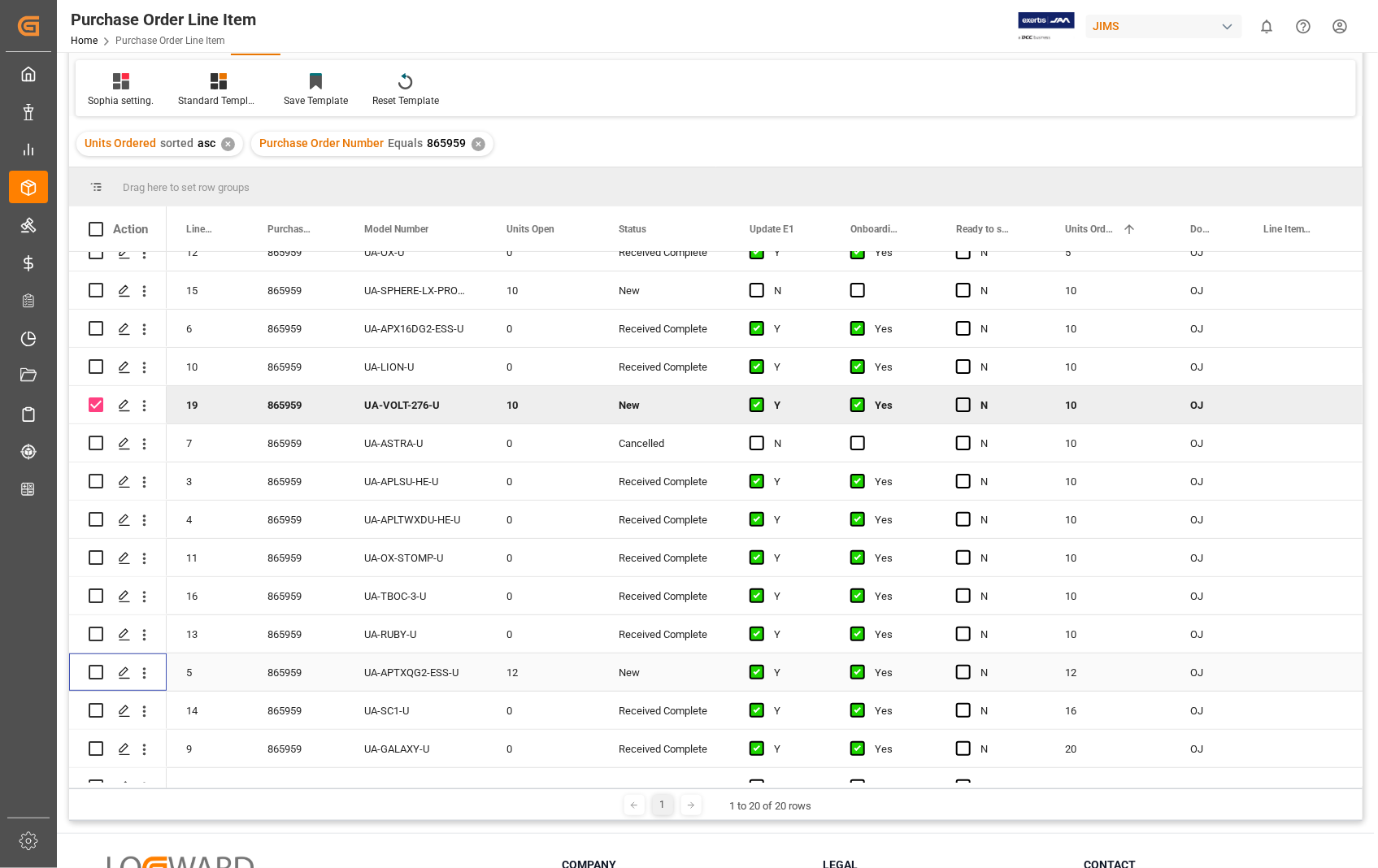
click at [98, 677] on input "Press Space to toggle row selection (unchecked)" at bounding box center [96, 672] width 15 height 15
checkbox input "true"
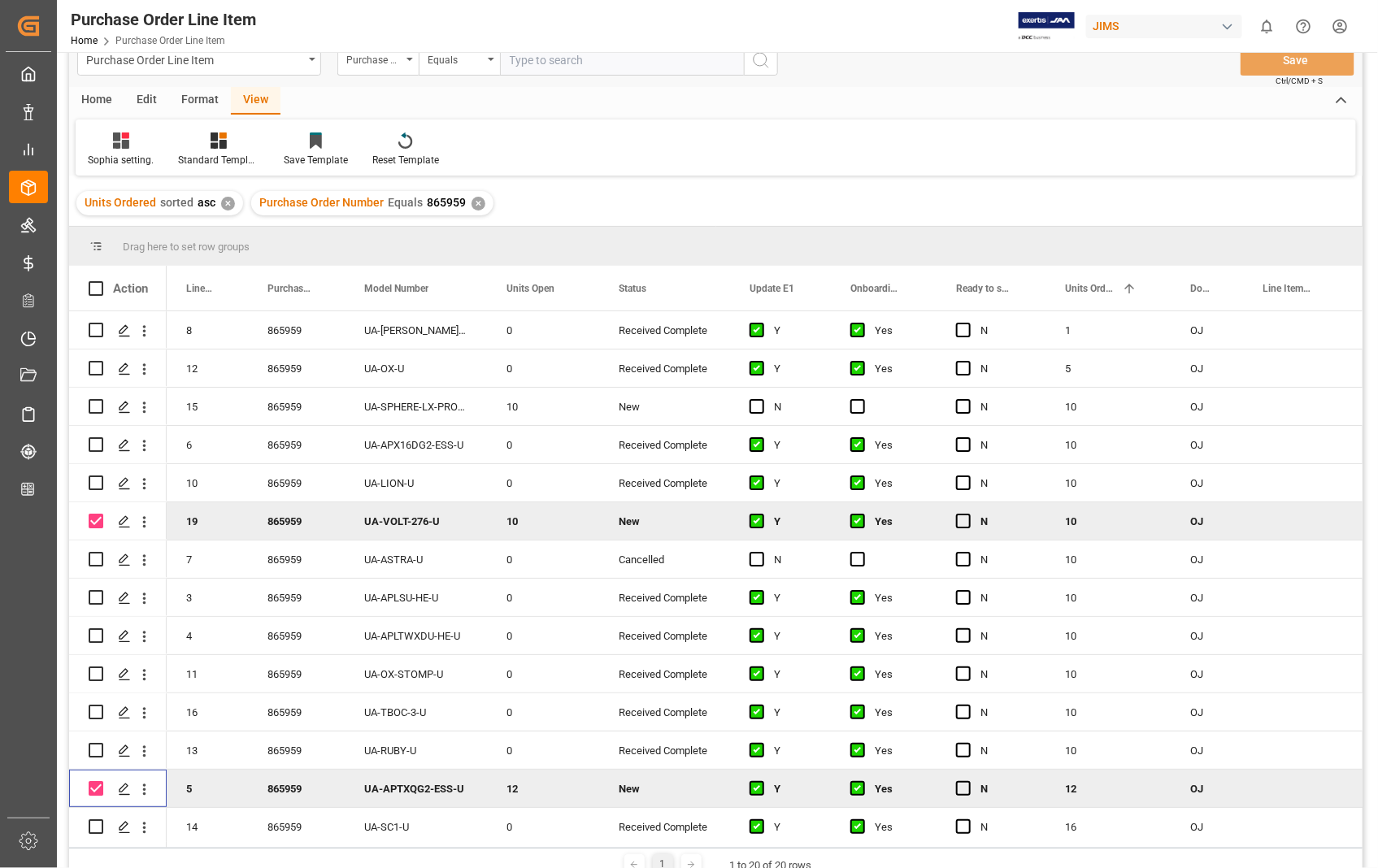
scroll to position [0, 0]
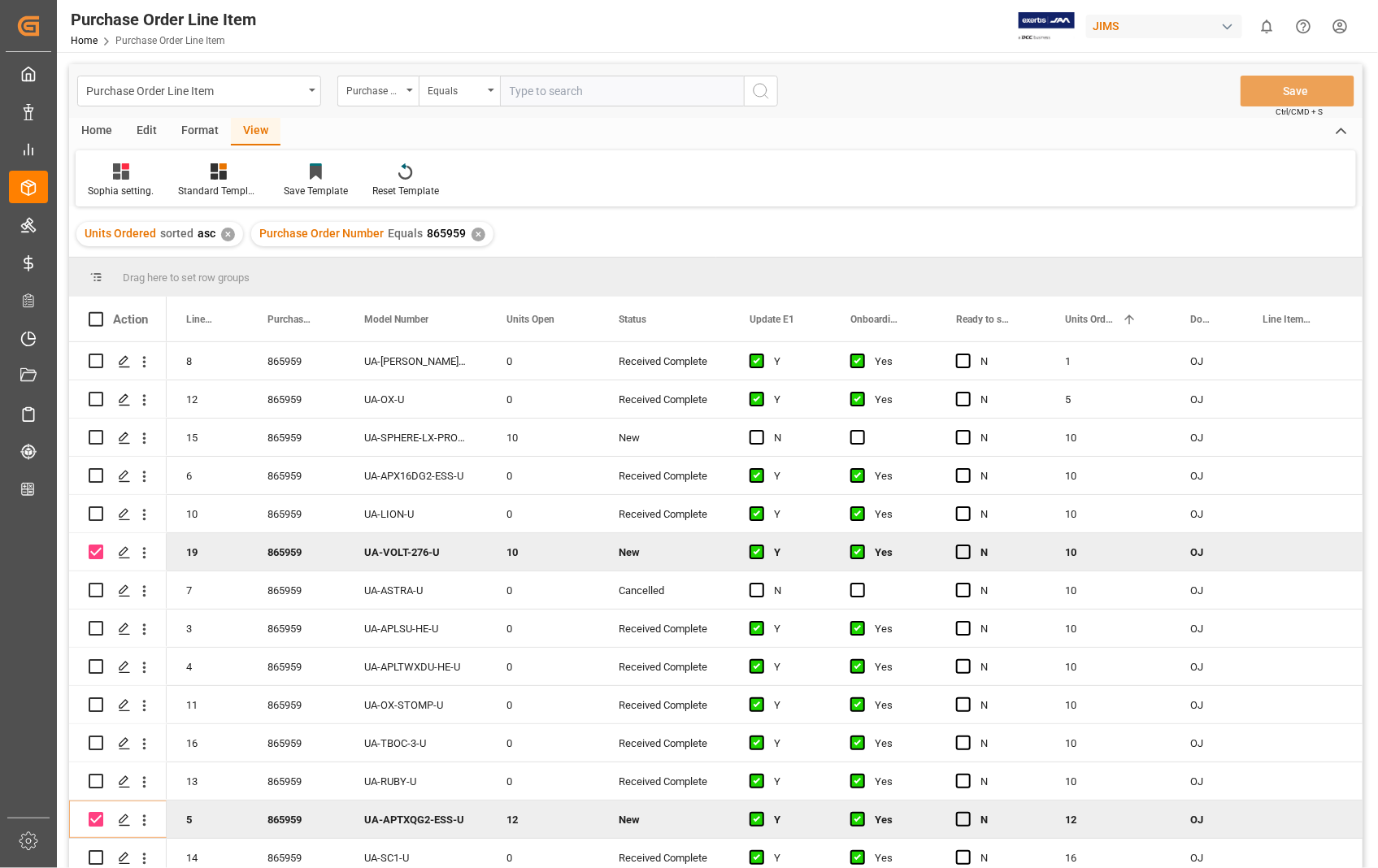
click at [101, 125] on div "Home" at bounding box center [97, 131] width 55 height 27
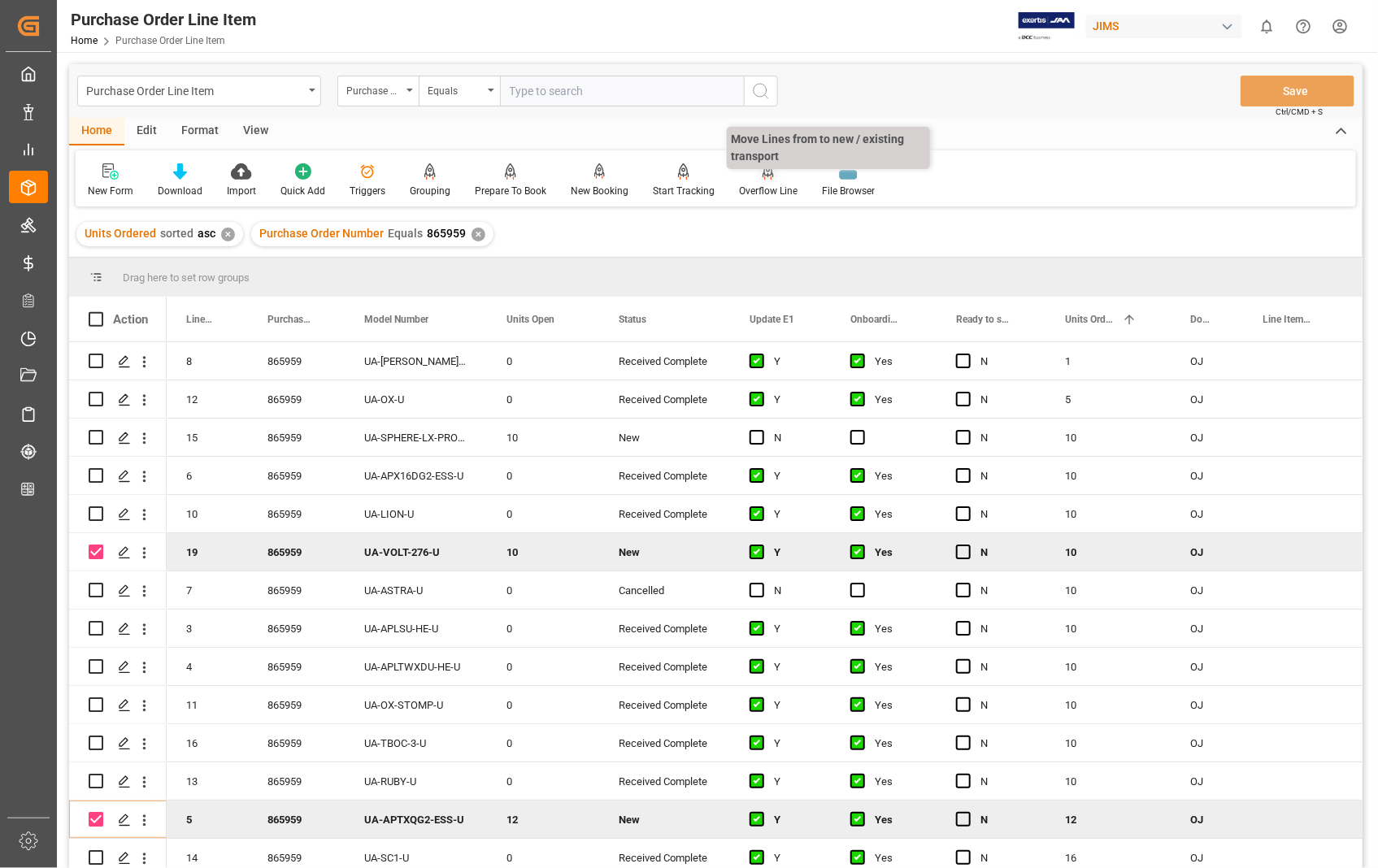
click at [765, 181] on div "Overflow Line" at bounding box center [768, 180] width 83 height 36
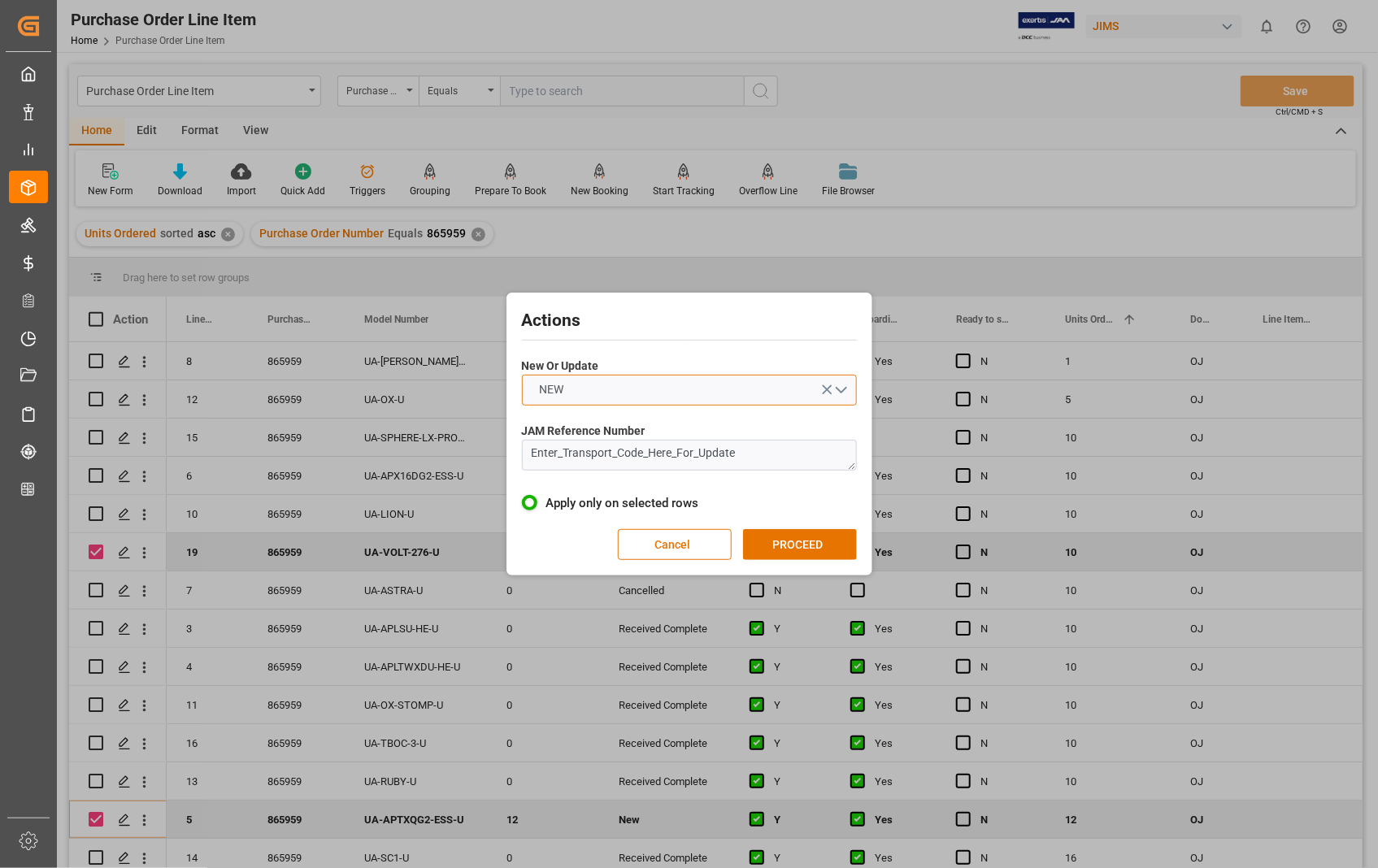
click at [843, 391] on button "NEW" at bounding box center [690, 390] width 335 height 31
click at [523, 420] on div "UPDATE" at bounding box center [689, 428] width 334 height 34
drag, startPoint x: 789, startPoint y: 456, endPoint x: 519, endPoint y: 459, distance: 270.0
click at [519, 459] on div "Actions New Or Update UPDATE JAM Reference Number Enter_Transport_Code_Here_For…" at bounding box center [689, 434] width 357 height 275
paste textarea "22-11237-US"
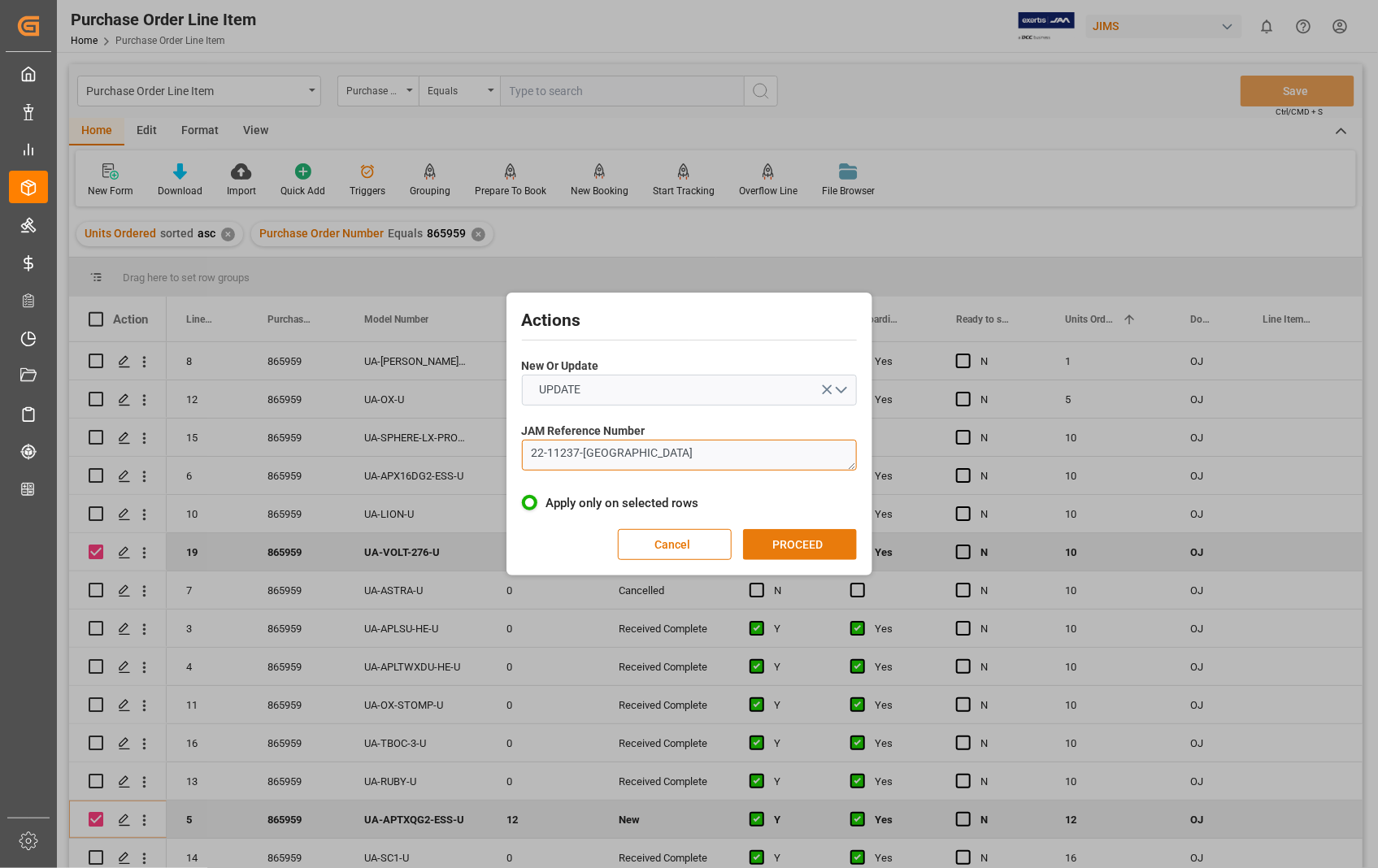
type textarea "22-11237-US"
click at [791, 541] on button "PROCEED" at bounding box center [800, 544] width 114 height 31
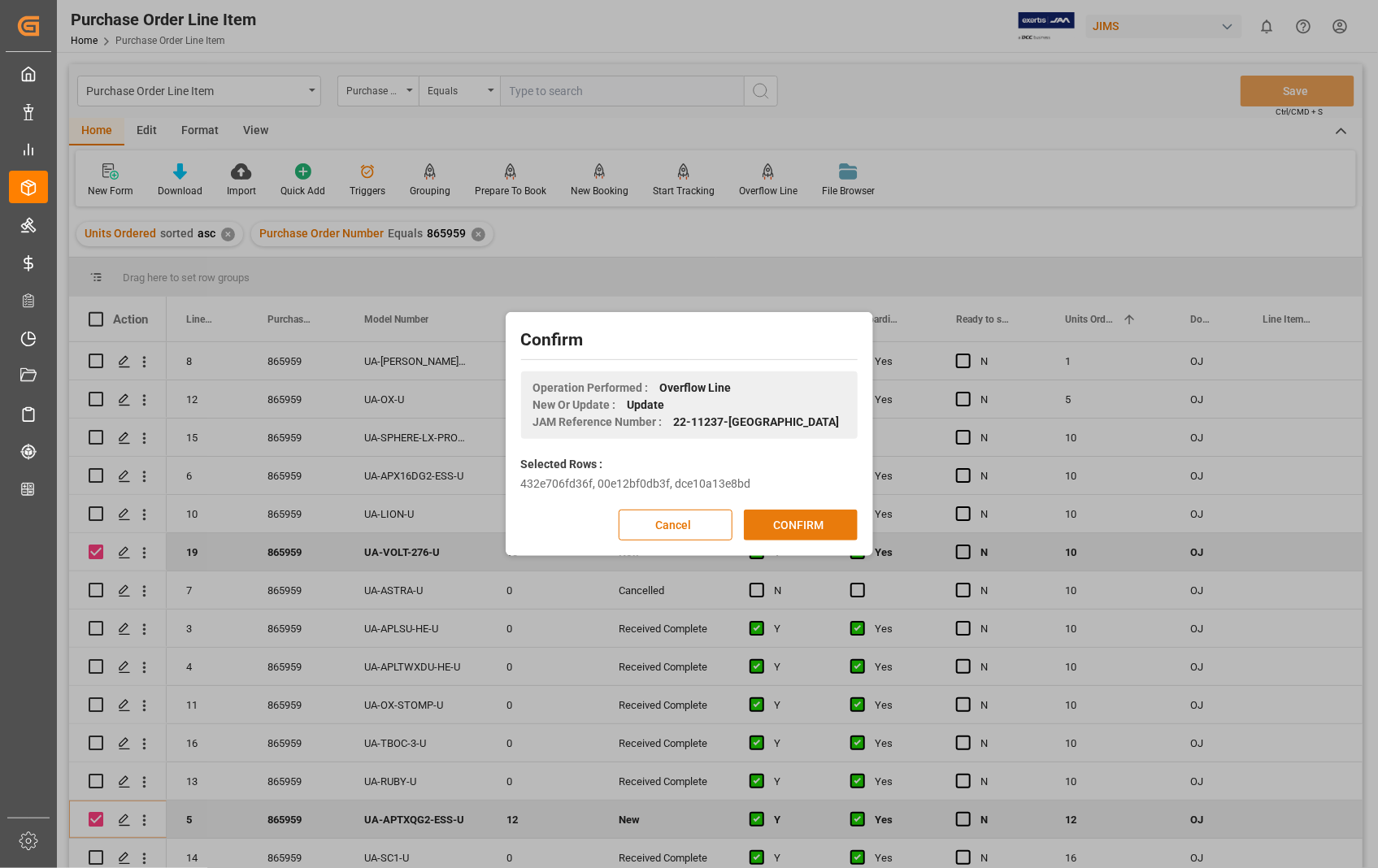
click at [798, 531] on button "CONFIRM" at bounding box center [800, 525] width 114 height 31
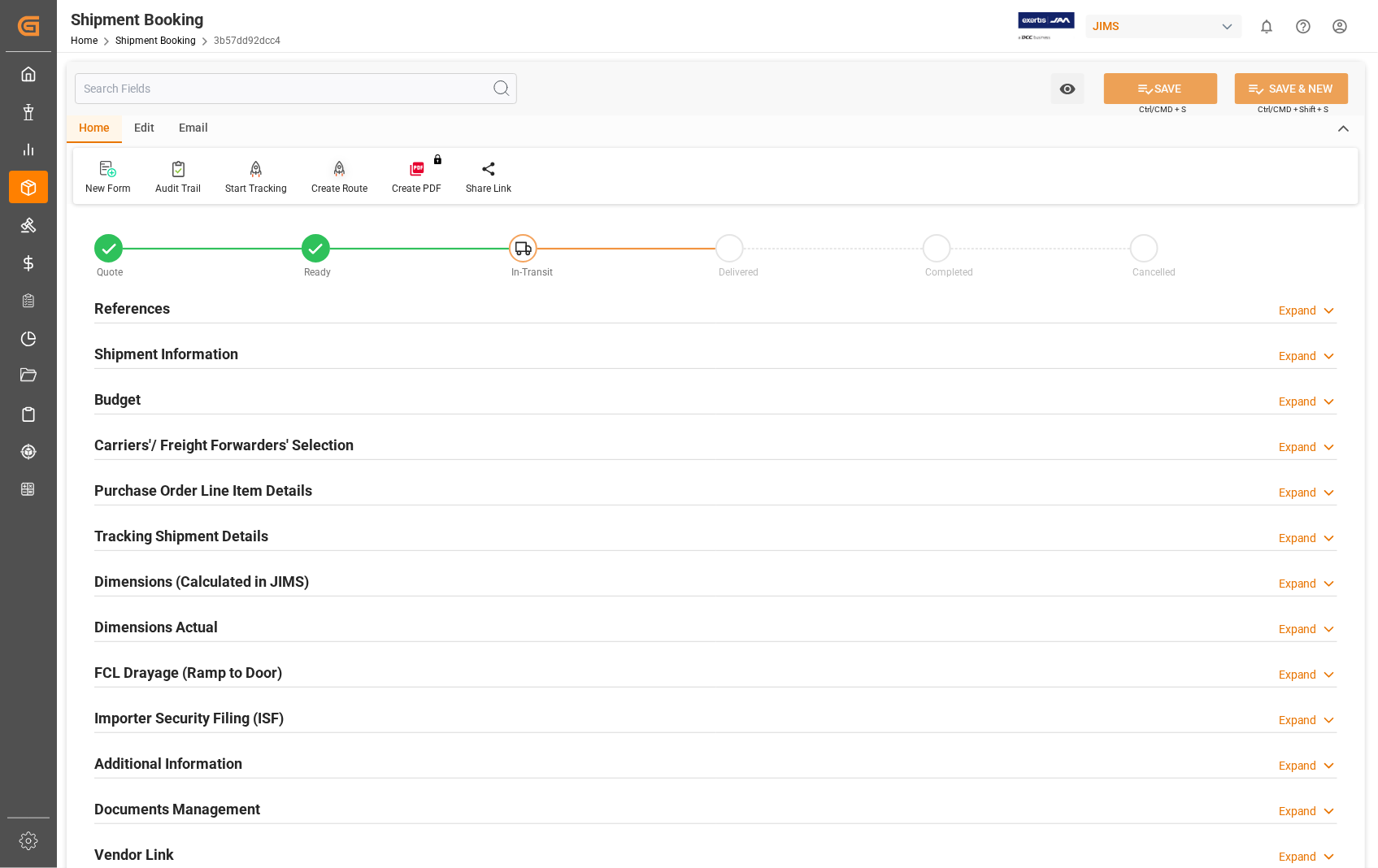
click at [341, 184] on div "Create Route" at bounding box center [340, 189] width 56 height 15
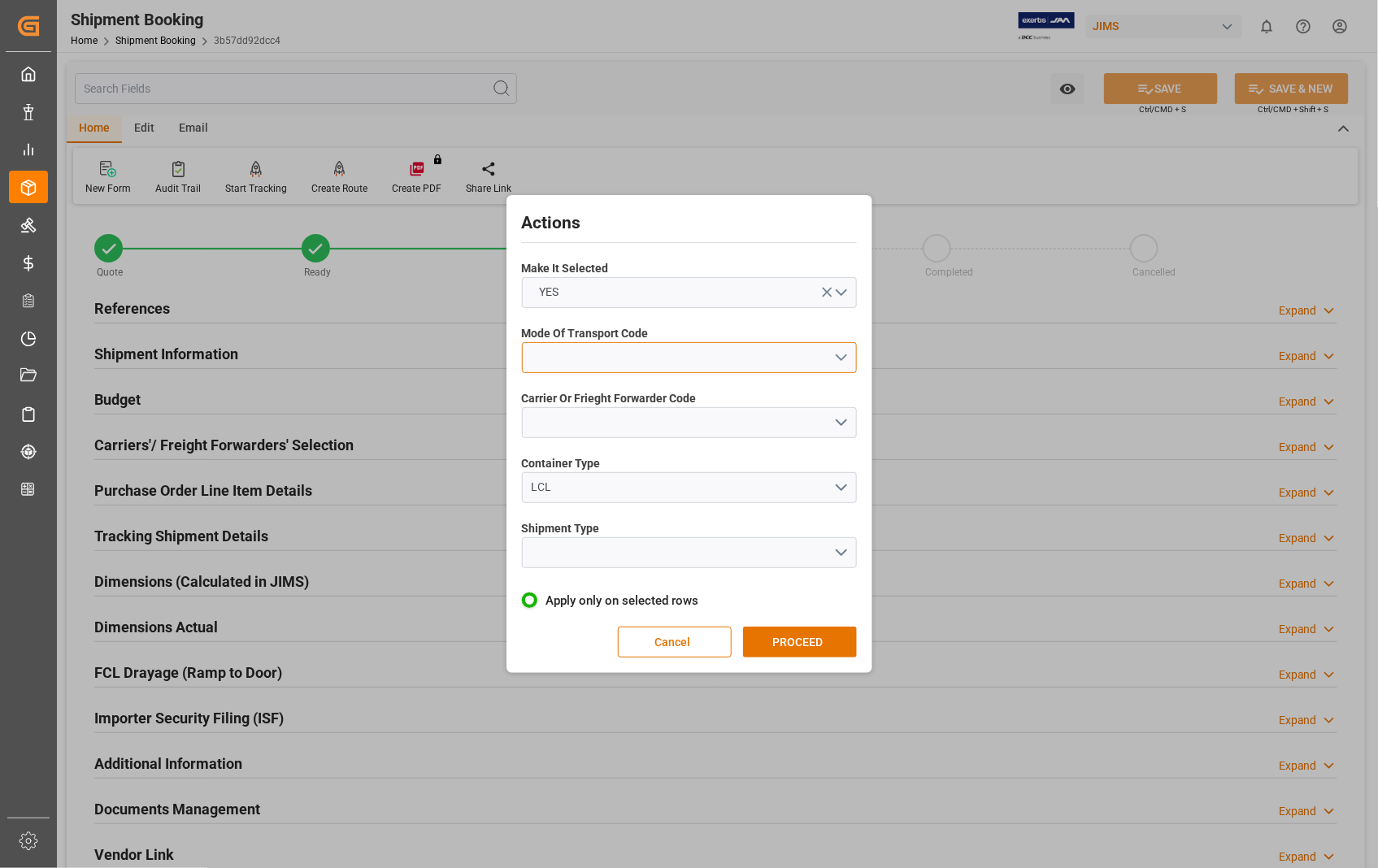
click at [839, 353] on button "open menu" at bounding box center [690, 357] width 335 height 31
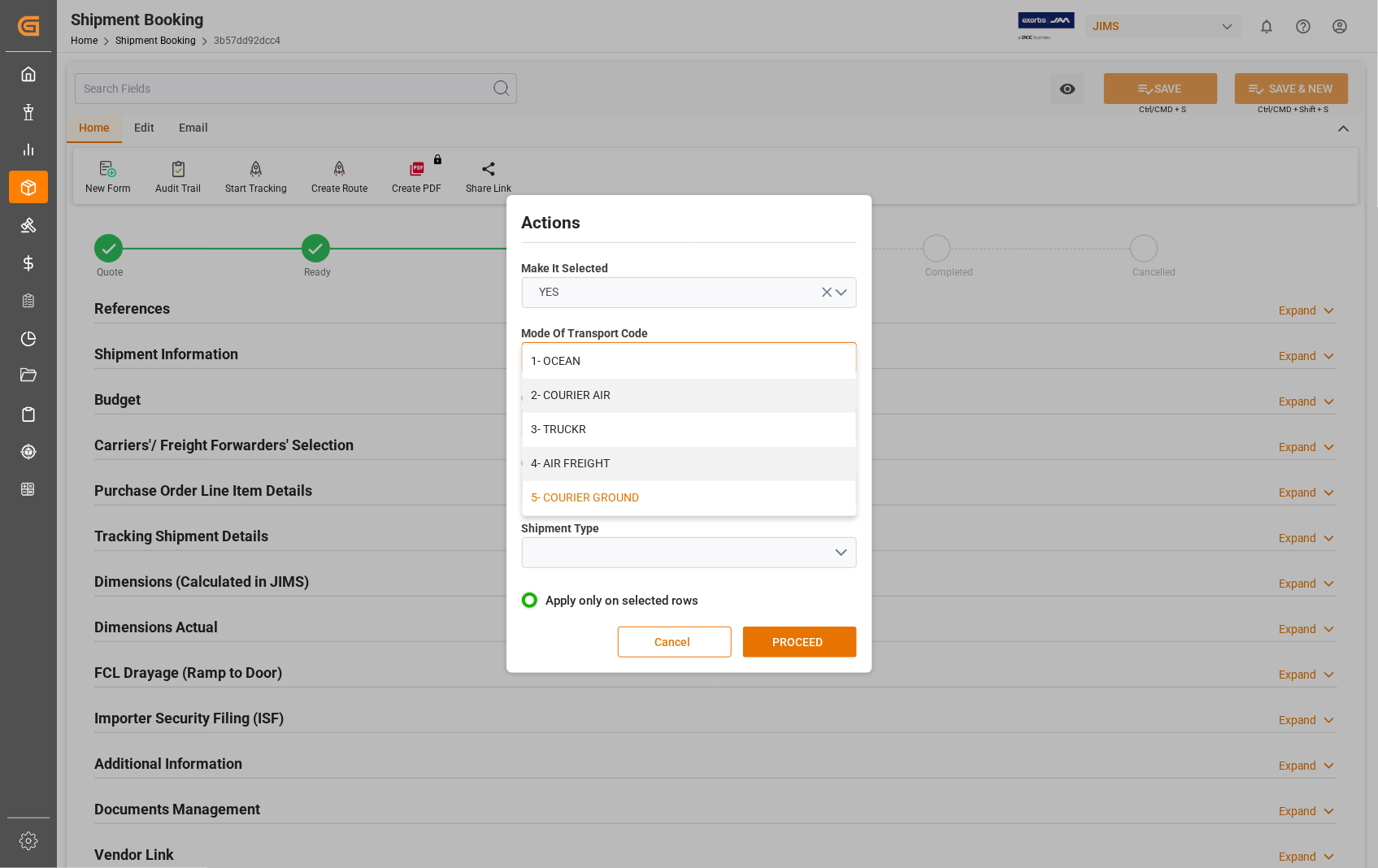
click at [611, 500] on div "5- COURIER GROUND" at bounding box center [689, 498] width 334 height 34
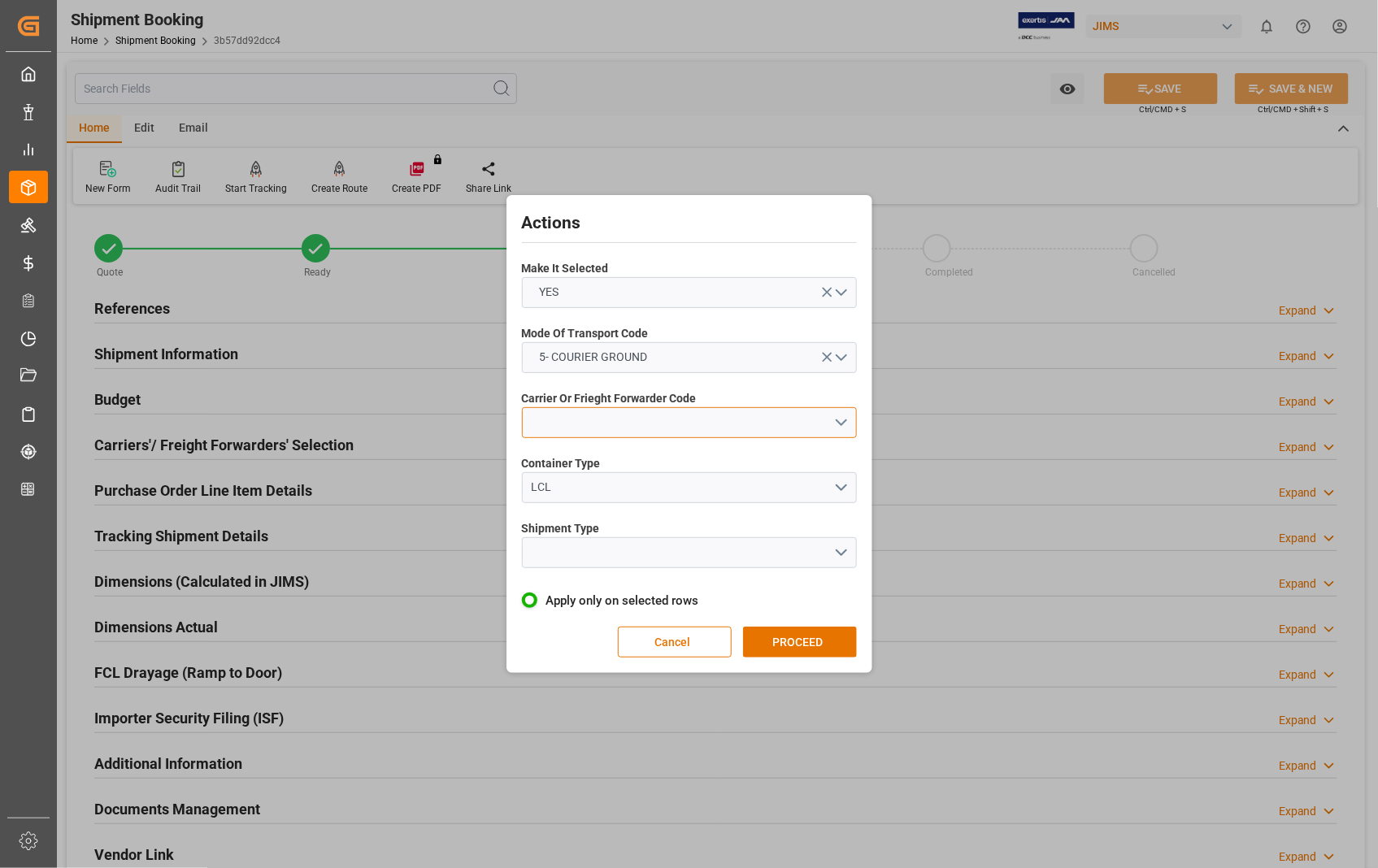
click at [843, 423] on button "open menu" at bounding box center [690, 422] width 335 height 31
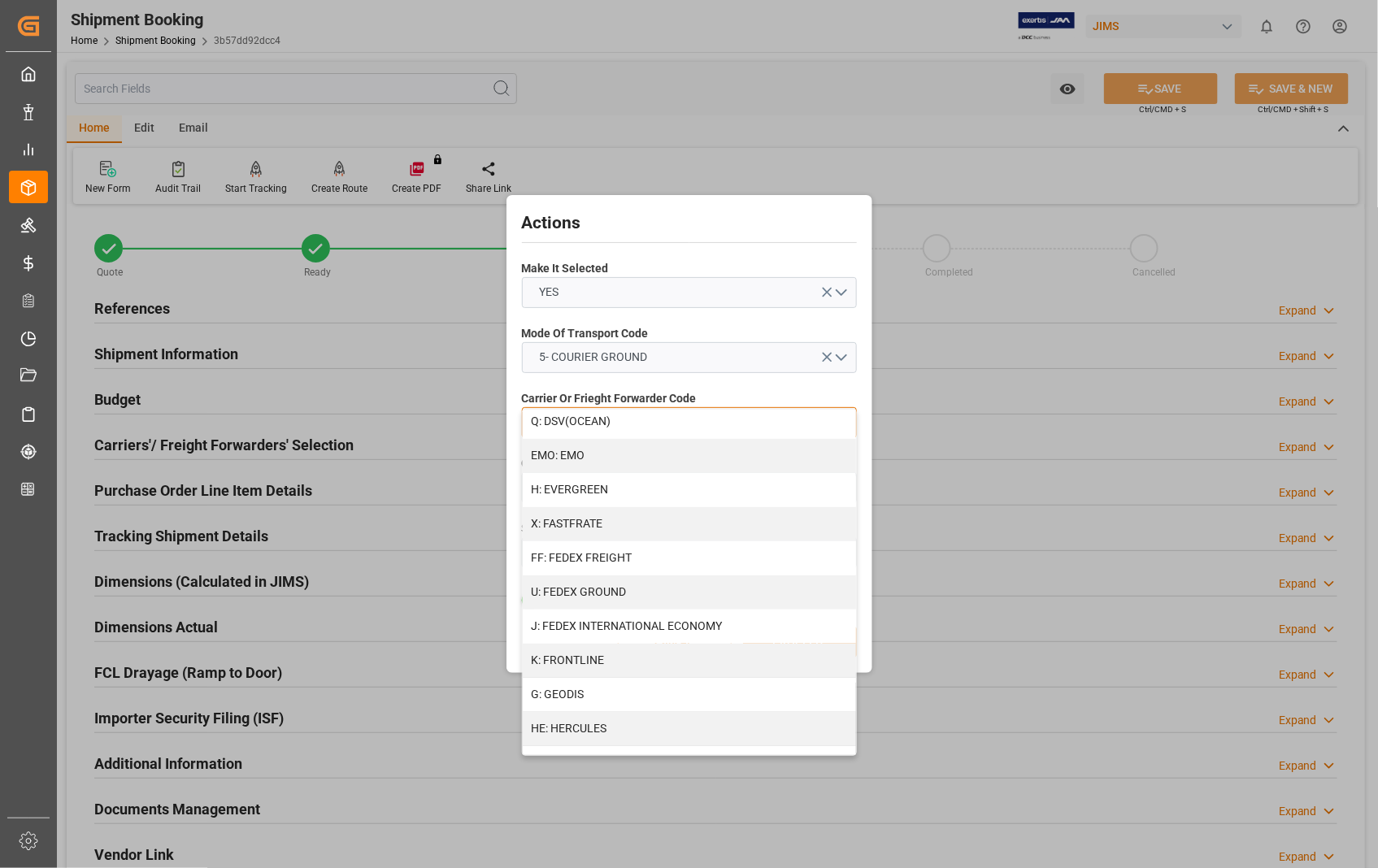
scroll to position [361, 0]
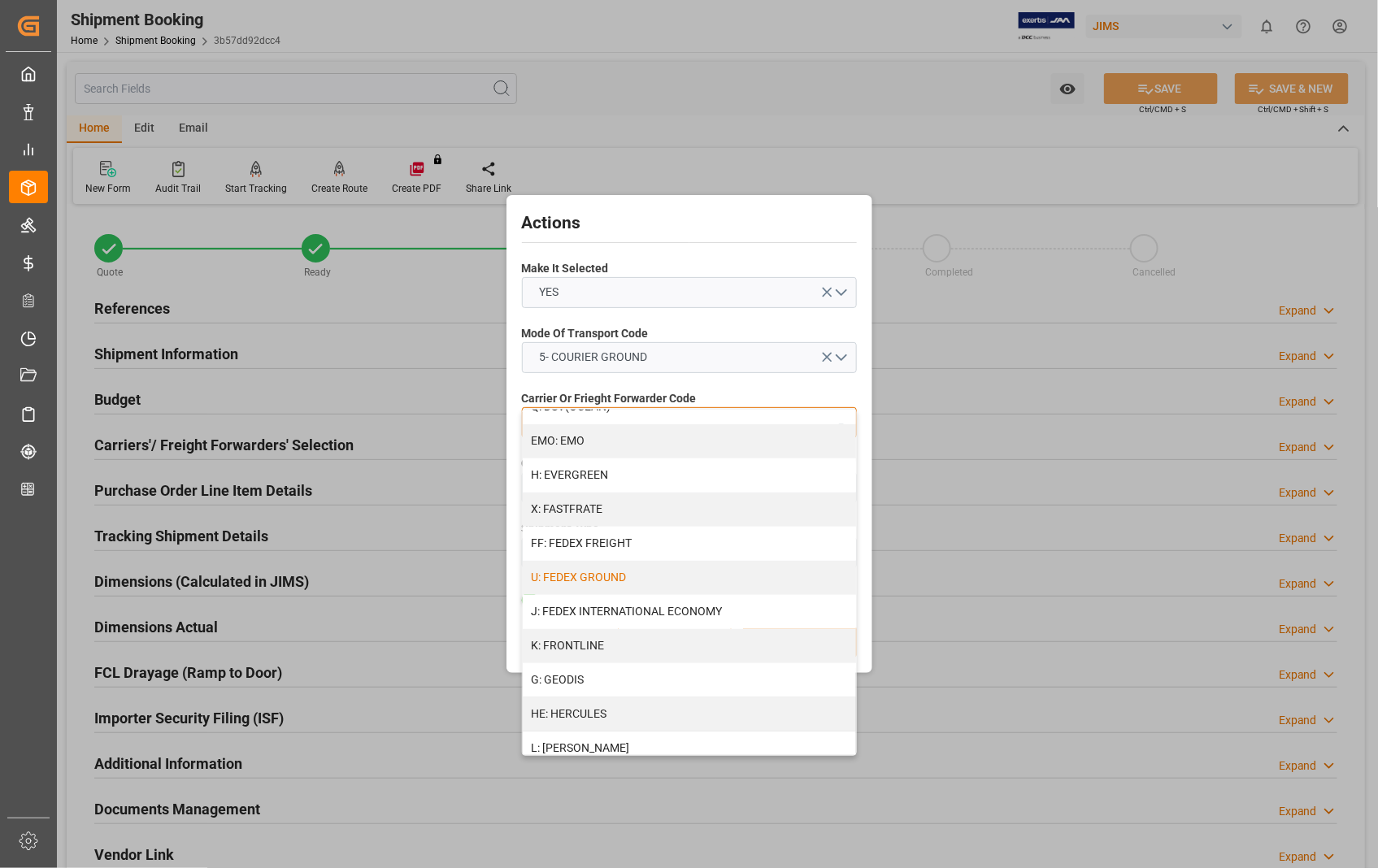
click at [672, 575] on div "U: FEDEX GROUND" at bounding box center [689, 577] width 334 height 34
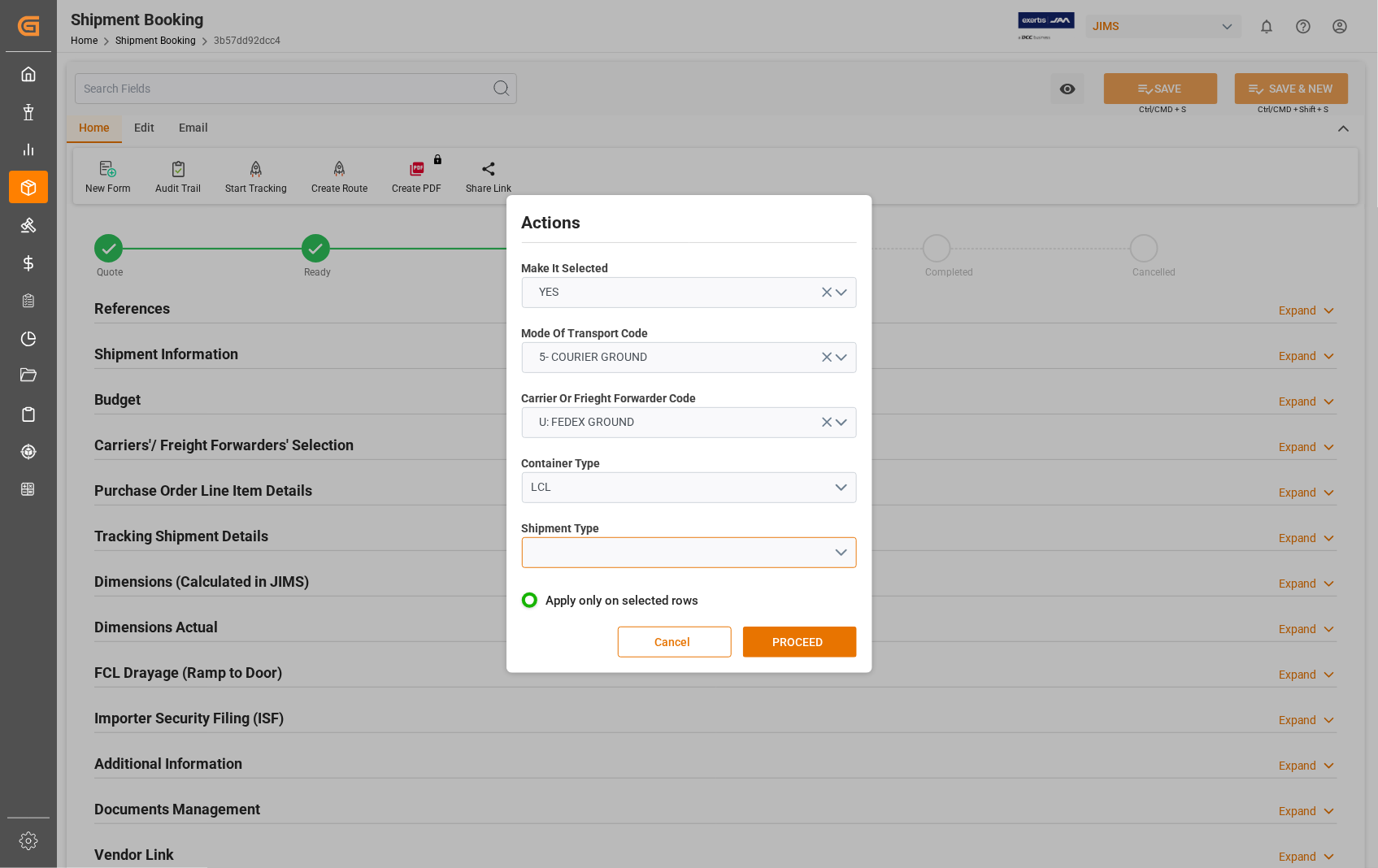
click at [840, 554] on button "open menu" at bounding box center [690, 552] width 335 height 31
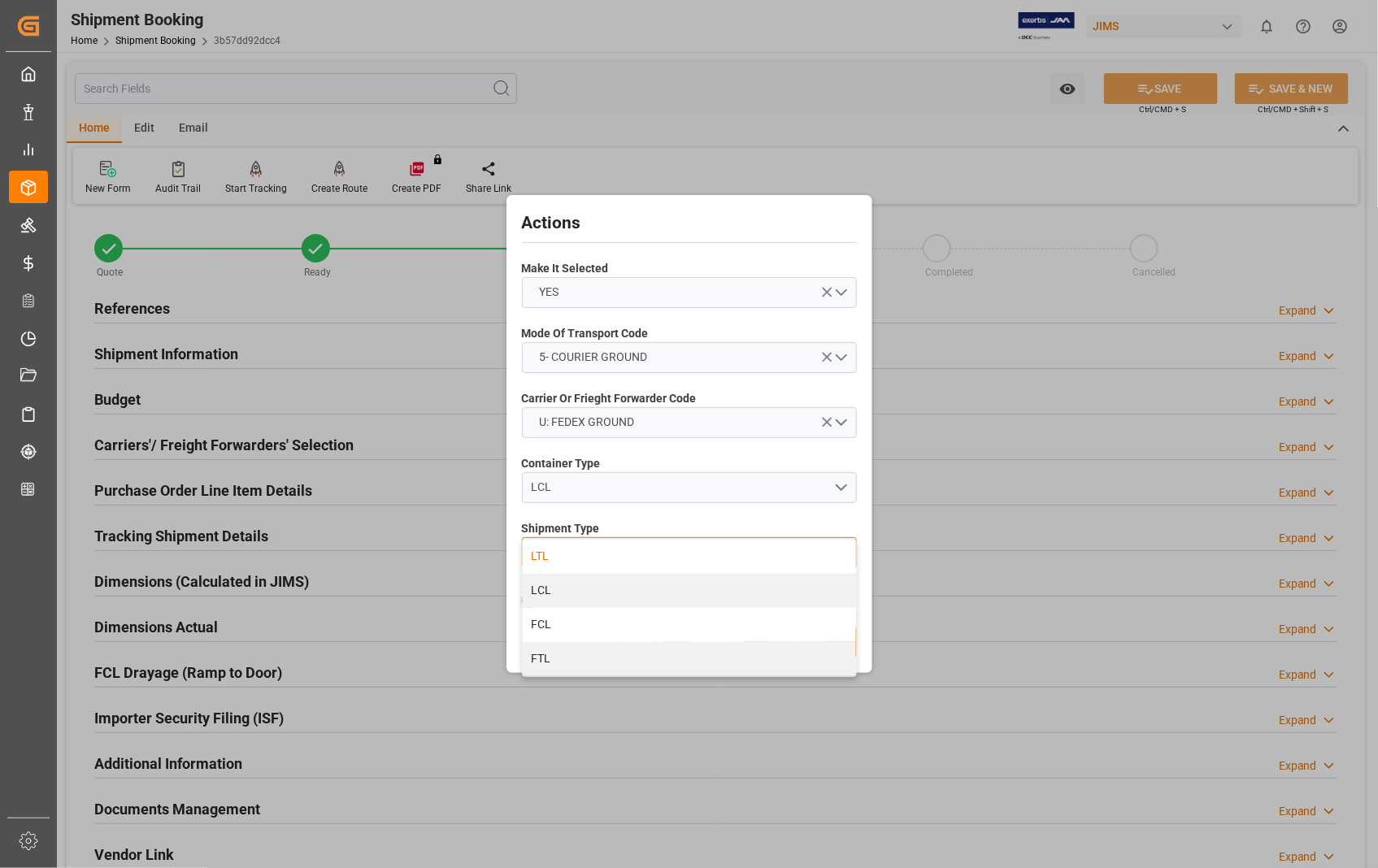
click at [604, 556] on div "LTL" at bounding box center [689, 556] width 334 height 34
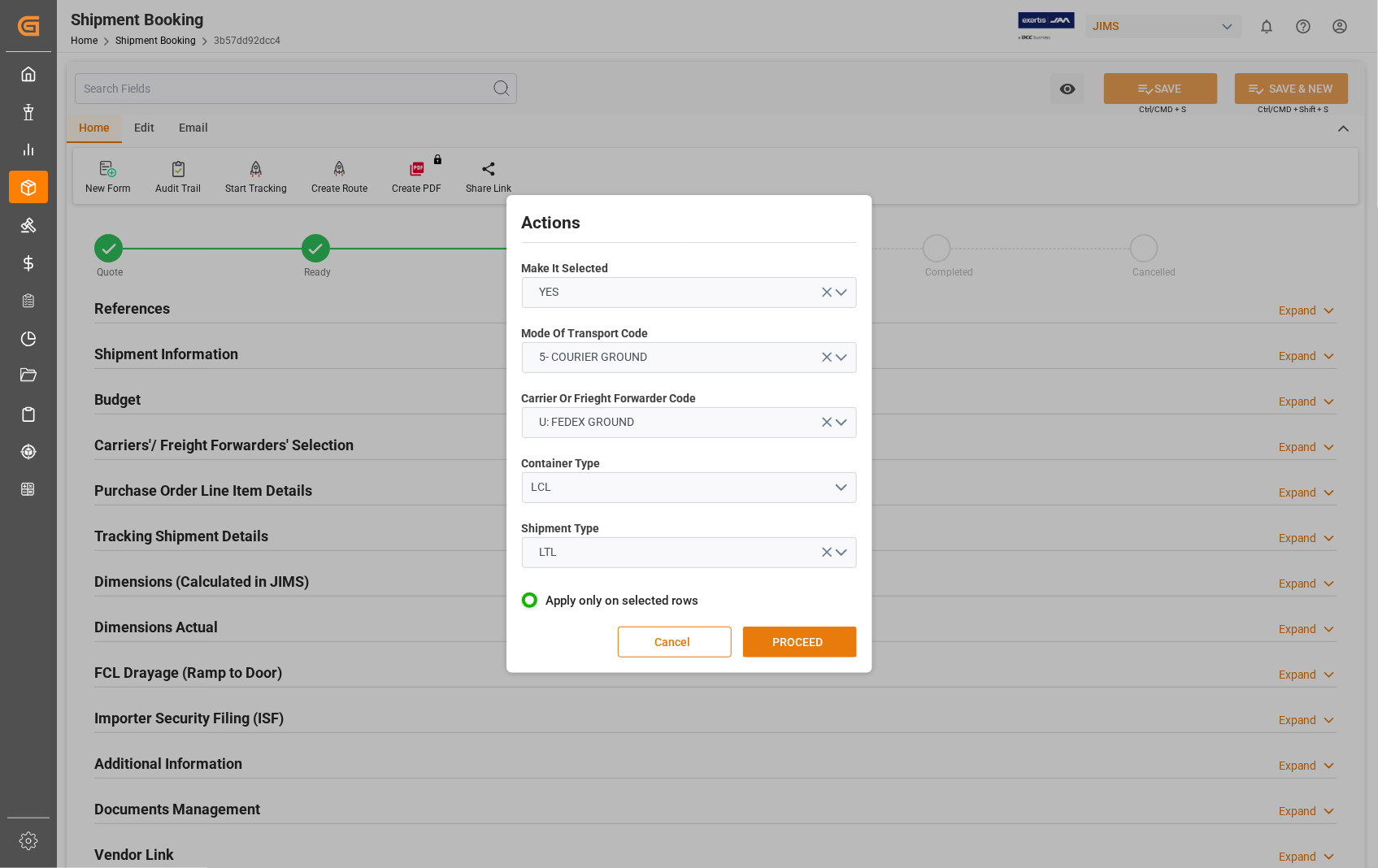
click at [795, 634] on button "PROCEED" at bounding box center [800, 642] width 114 height 31
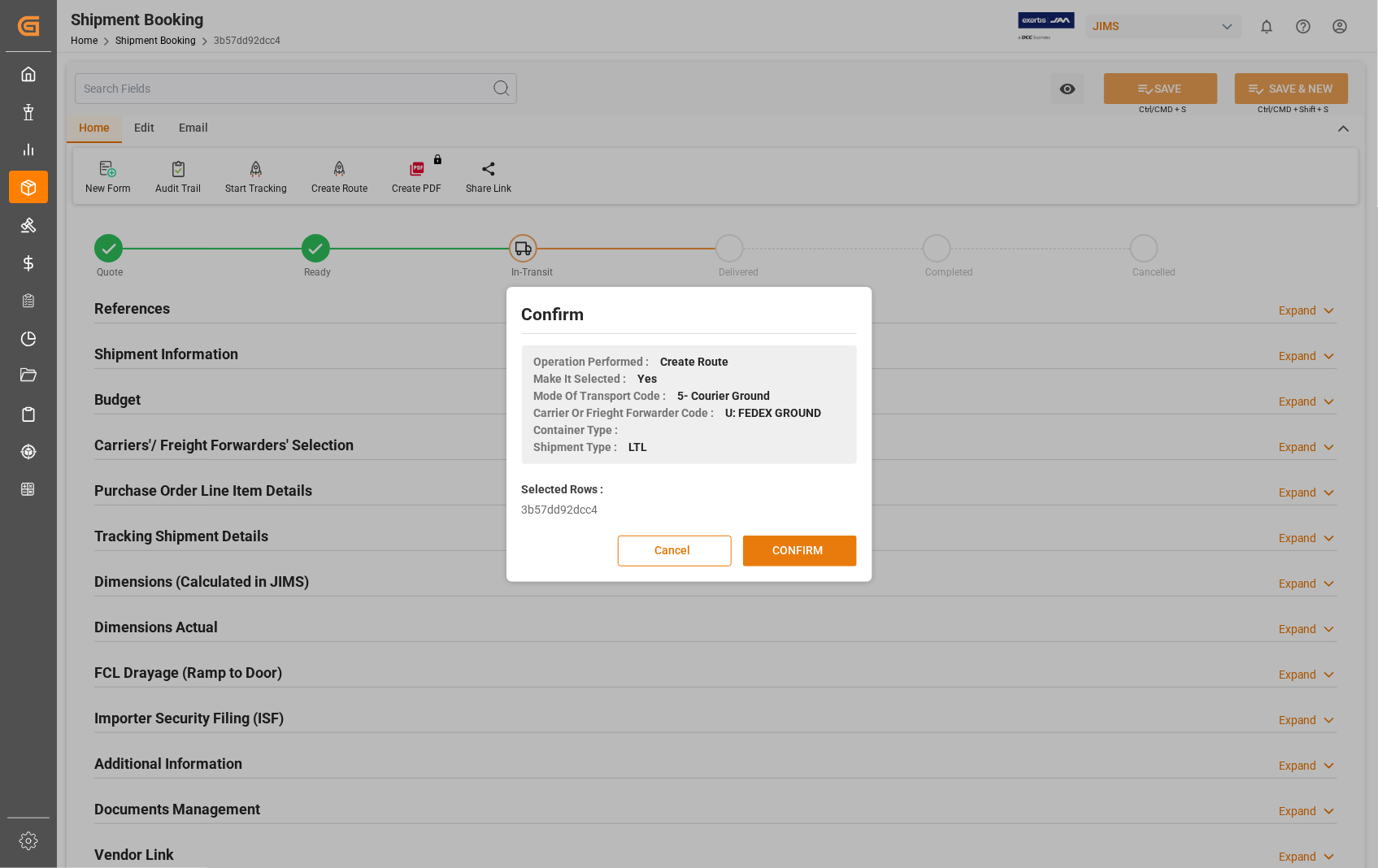
click at [795, 547] on button "CONFIRM" at bounding box center [800, 550] width 114 height 31
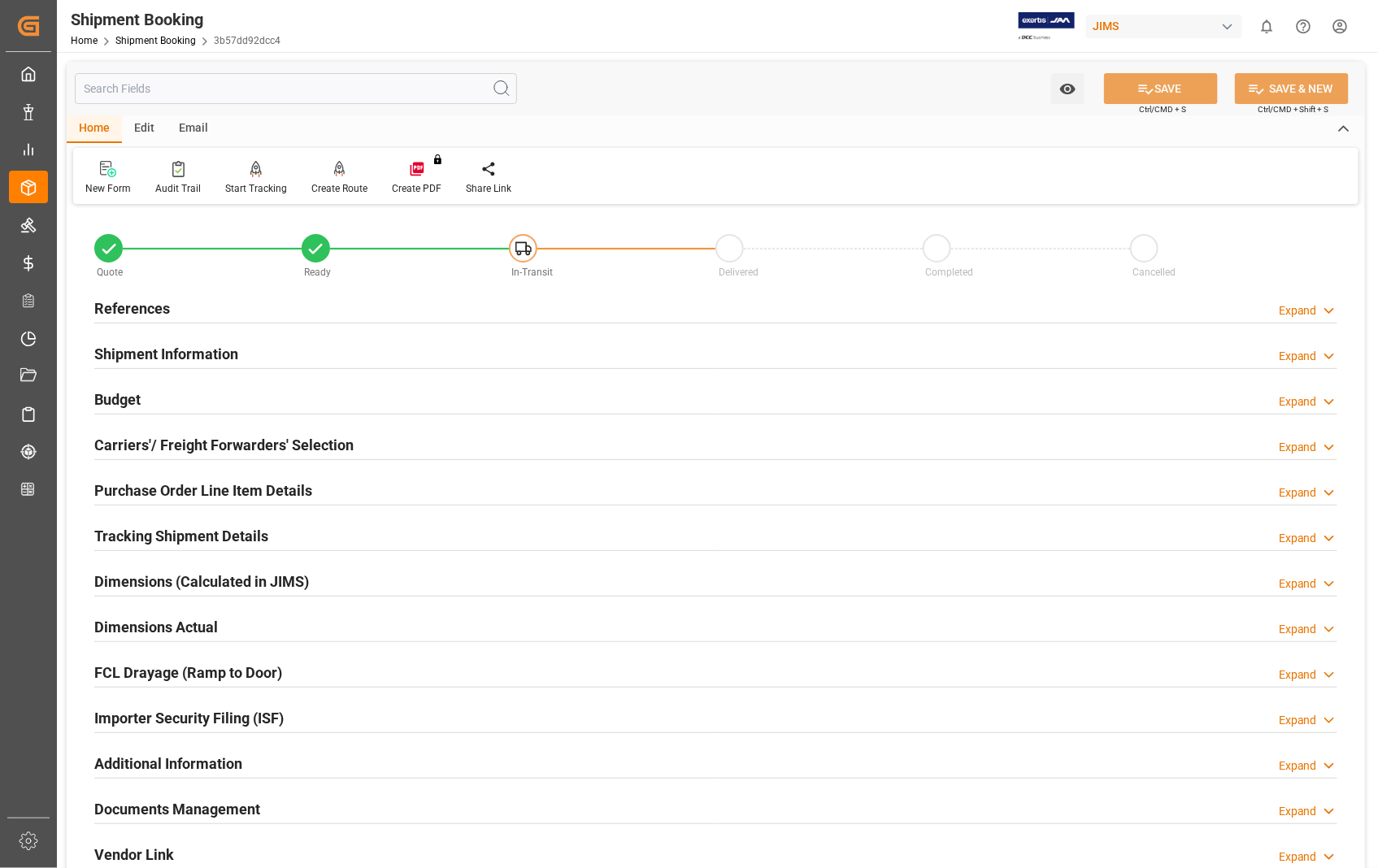
click at [187, 627] on h2 "Dimensions Actual" at bounding box center [155, 627] width 124 height 22
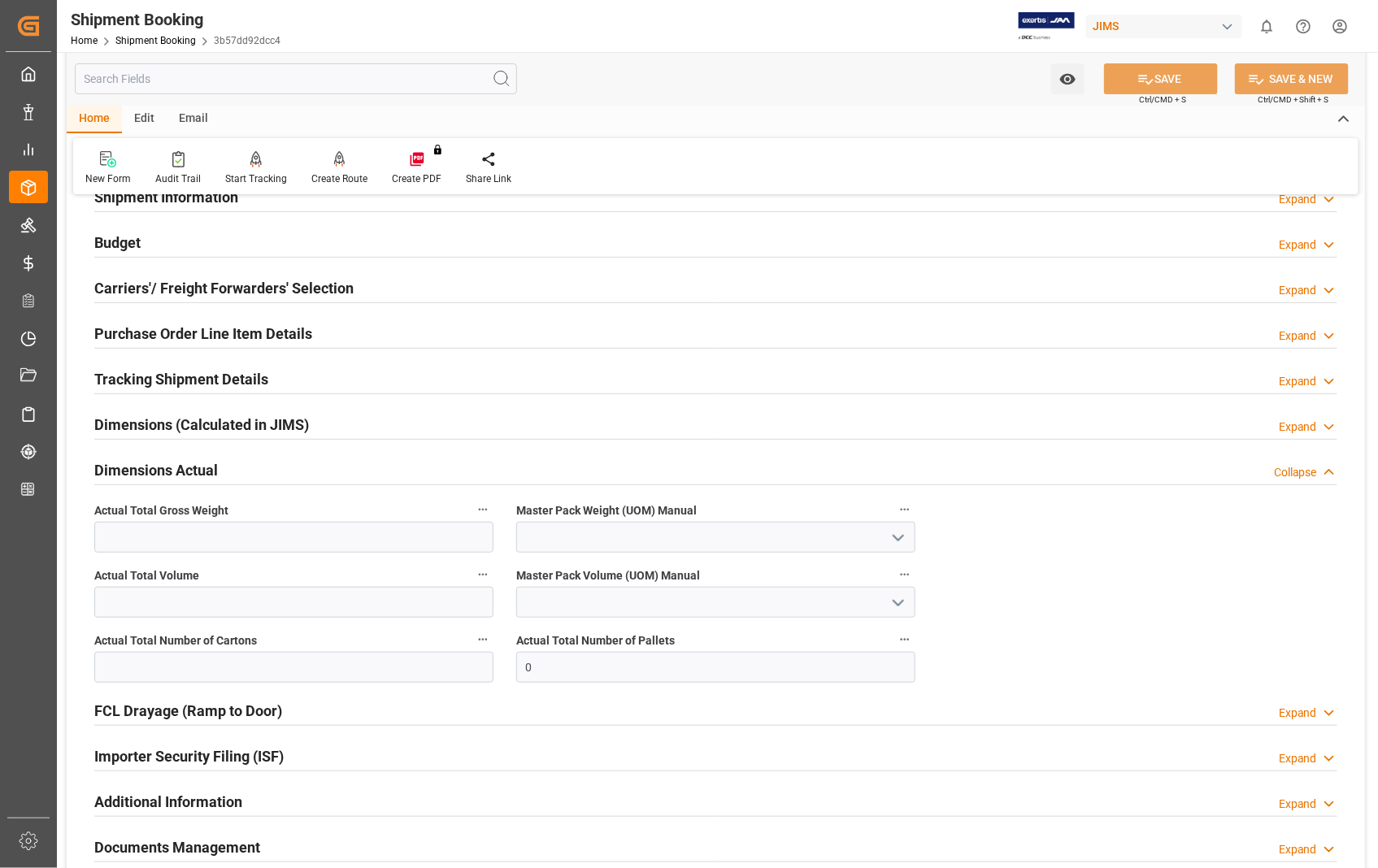
scroll to position [181, 0]
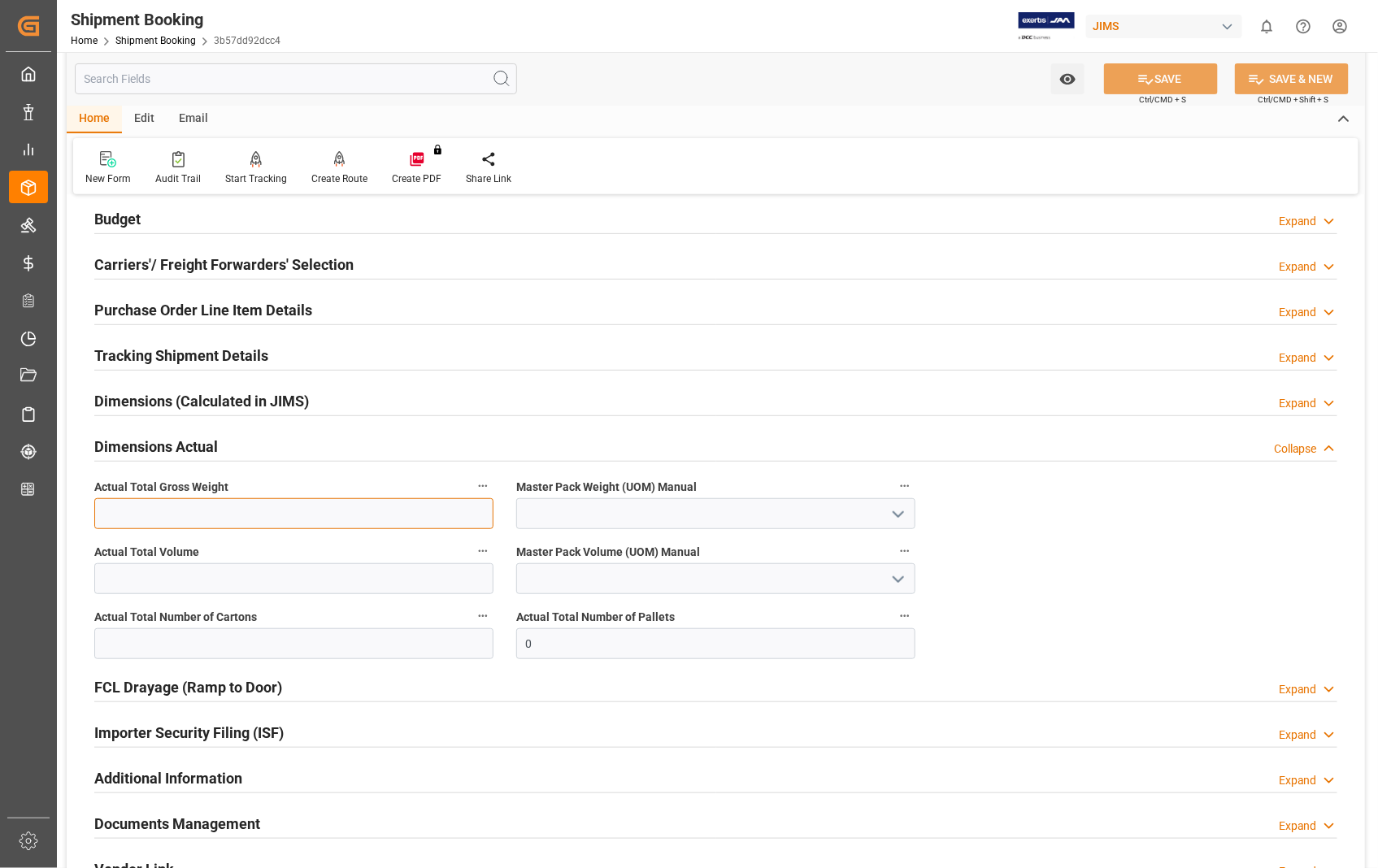
click at [369, 518] on input "text" at bounding box center [293, 513] width 399 height 31
click at [233, 508] on input "text" at bounding box center [293, 513] width 399 height 31
type input "1944"
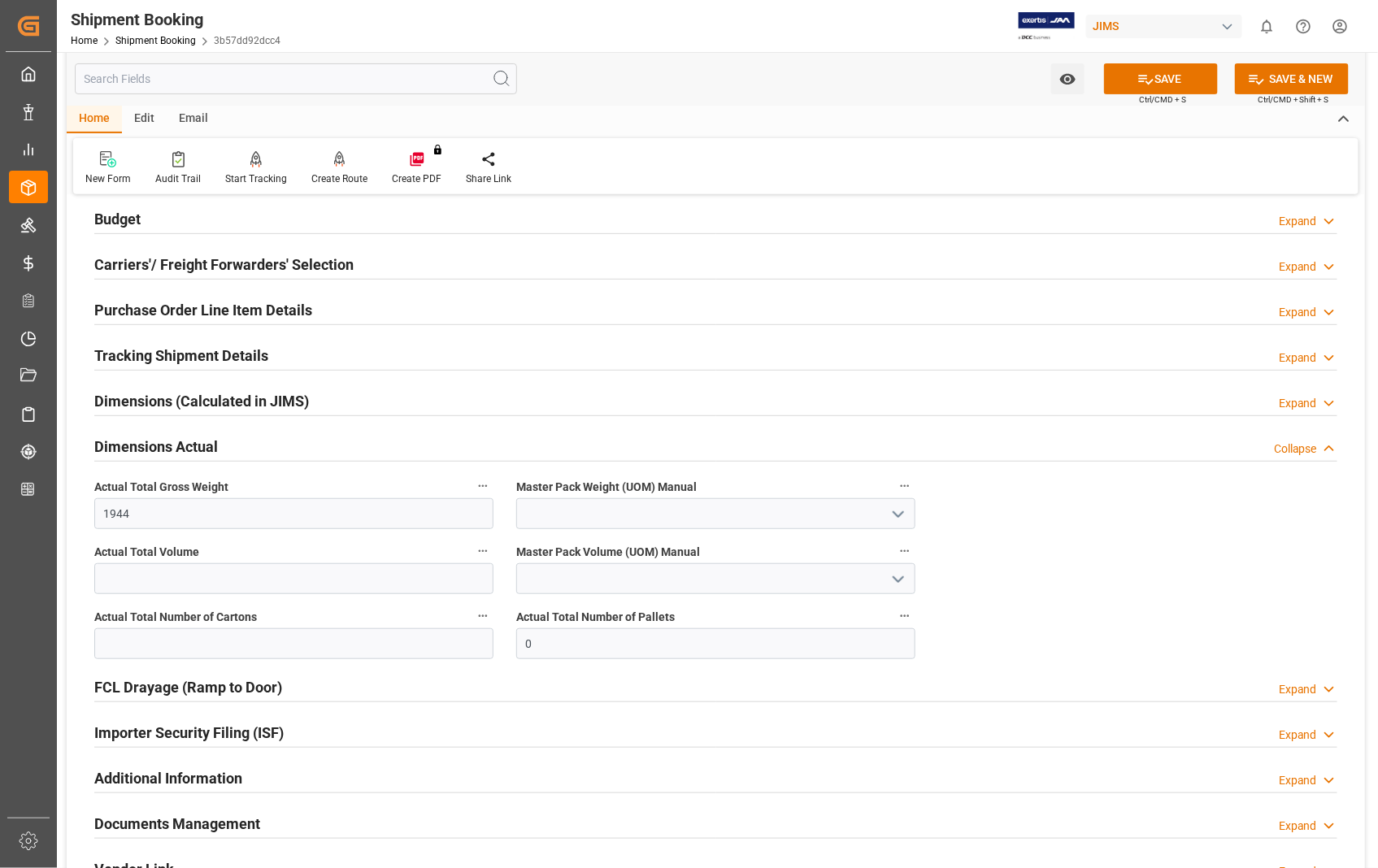
click at [899, 517] on icon "open menu" at bounding box center [898, 514] width 19 height 19
click at [530, 588] on div "LB" at bounding box center [715, 586] width 398 height 37
type input "LB"
drag, startPoint x: 544, startPoint y: 643, endPoint x: 513, endPoint y: 640, distance: 31.1
click at [513, 640] on div "Actual Total Number of Pallets 0" at bounding box center [715, 632] width 422 height 65
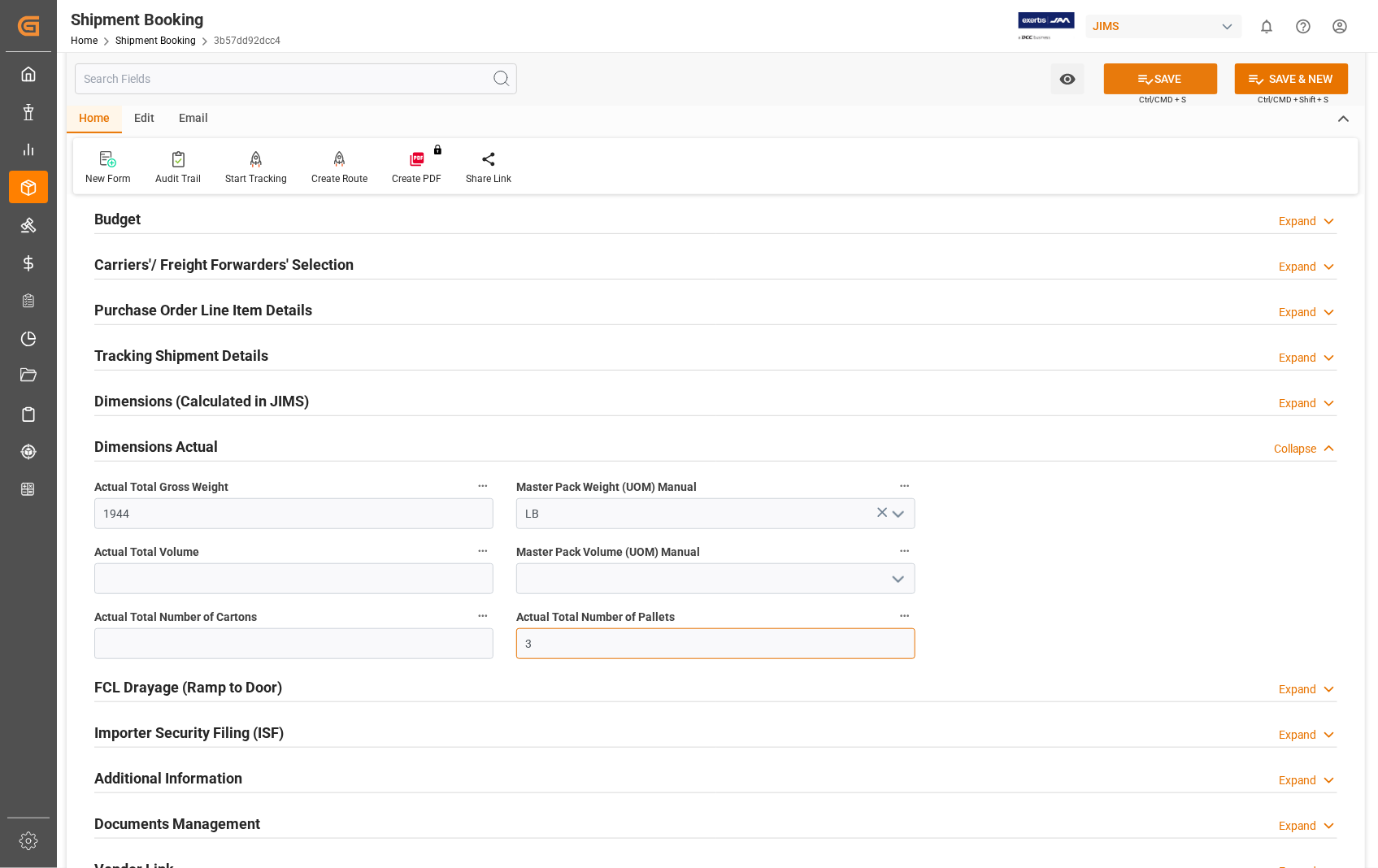
type input "3"
click at [1167, 66] on button "SAVE" at bounding box center [1161, 78] width 114 height 31
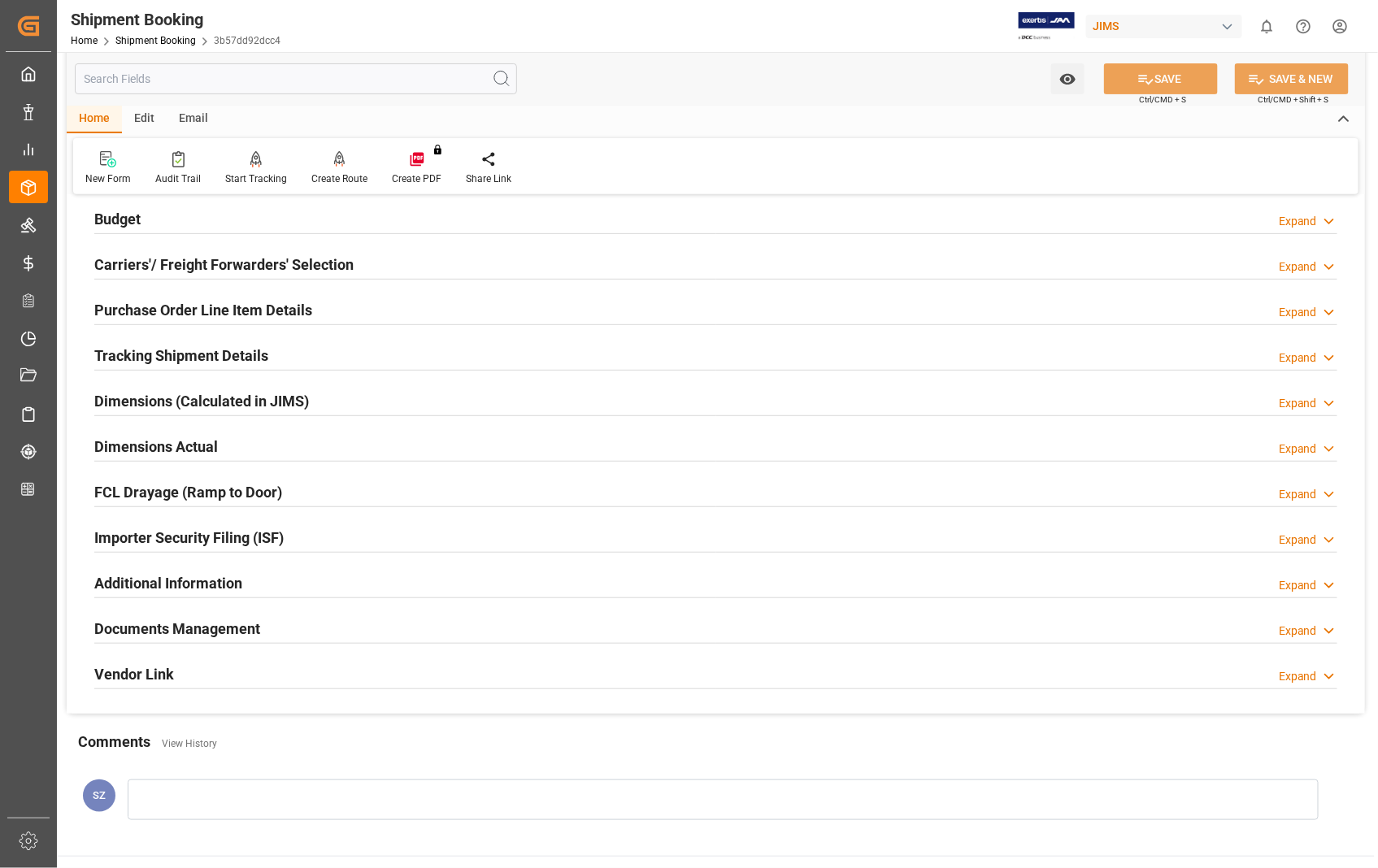
click at [199, 626] on h2 "Documents Management" at bounding box center [176, 628] width 166 height 22
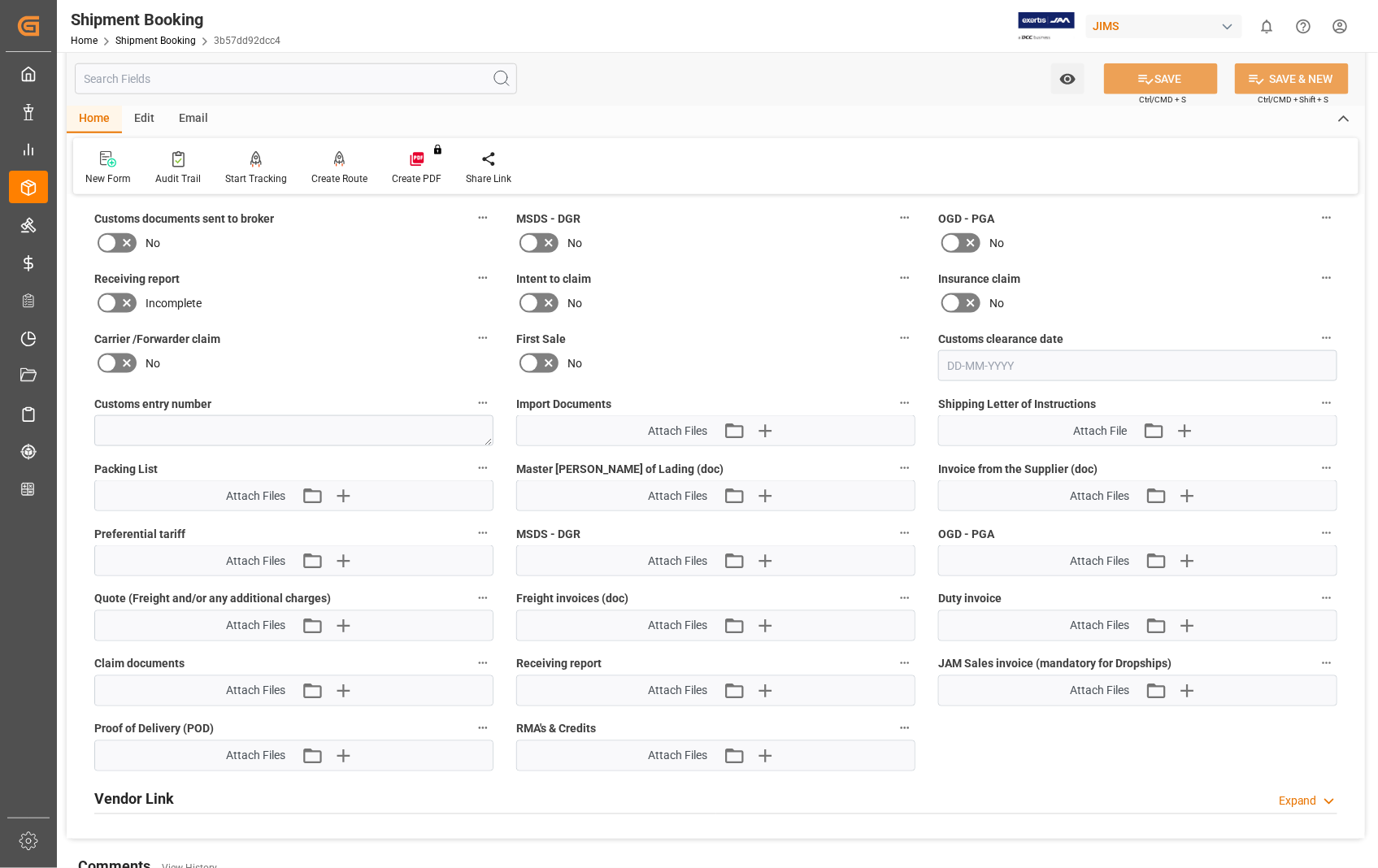
scroll to position [721, 0]
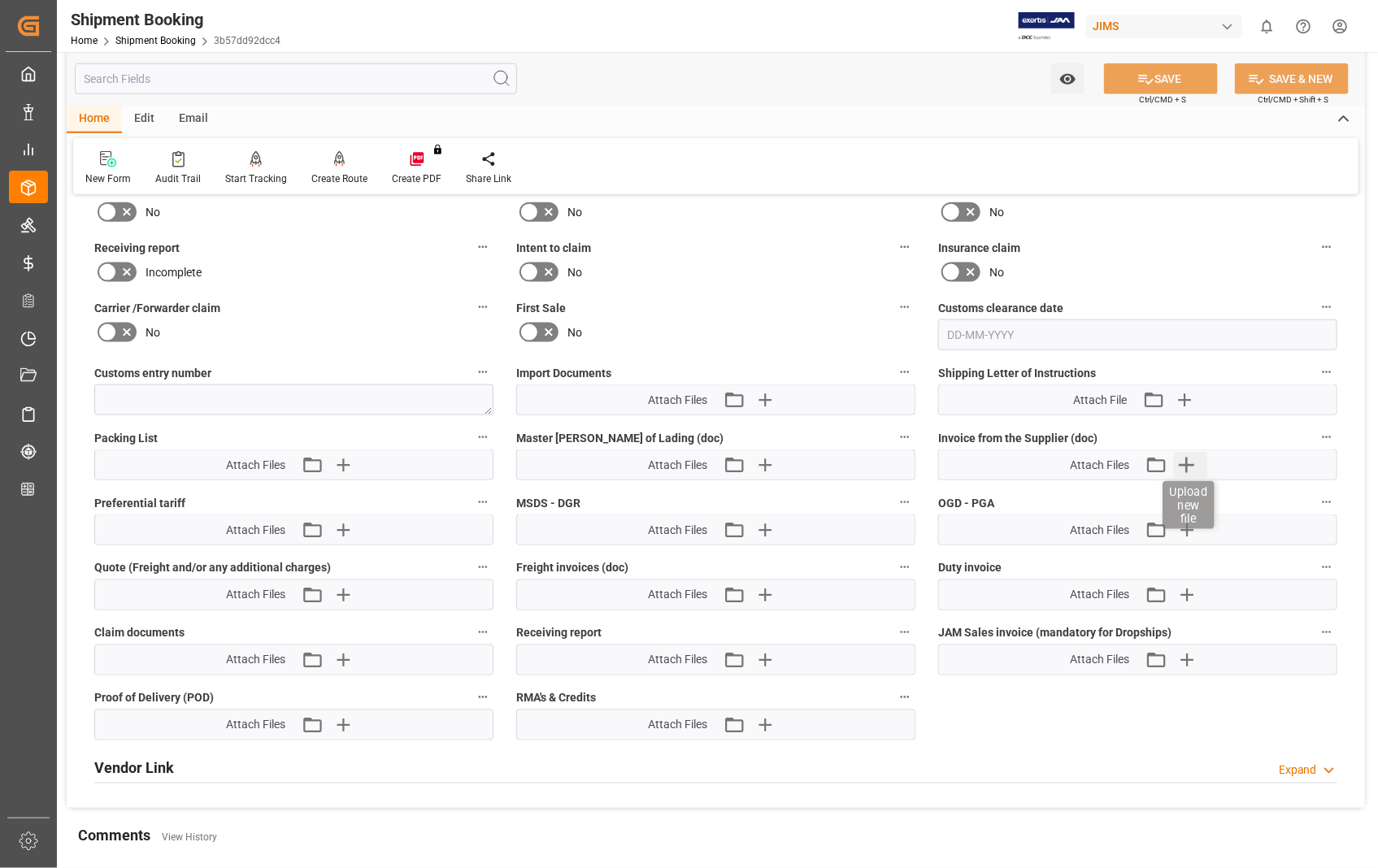
click at [1187, 460] on icon "button" at bounding box center [1188, 465] width 16 height 16
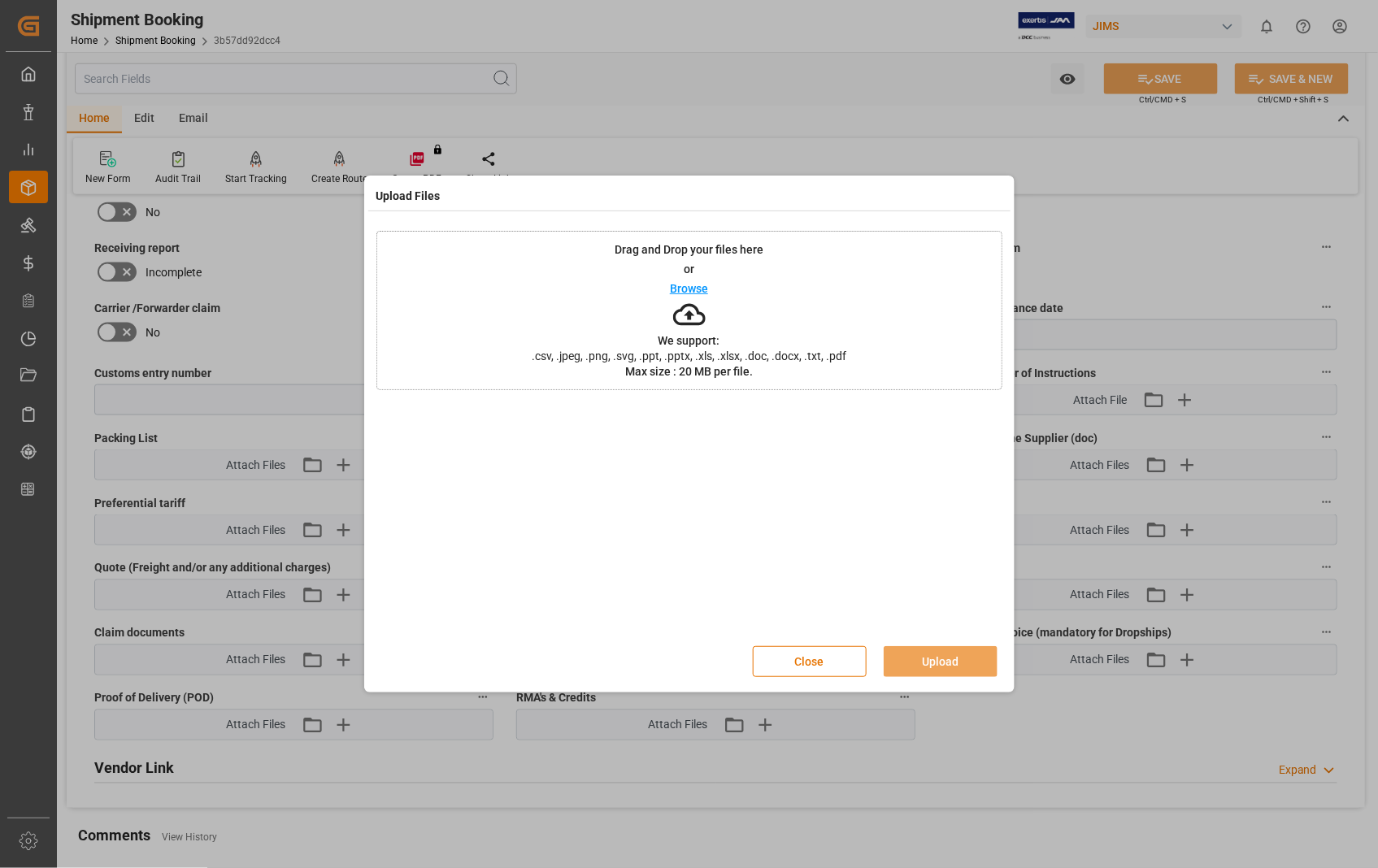
click at [697, 291] on p "Browse" at bounding box center [689, 288] width 39 height 11
click at [816, 660] on button "Close" at bounding box center [810, 661] width 114 height 31
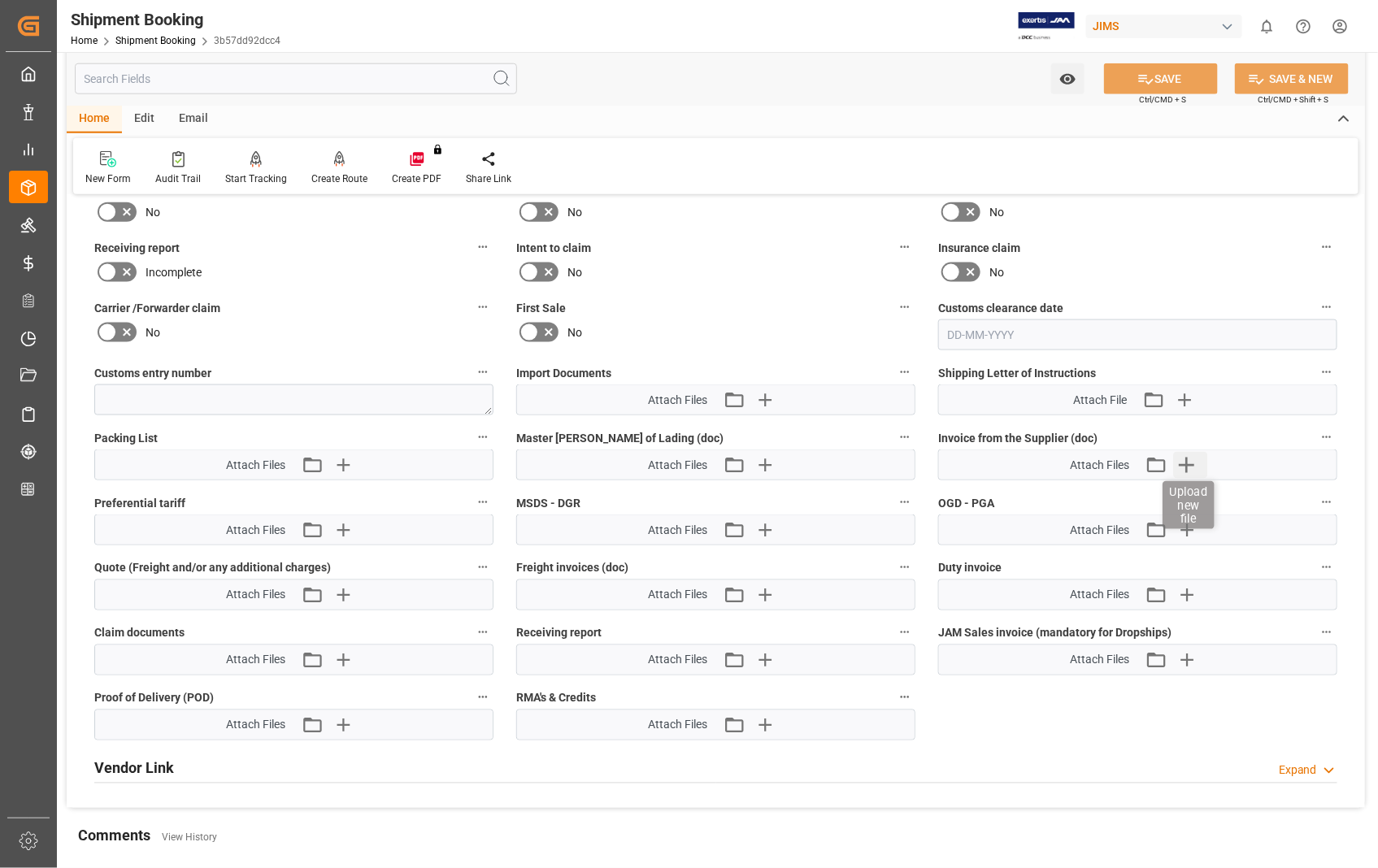
click at [1189, 459] on icon "button" at bounding box center [1188, 465] width 16 height 16
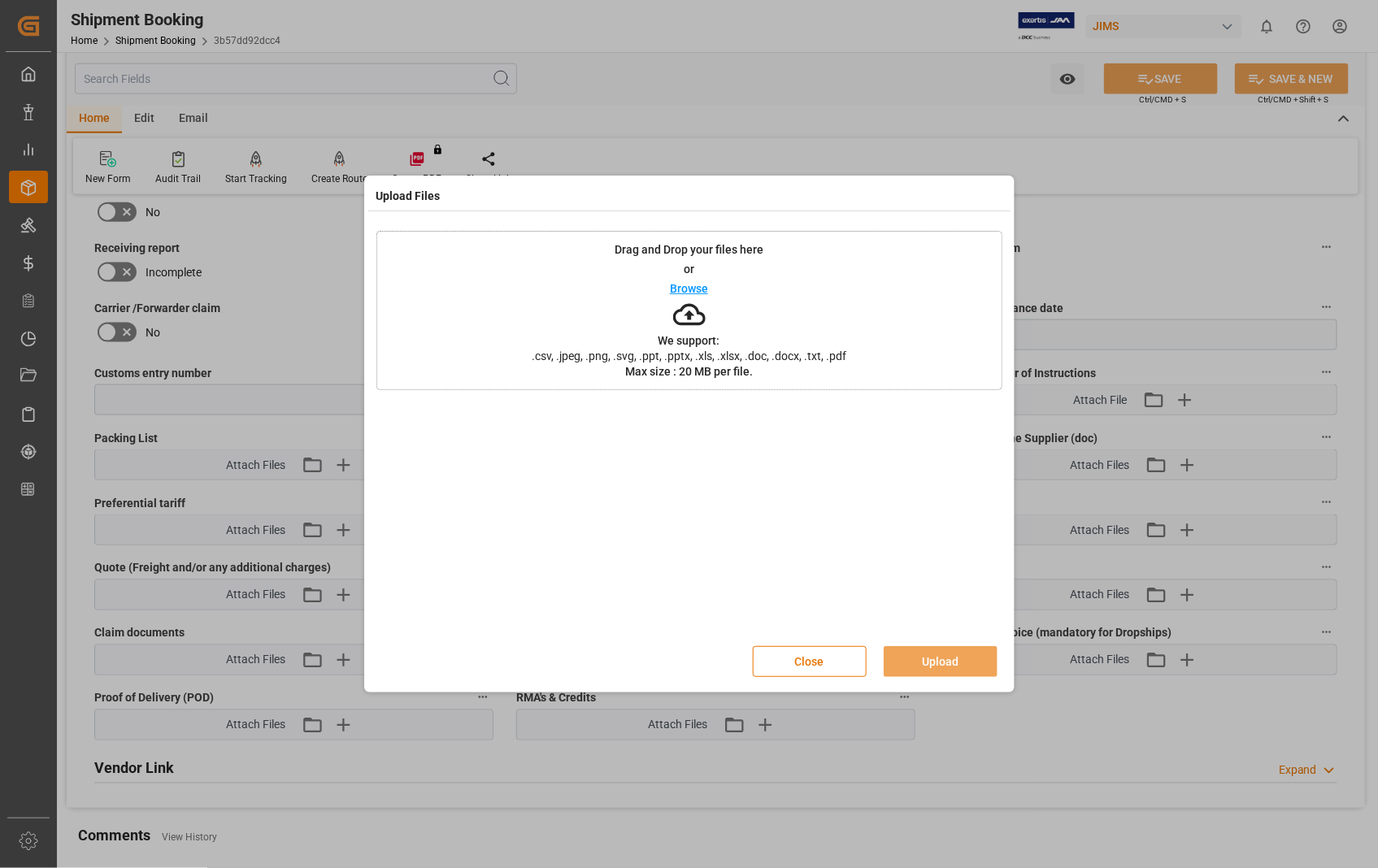
click at [693, 290] on p "Browse" at bounding box center [689, 288] width 39 height 11
click at [930, 654] on button "Upload" at bounding box center [941, 661] width 114 height 31
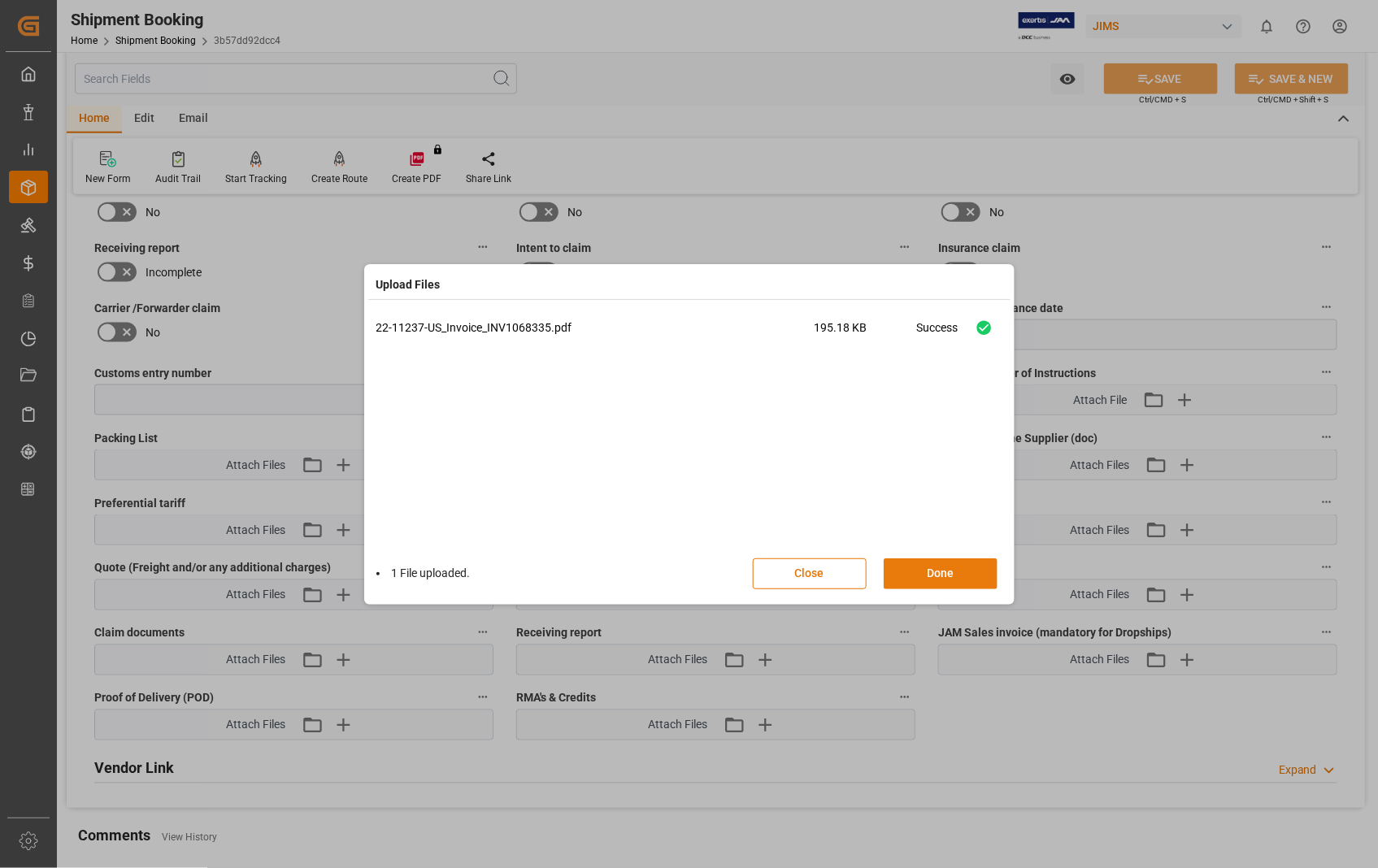
click at [952, 574] on button "Done" at bounding box center [941, 573] width 114 height 31
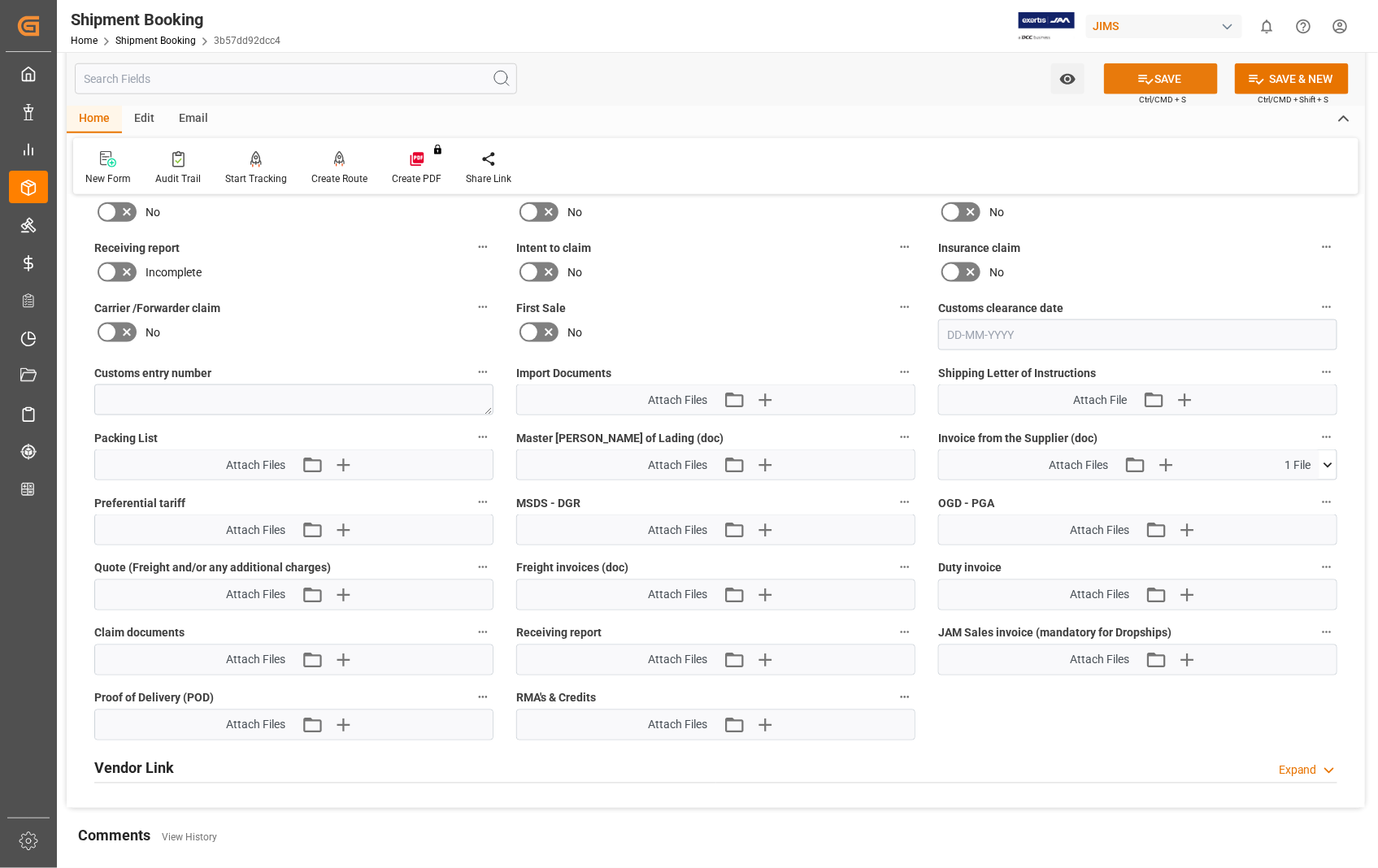
click at [1164, 85] on button "SAVE" at bounding box center [1161, 78] width 114 height 31
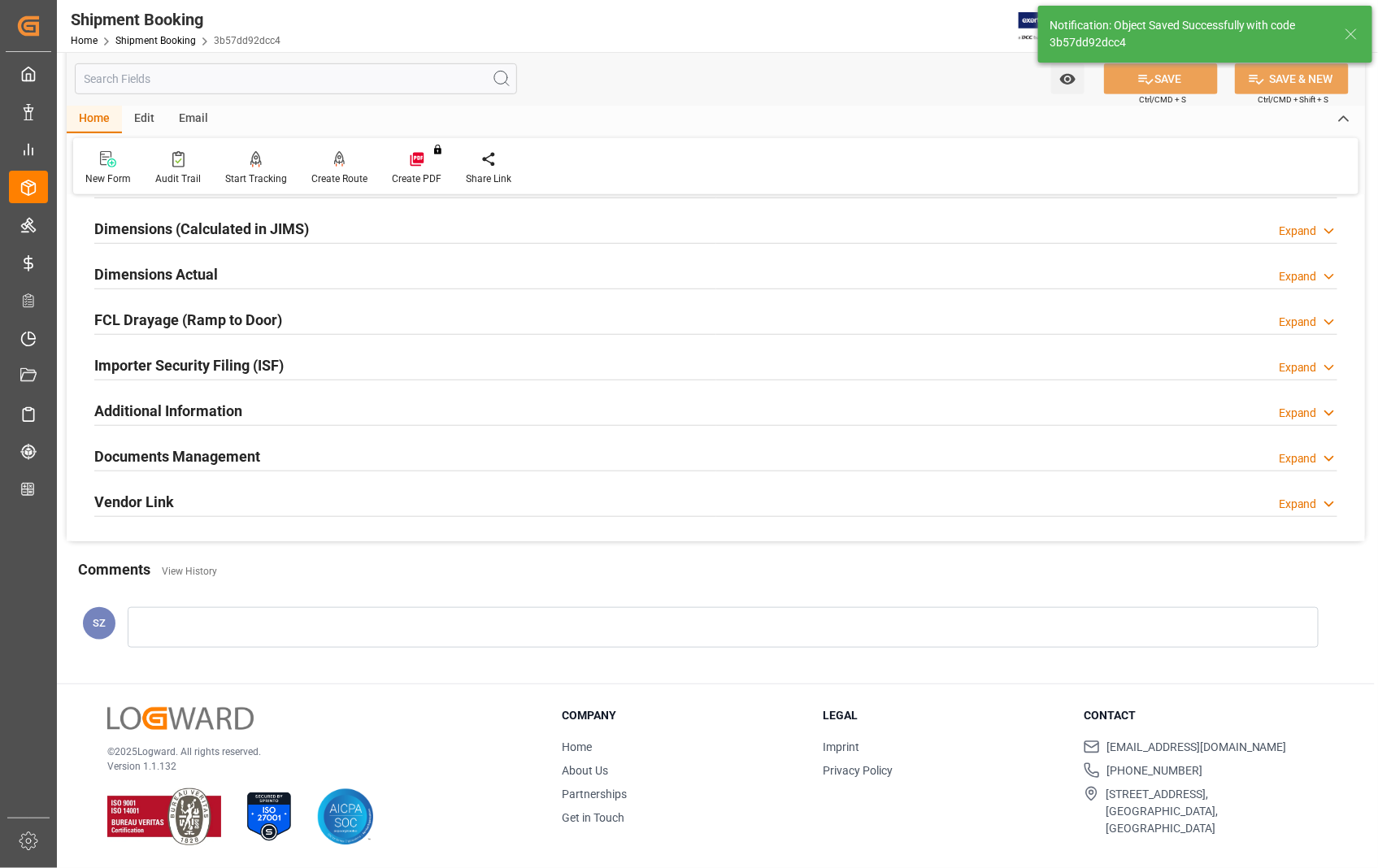
scroll to position [353, 0]
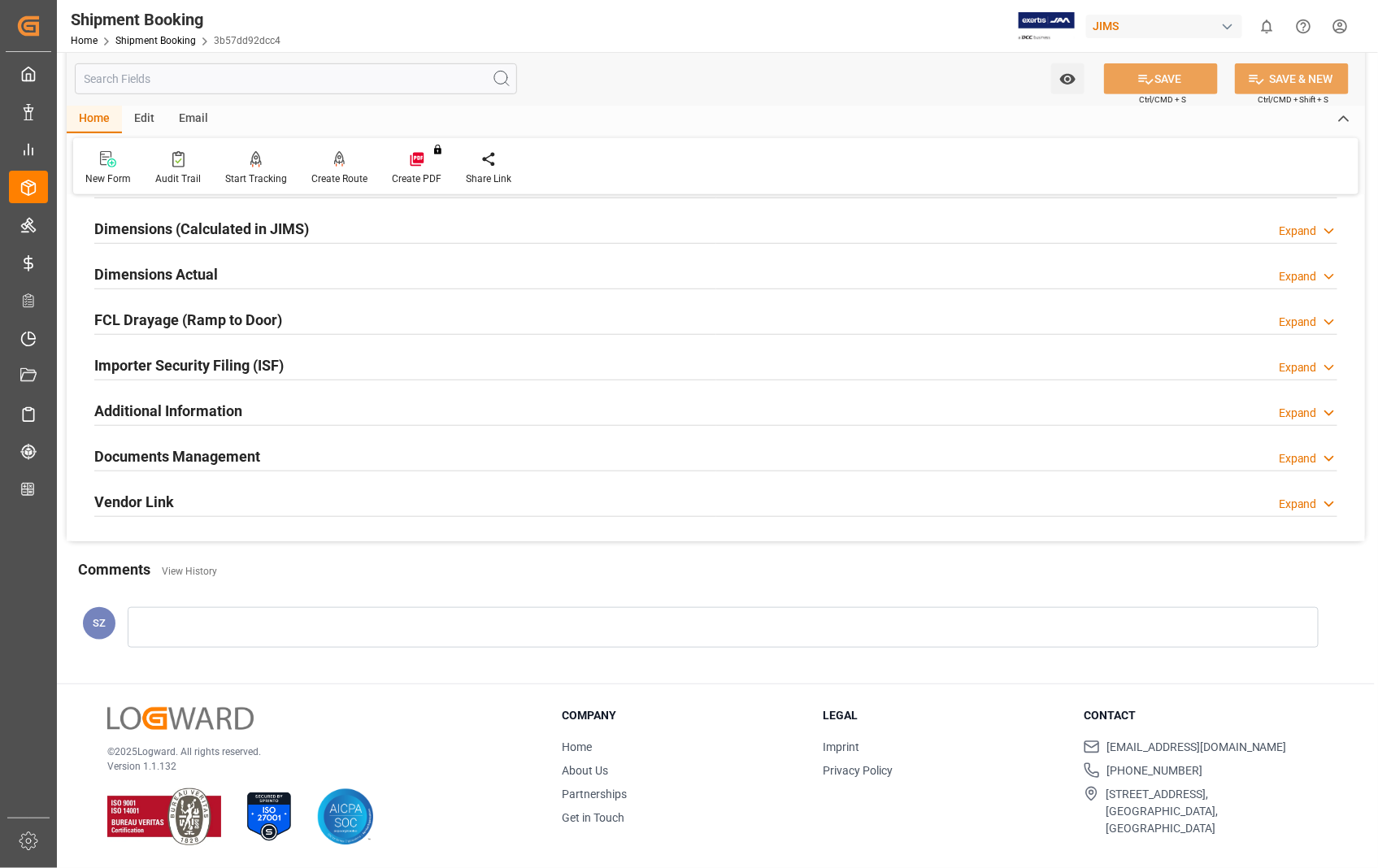
click at [224, 457] on h2 "Documents Management" at bounding box center [176, 456] width 166 height 22
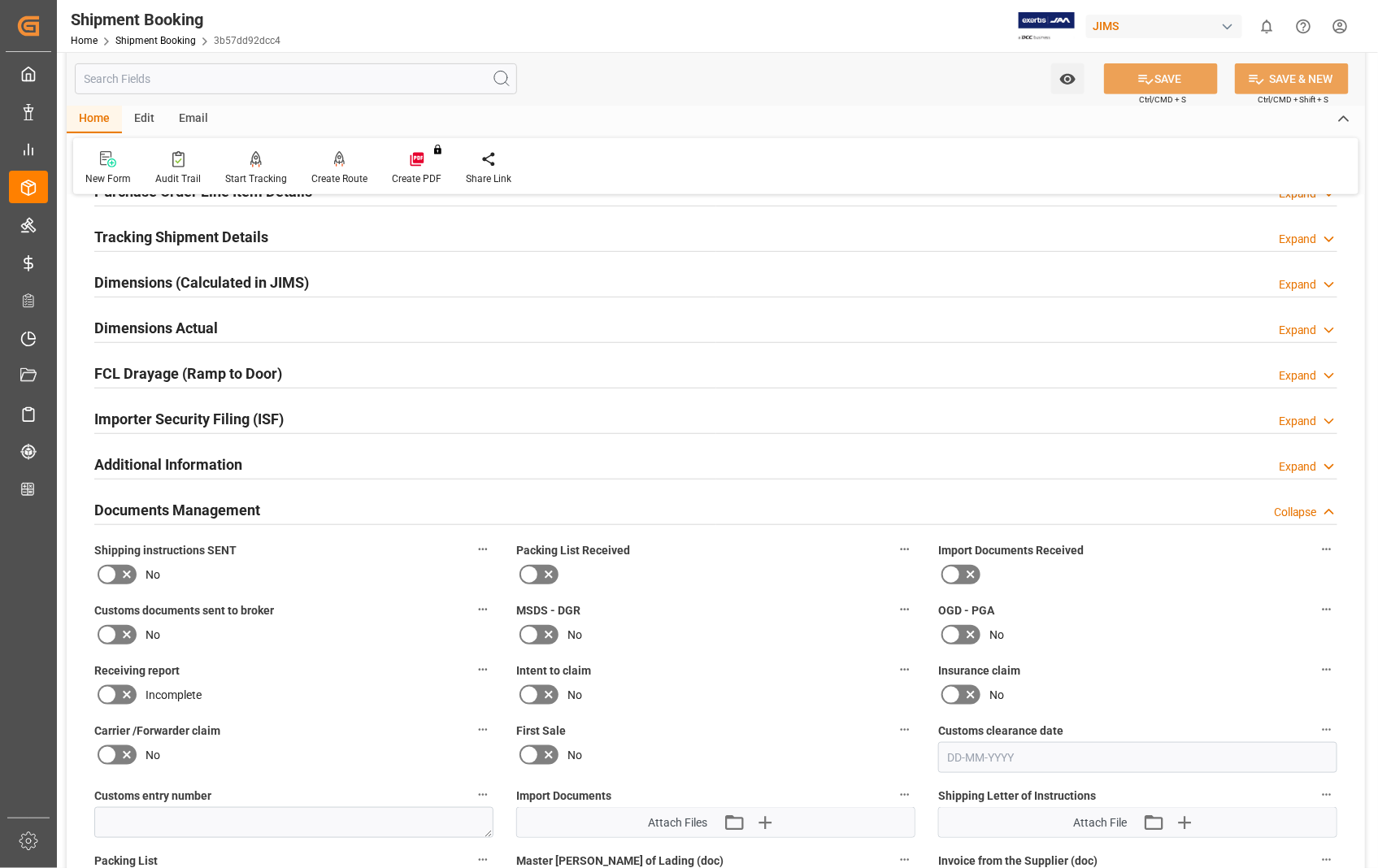
scroll to position [270, 0]
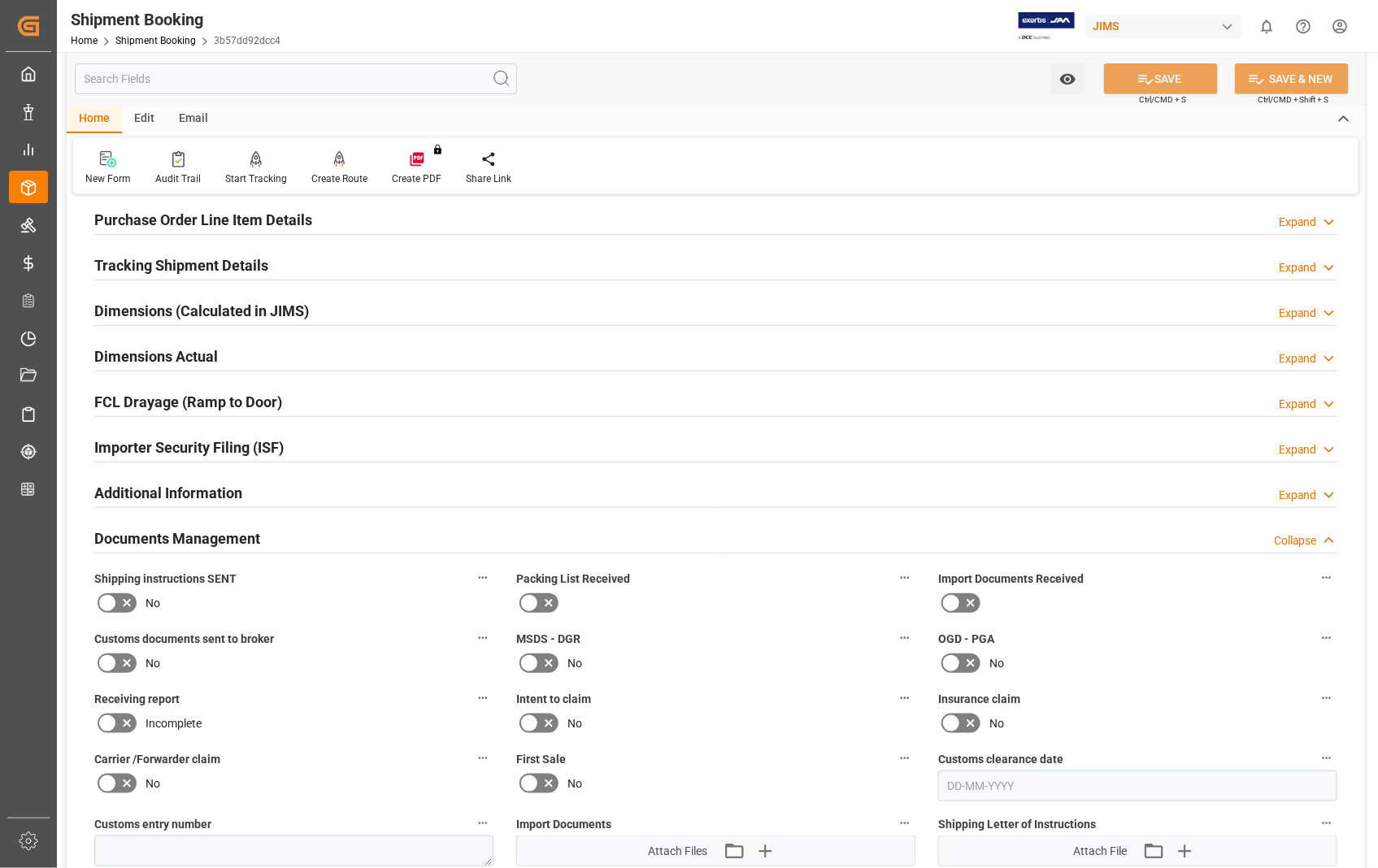
click at [183, 352] on h2 "Dimensions Actual" at bounding box center [155, 356] width 124 height 22
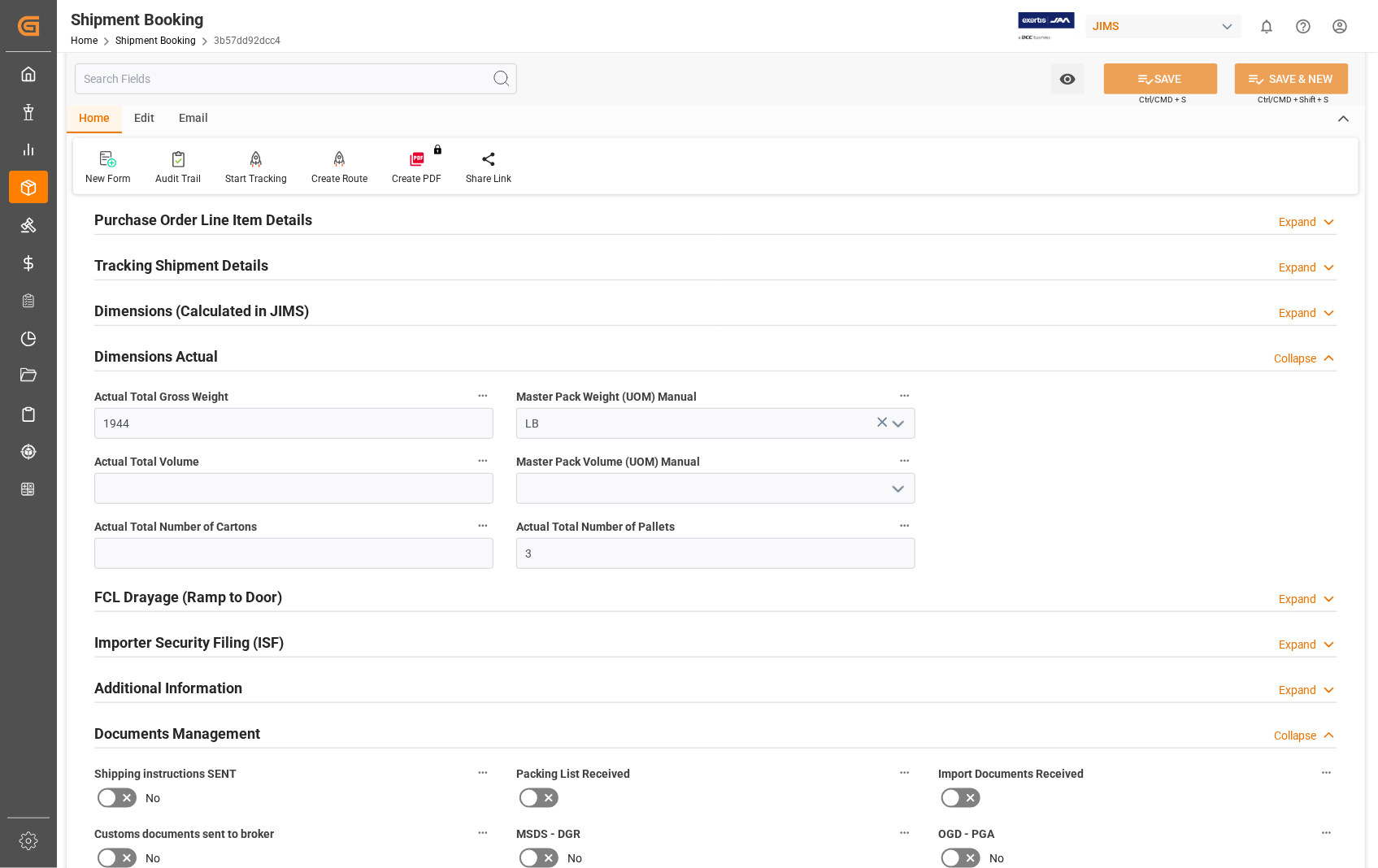
click at [195, 353] on h2 "Dimensions Actual" at bounding box center [155, 356] width 124 height 22
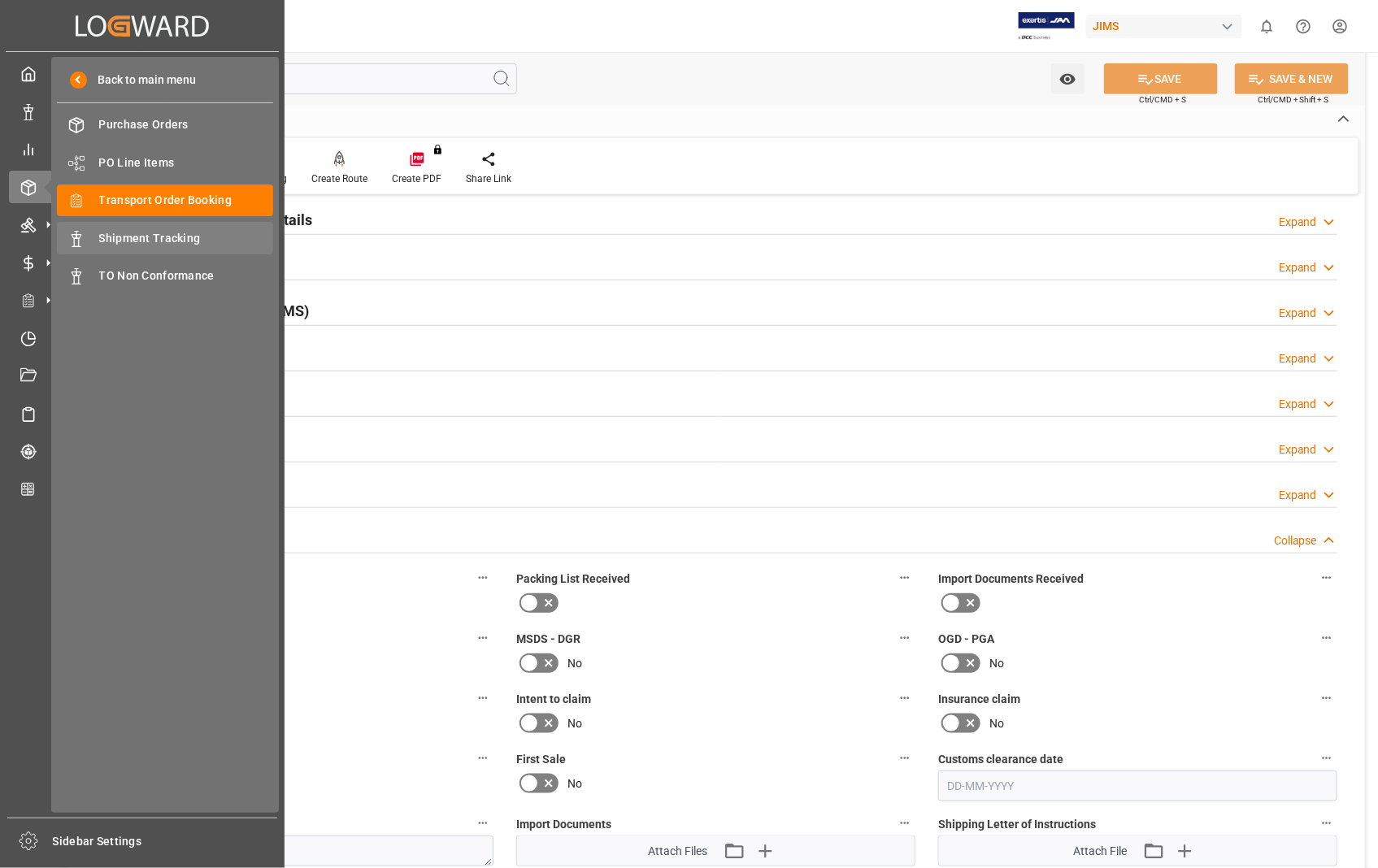
click at [154, 238] on span "Shipment Tracking" at bounding box center [186, 238] width 175 height 17
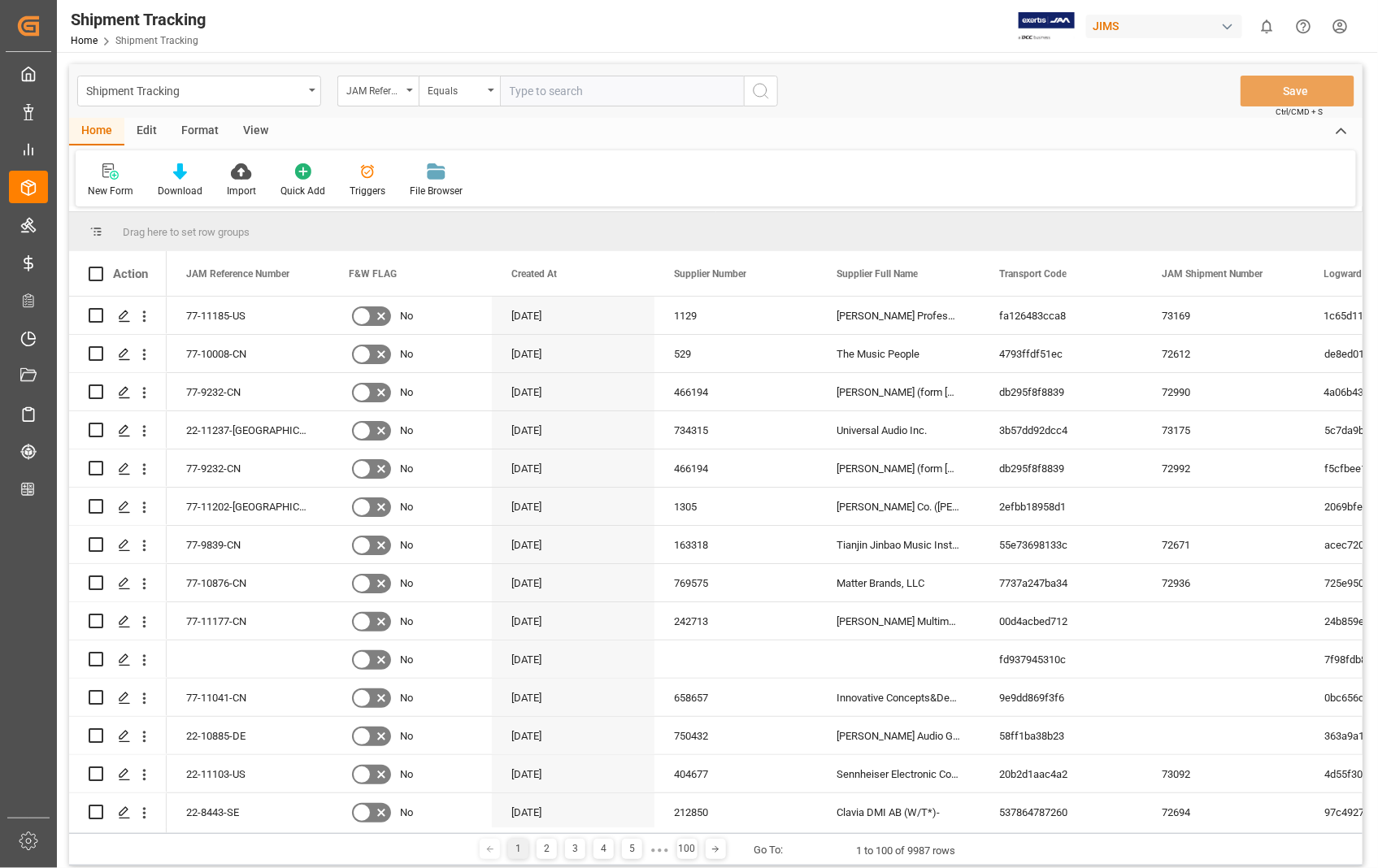
click at [614, 90] on input "text" at bounding box center [622, 90] width 244 height 31
type input "22-11237-US"
click at [763, 91] on icon "search button" at bounding box center [761, 91] width 19 height 19
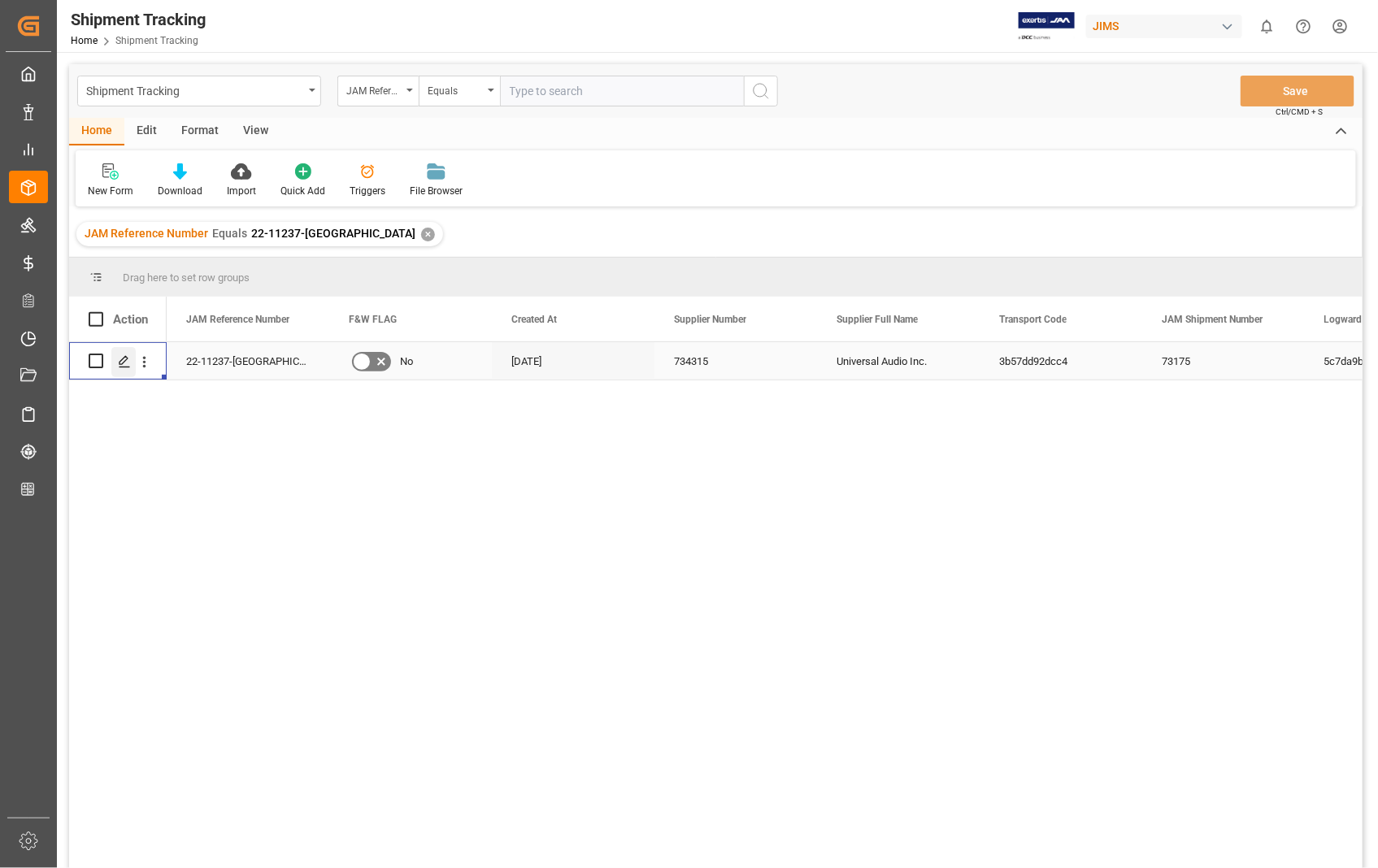
click at [127, 356] on icon "Press SPACE to select this row." at bounding box center [124, 362] width 13 height 13
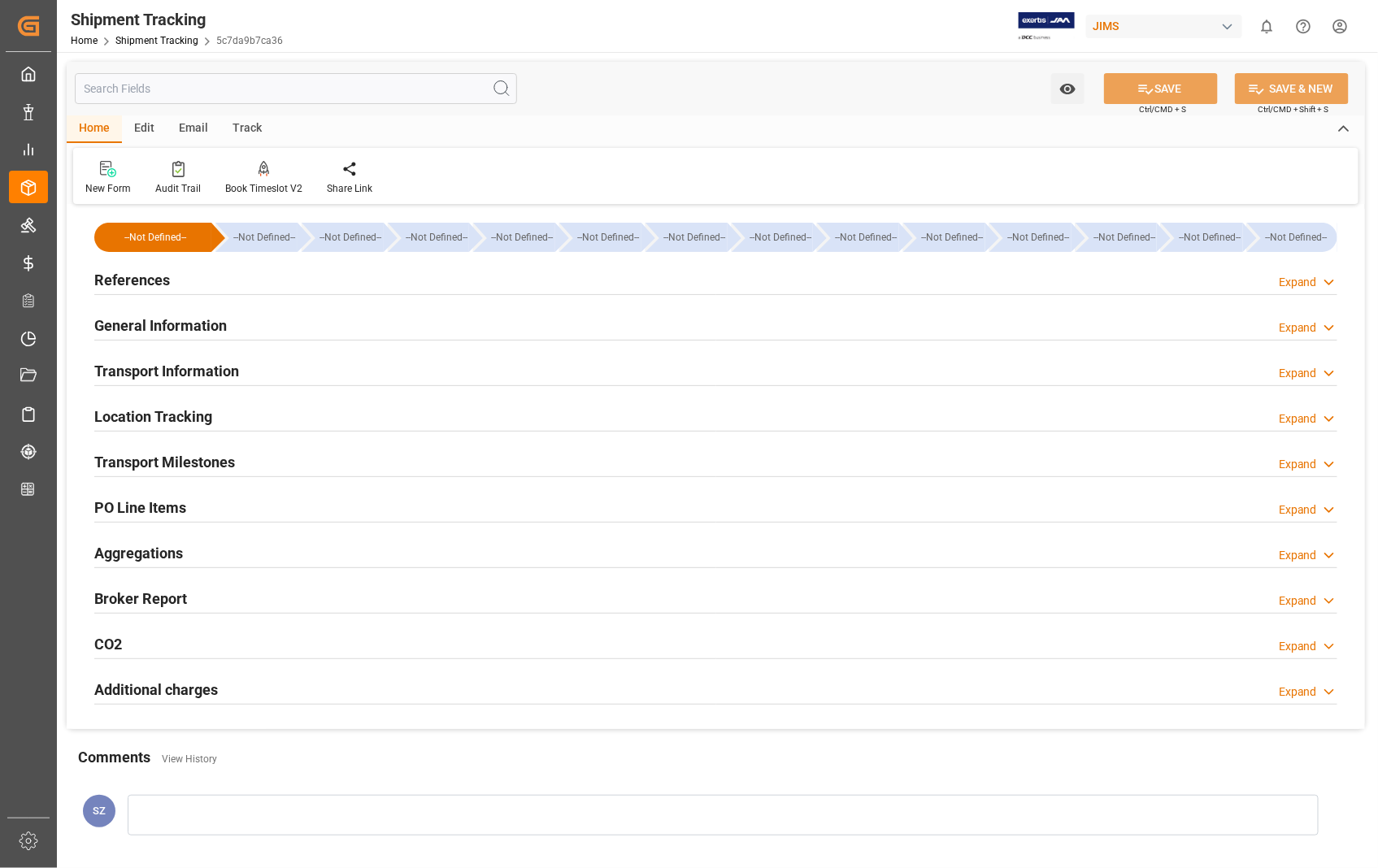
click at [176, 374] on h2 "Transport Information" at bounding box center [166, 370] width 145 height 22
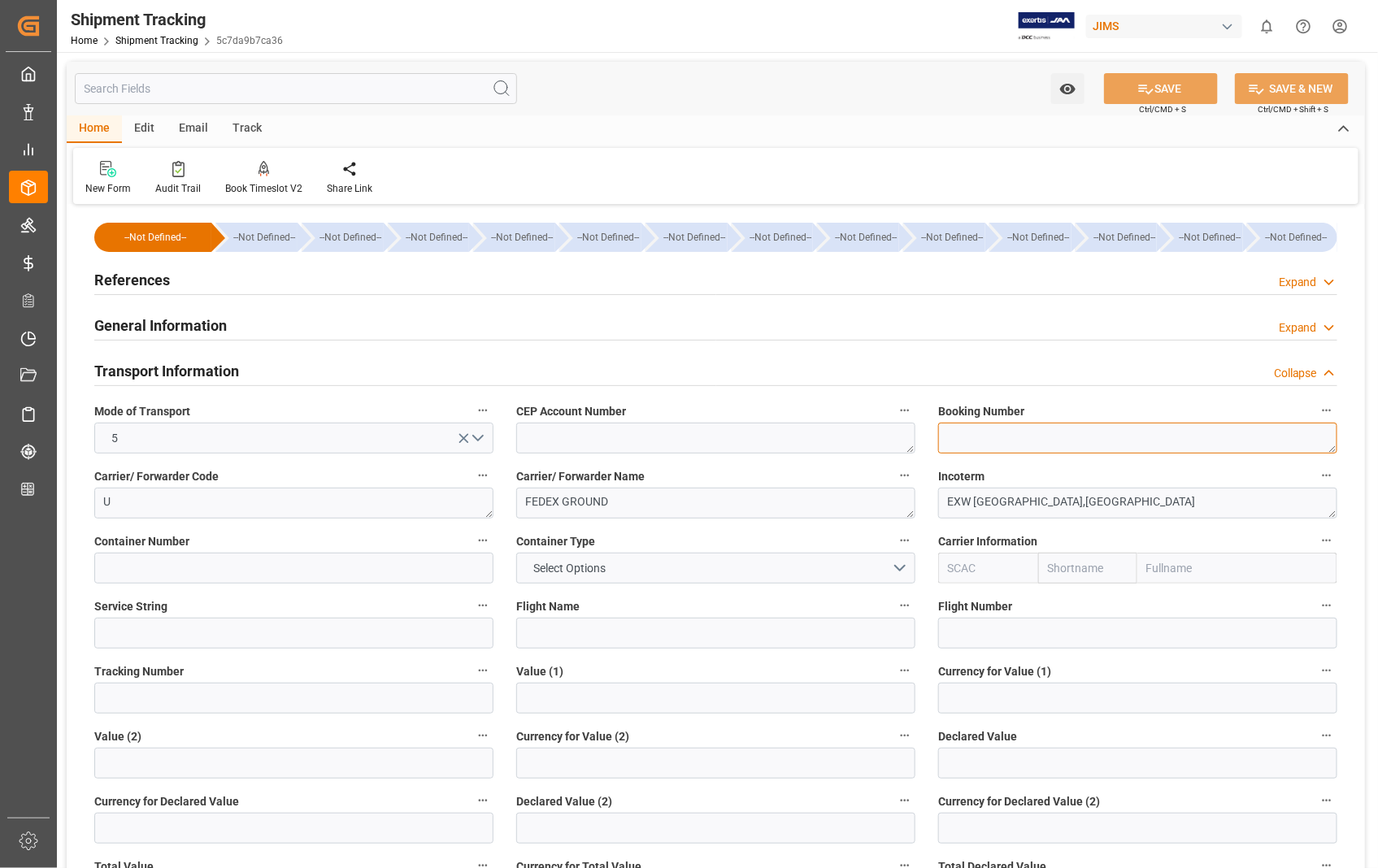
click at [1058, 448] on textarea at bounding box center [1138, 438] width 399 height 31
paste textarea "6378392296"
type textarea "6378392296"
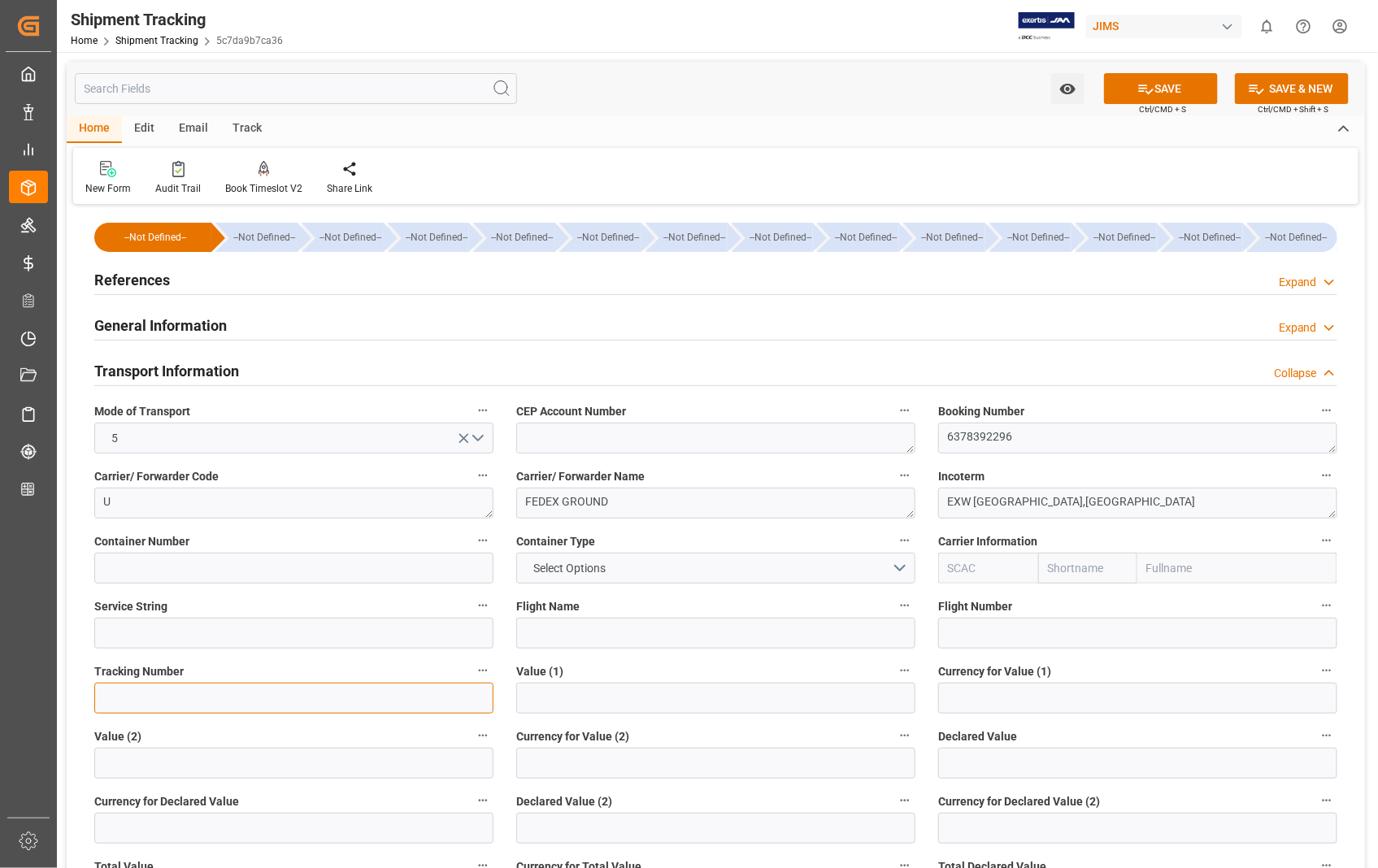
click at [127, 689] on input at bounding box center [293, 698] width 399 height 31
paste input "6378392296"
type input "6378392296"
click at [1157, 87] on button "SAVE" at bounding box center [1161, 88] width 114 height 31
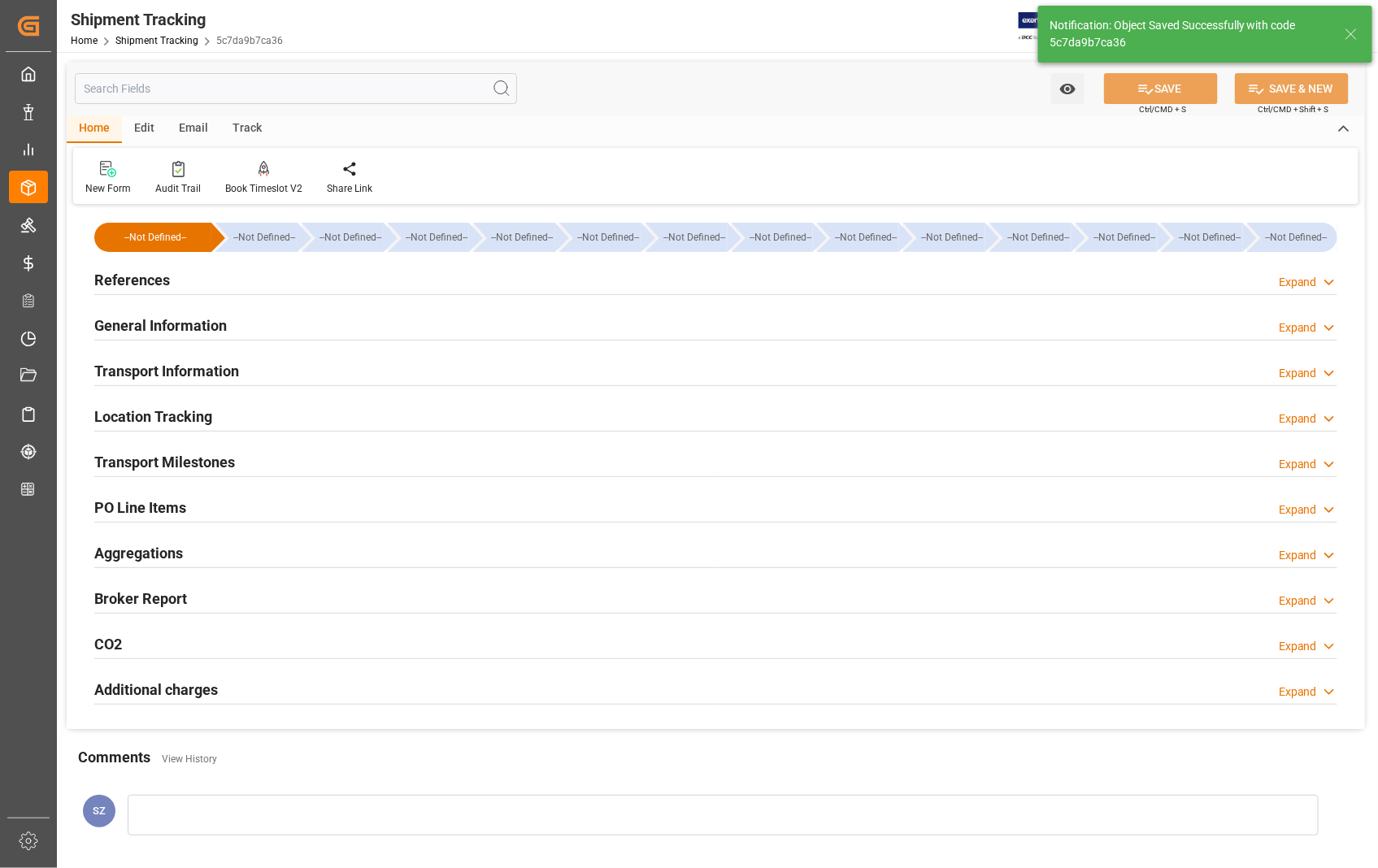
click at [215, 471] on h2 "Transport Milestones" at bounding box center [164, 462] width 140 height 22
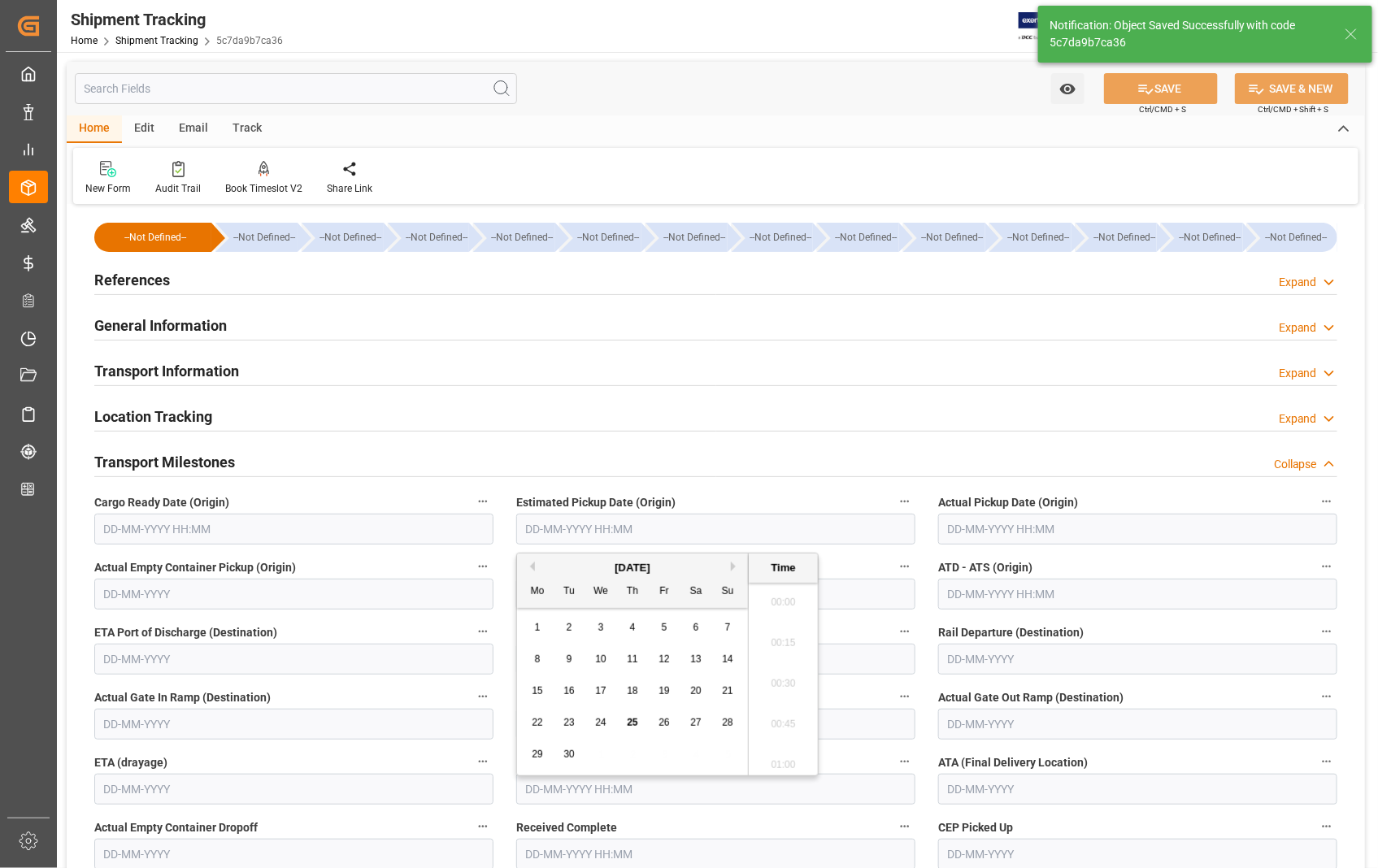
scroll to position [1467, 0]
click at [736, 533] on input "text" at bounding box center [715, 528] width 399 height 31
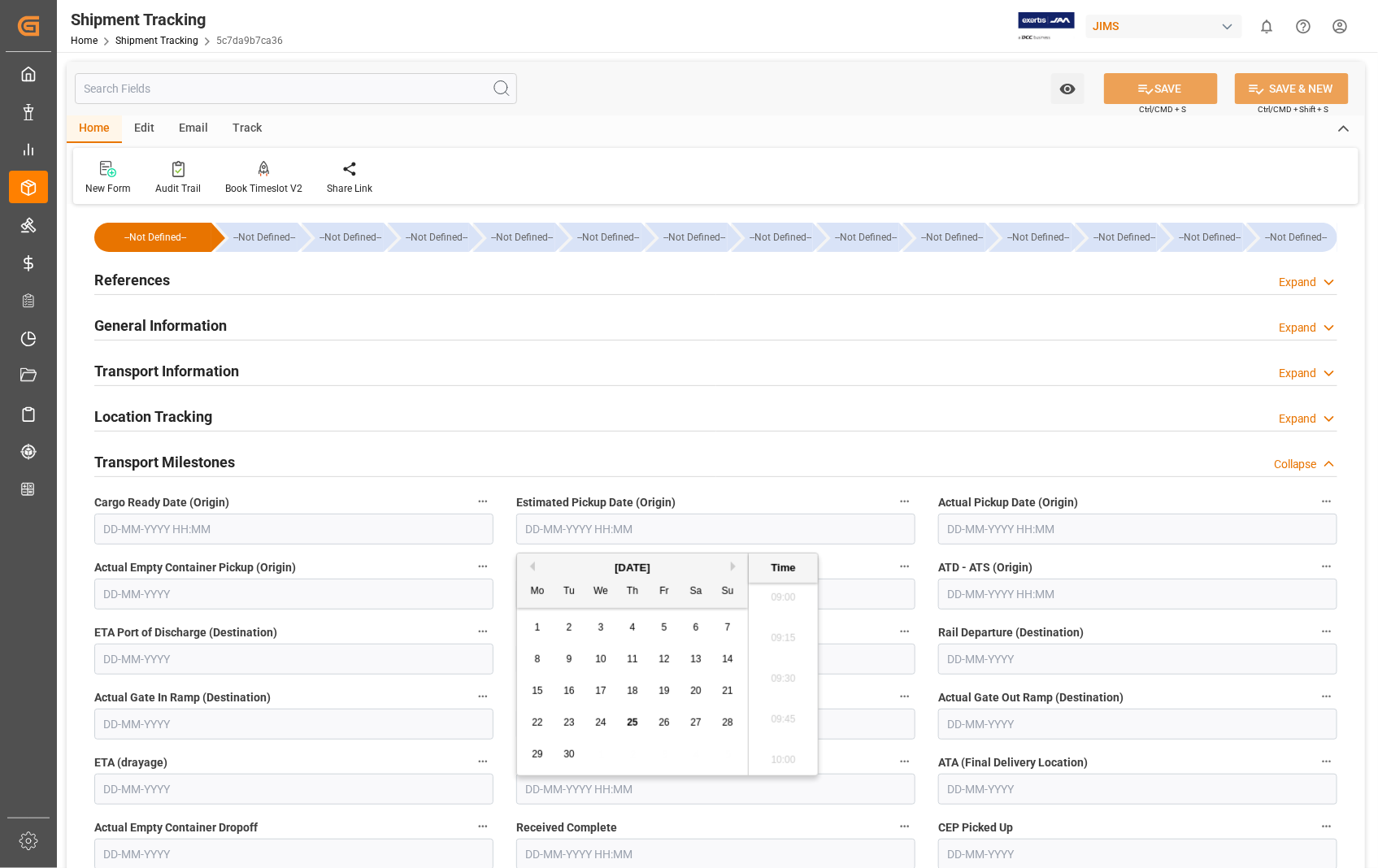
click at [598, 721] on span "24" at bounding box center [600, 722] width 11 height 11
type input "24-09-2025 00:00"
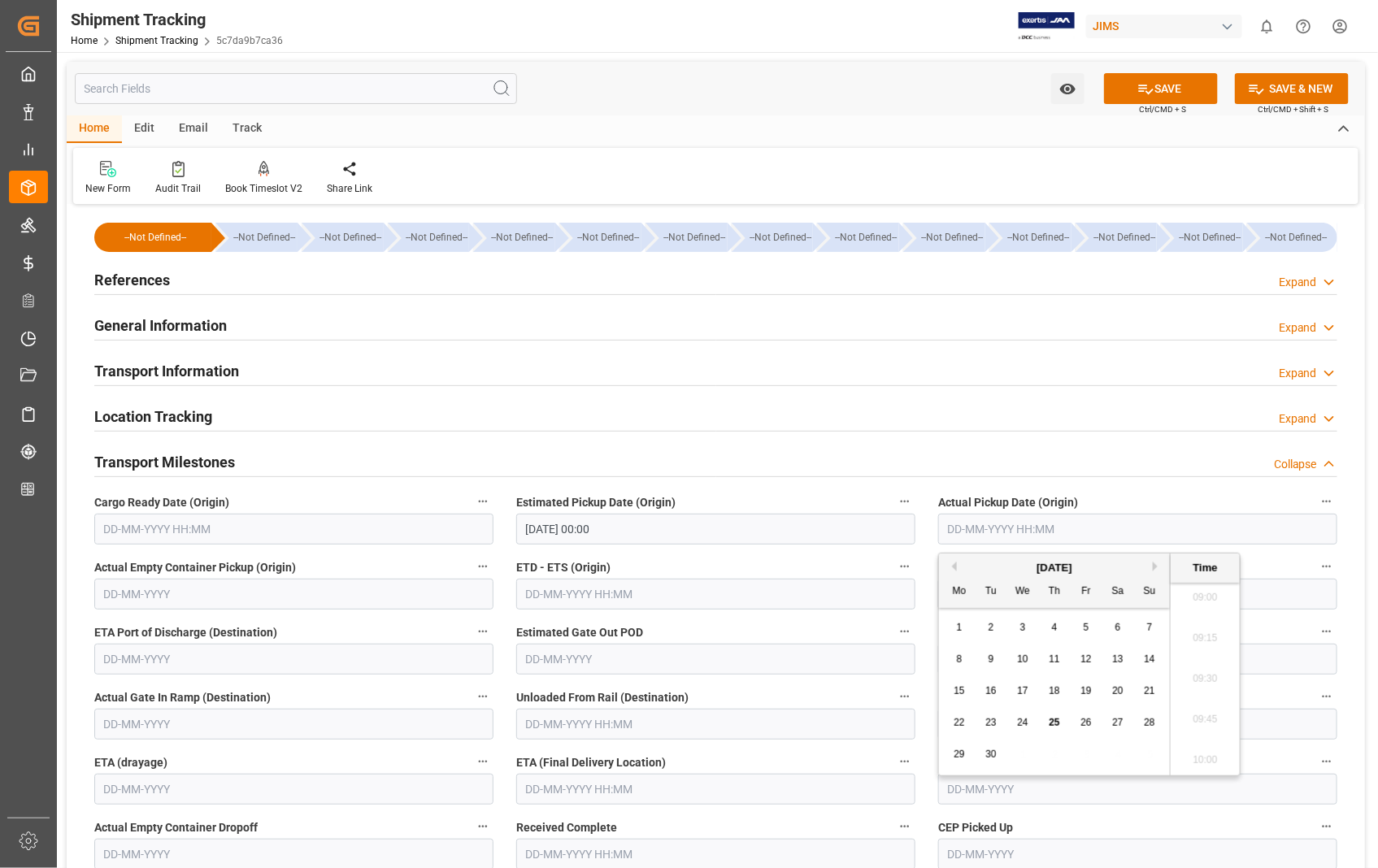
click at [1183, 525] on input "text" at bounding box center [1138, 528] width 399 height 31
click at [1021, 728] on div "24" at bounding box center [1023, 723] width 20 height 19
type input "24-09-2025 00:00"
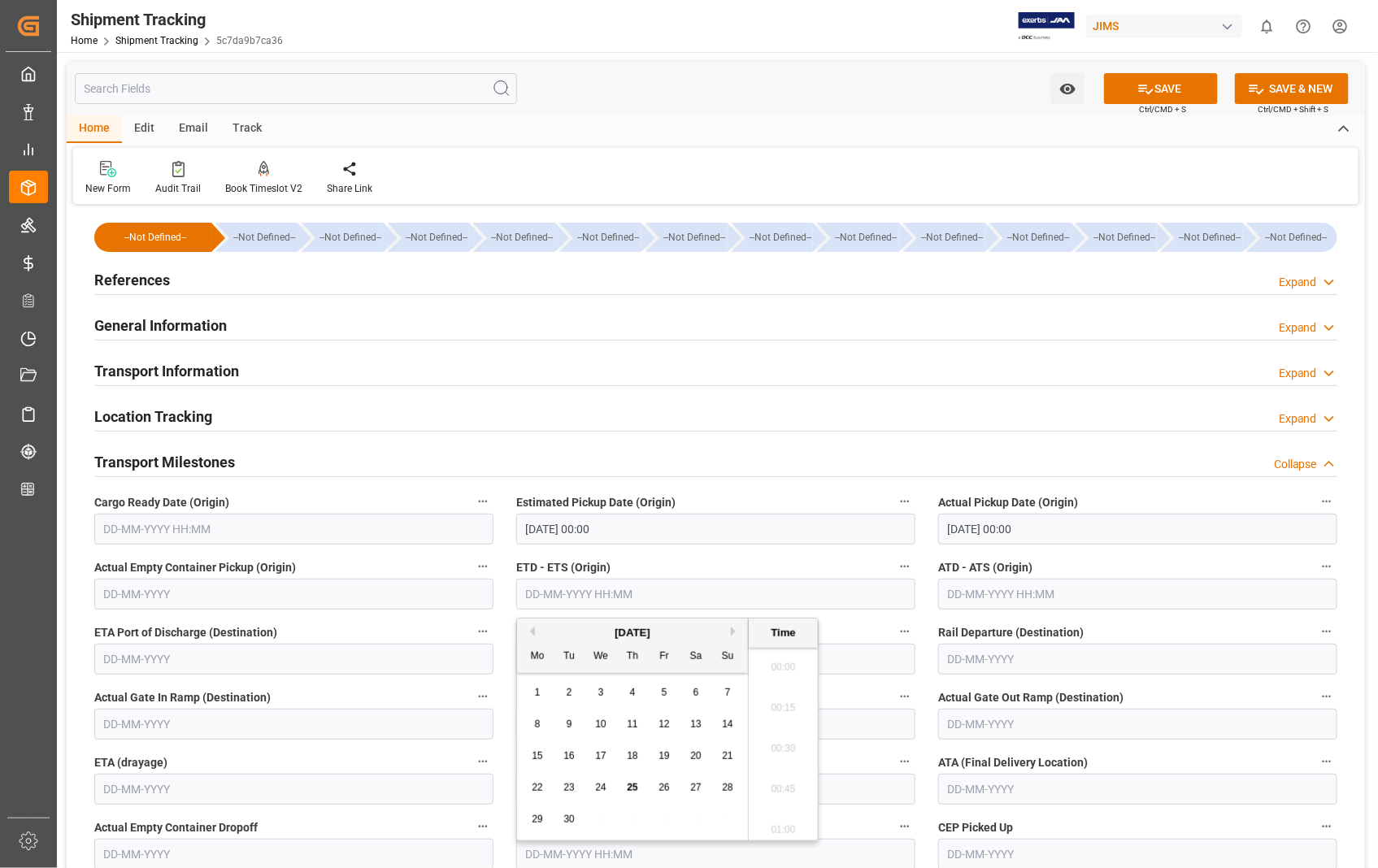
click at [694, 605] on input "text" at bounding box center [715, 593] width 399 height 31
click at [599, 790] on span "24" at bounding box center [600, 787] width 11 height 11
type input "24-09-2025 00:00"
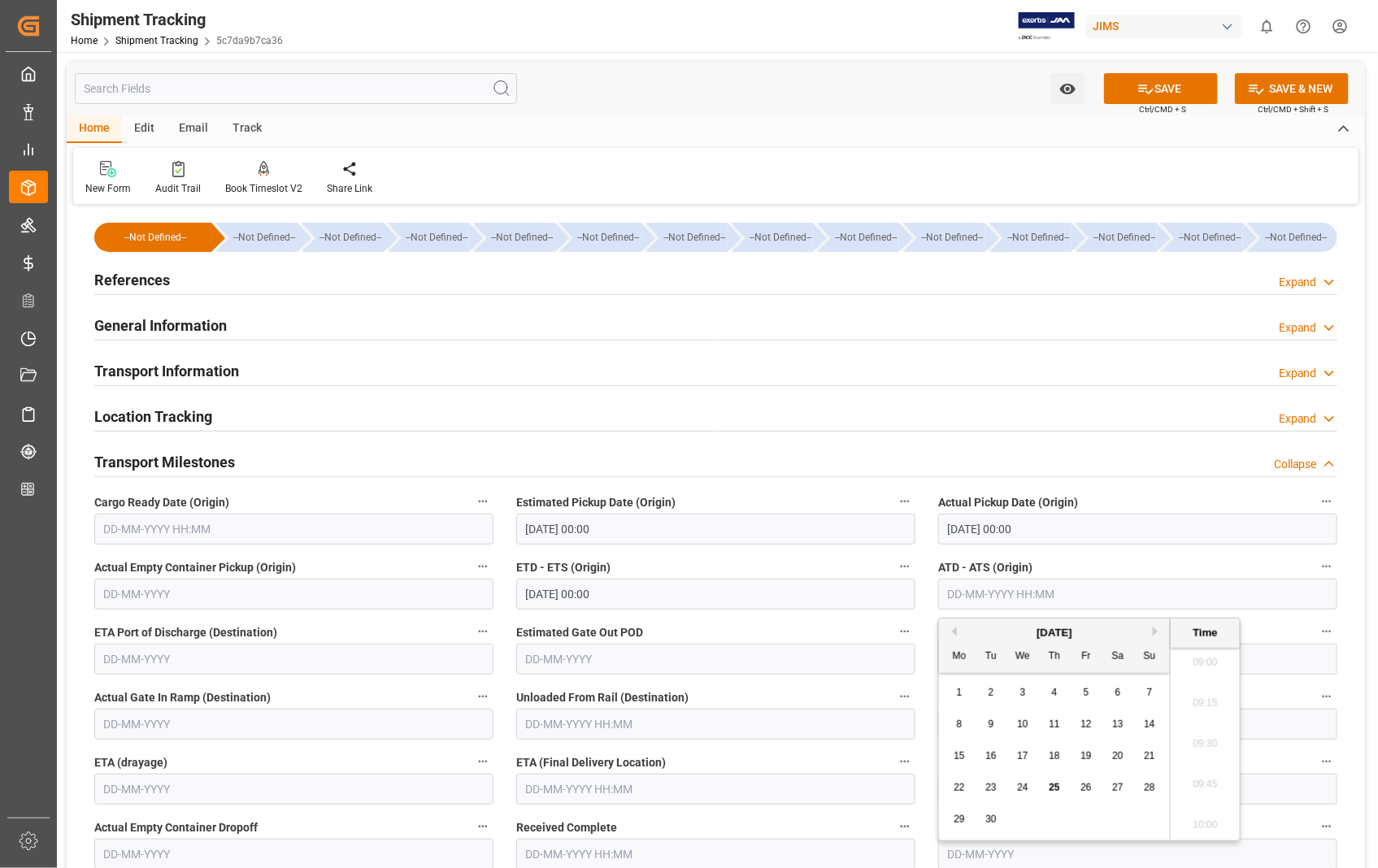
click at [1082, 602] on input "text" at bounding box center [1138, 593] width 399 height 31
click at [1024, 786] on span "24" at bounding box center [1023, 787] width 11 height 11
type input "24-09-2025 00:00"
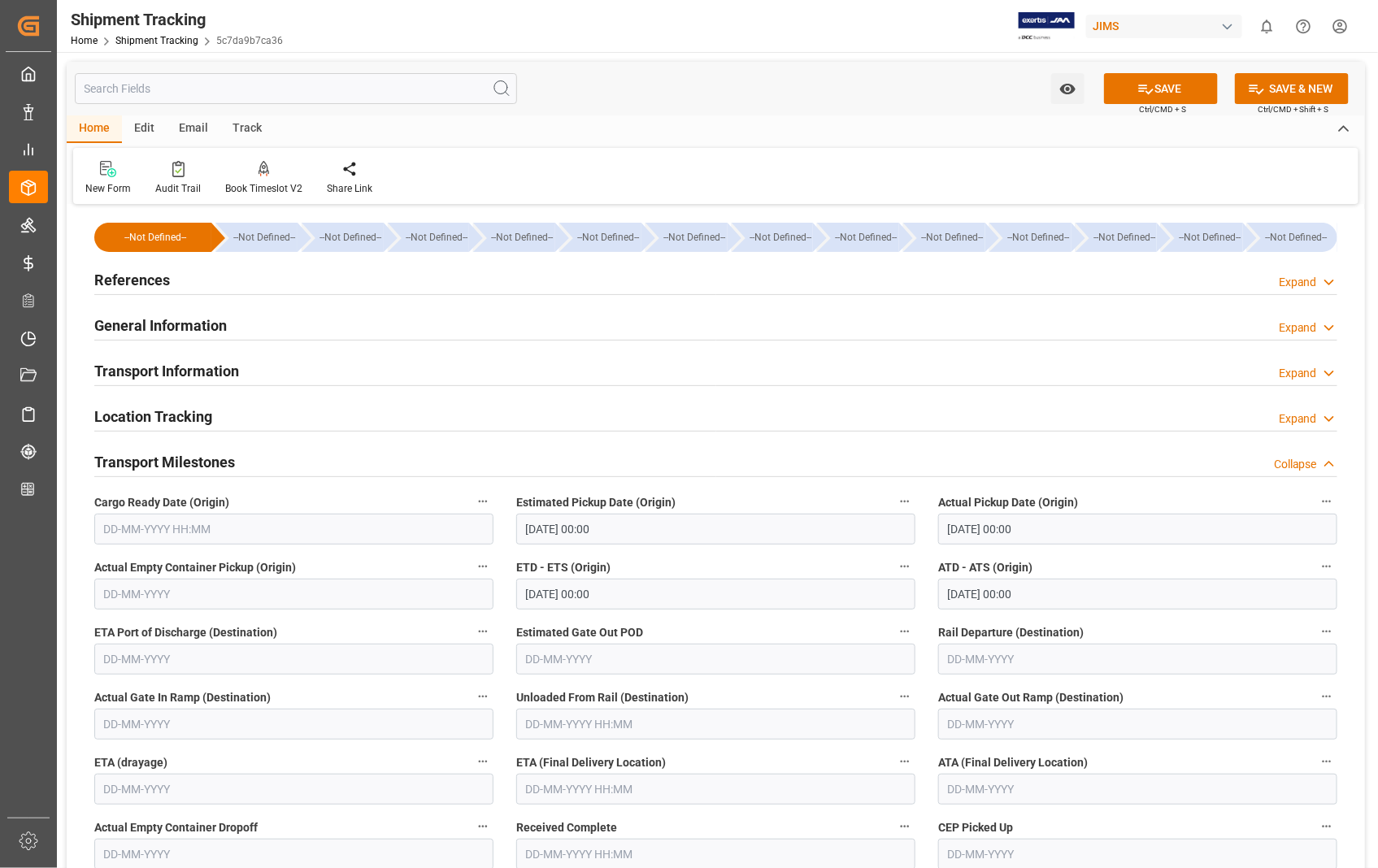
click at [863, 416] on div "Location Tracking Expand" at bounding box center [715, 415] width 1243 height 31
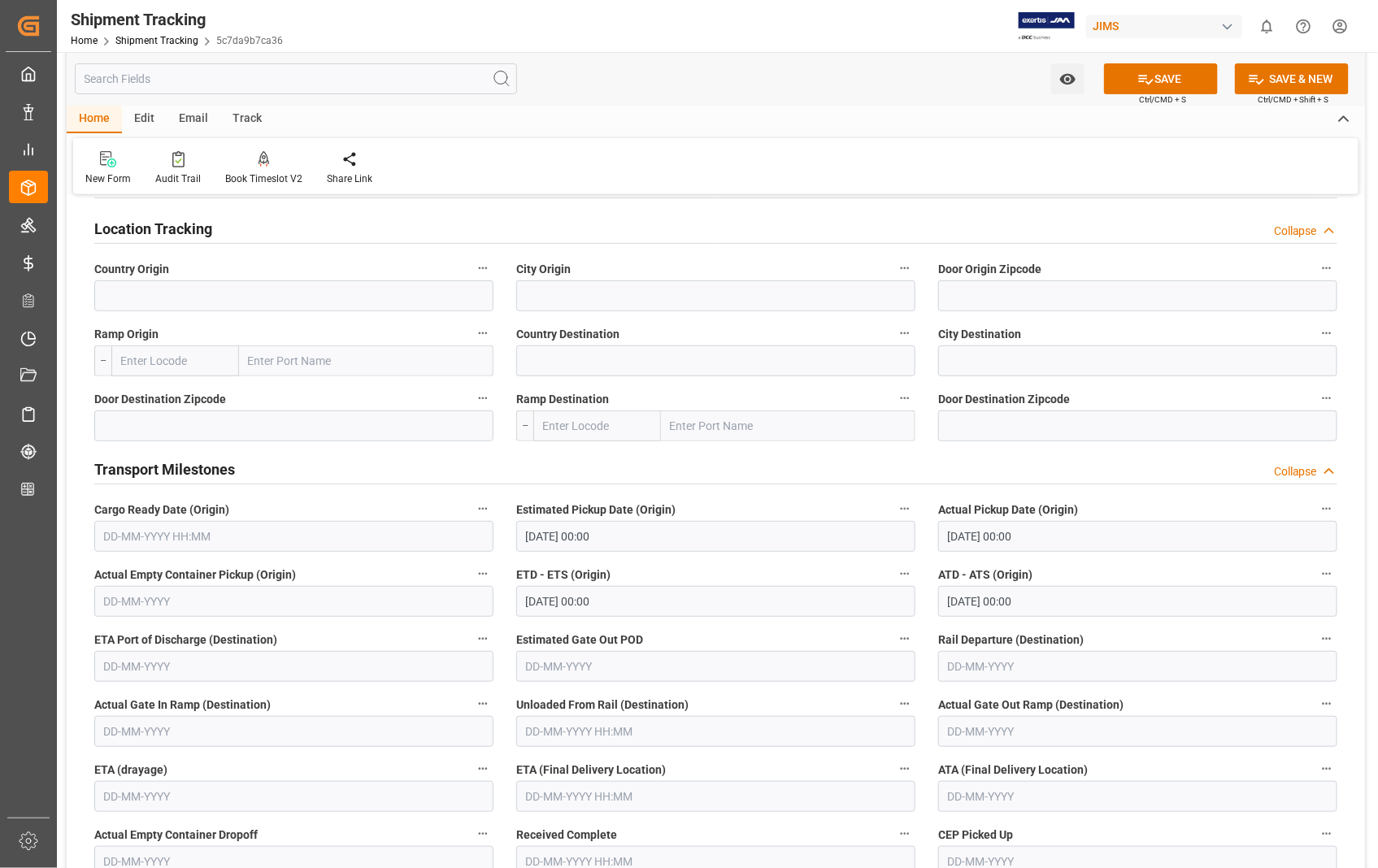
scroll to position [270, 0]
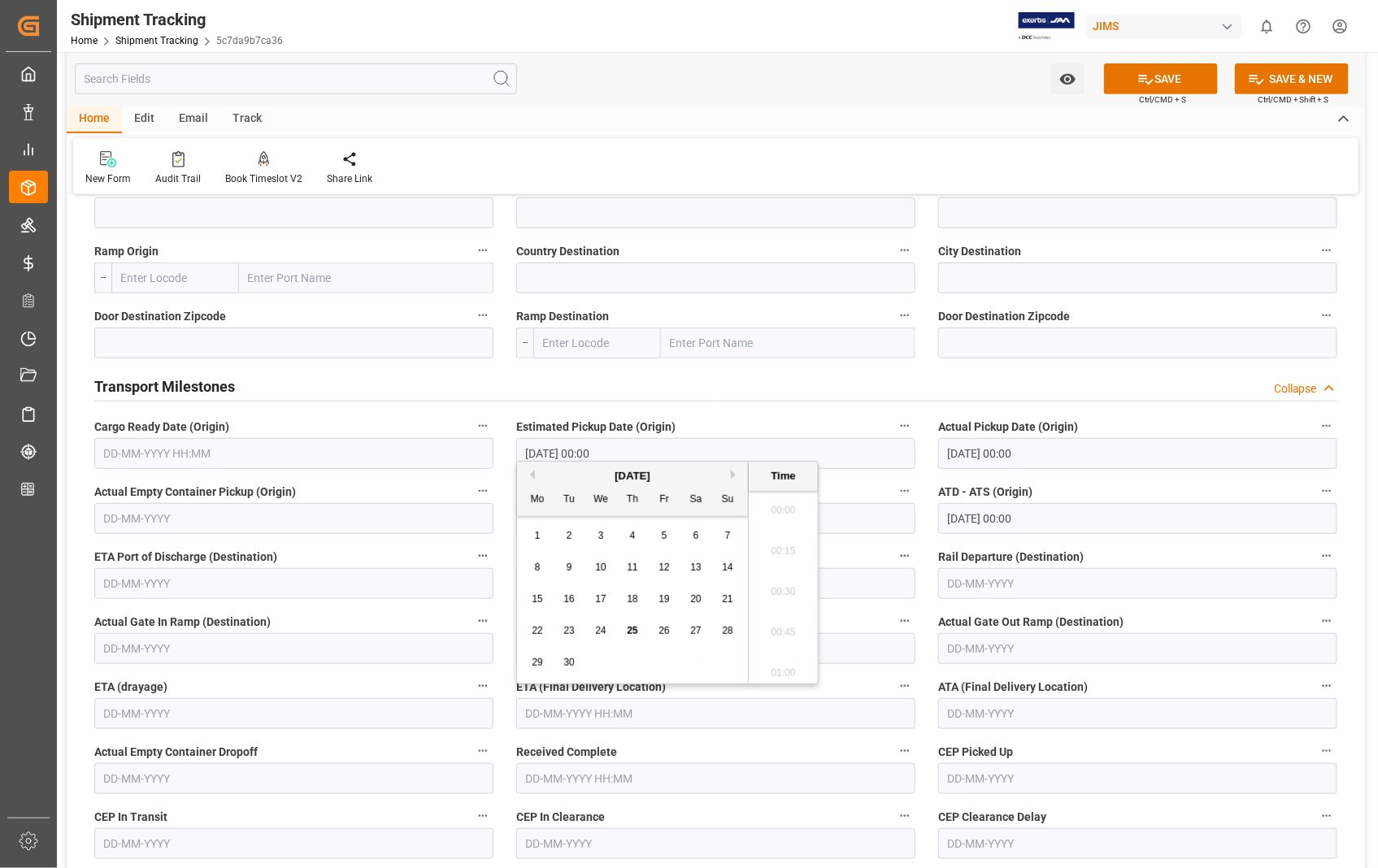
click at [651, 720] on input "text" at bounding box center [715, 713] width 399 height 31
click at [571, 661] on span "30" at bounding box center [569, 662] width 11 height 11
type input "[DATE] 00:00"
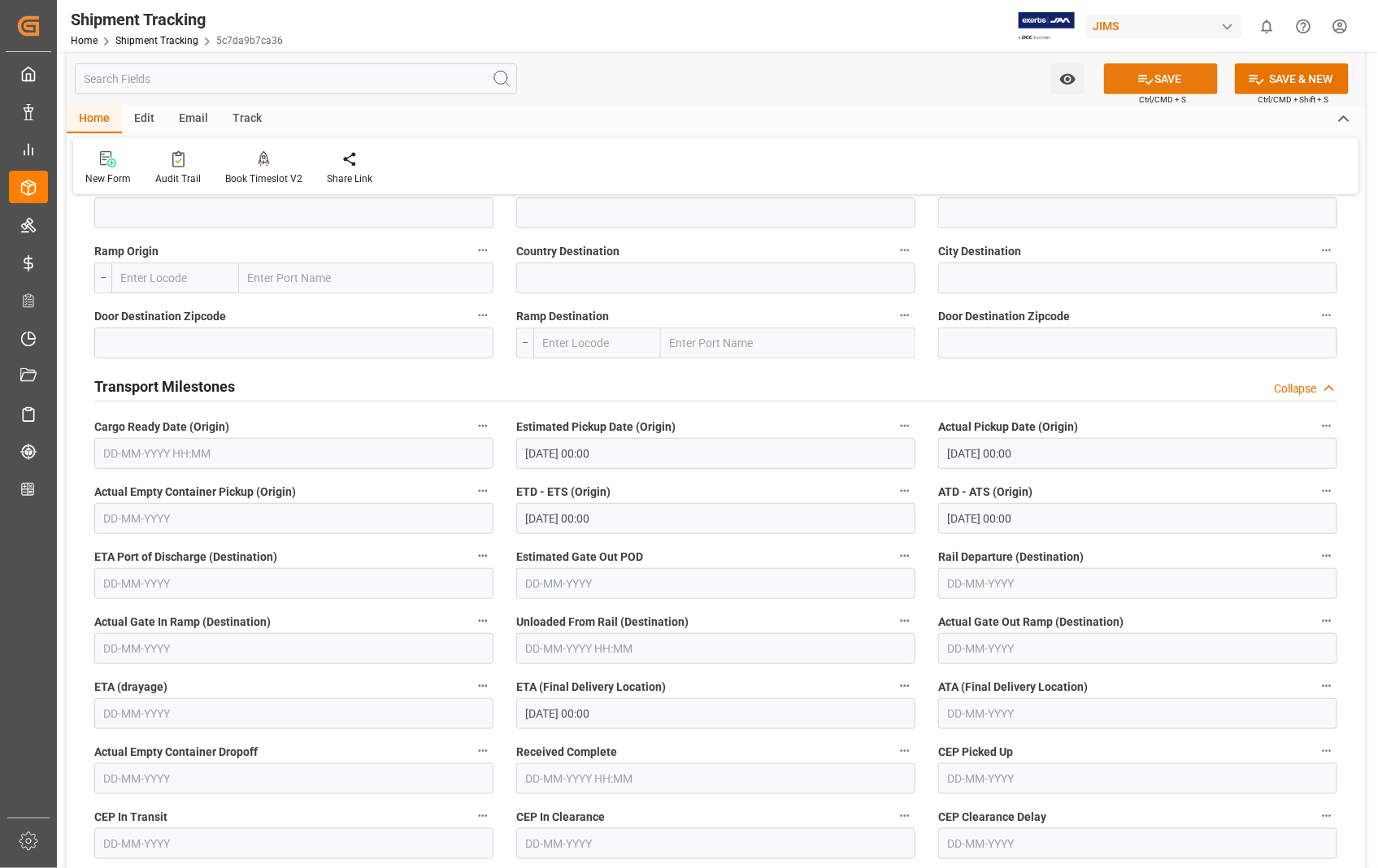
click at [1167, 82] on button "SAVE" at bounding box center [1161, 78] width 114 height 31
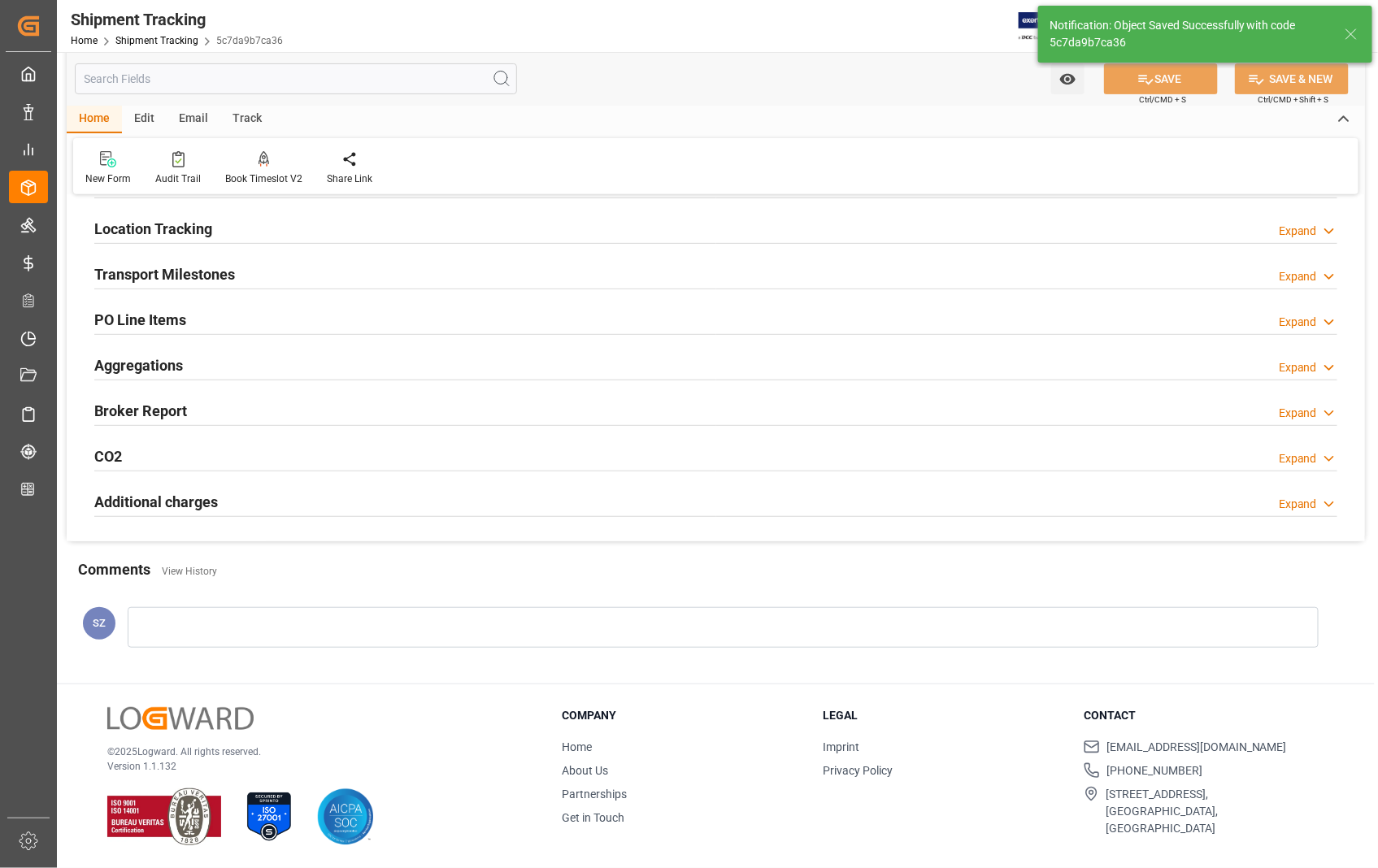
scroll to position [188, 0]
